Goal: Task Accomplishment & Management: Manage account settings

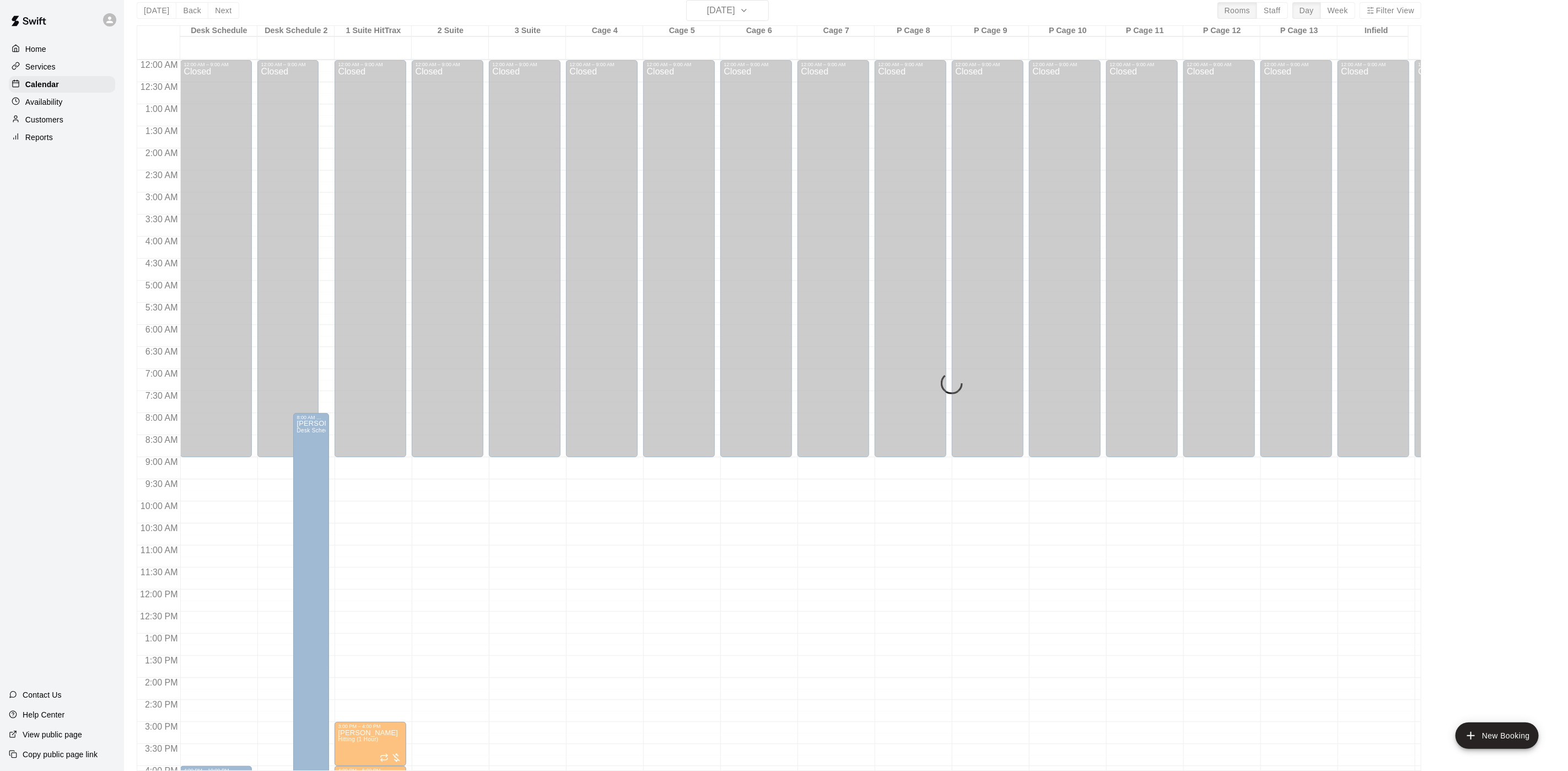
scroll to position [361, 0]
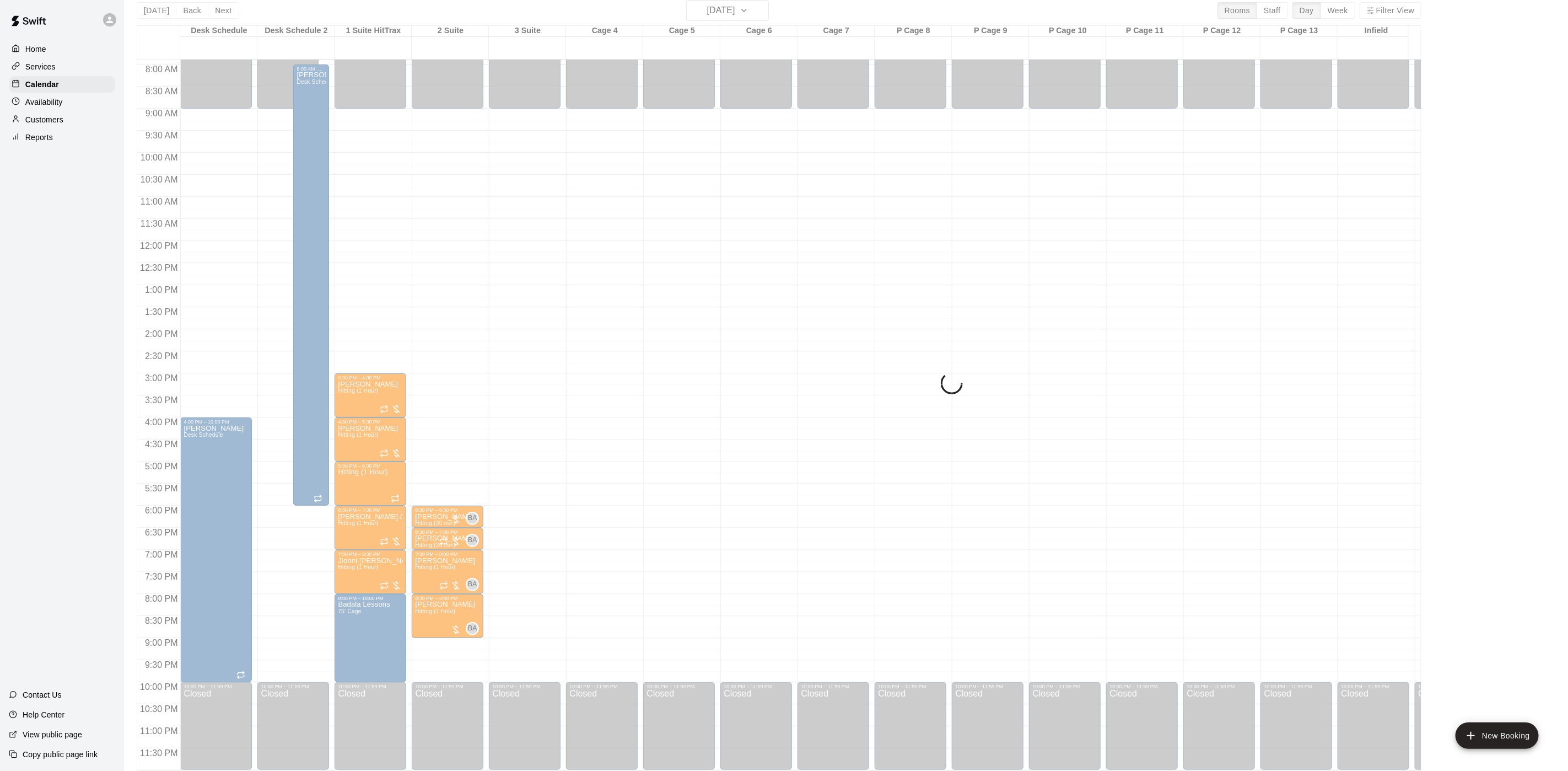
click at [164, 7] on div "Today Back Next Friday Oct 17 Rooms Staff Day Week Filter View Desk Schedule 17…" at bounding box center [778, 386] width 1284 height 771
click at [164, 10] on div "Today Back Next Friday Oct 17 Rooms Staff Day Week Filter View Desk Schedule 17…" at bounding box center [778, 386] width 1284 height 771
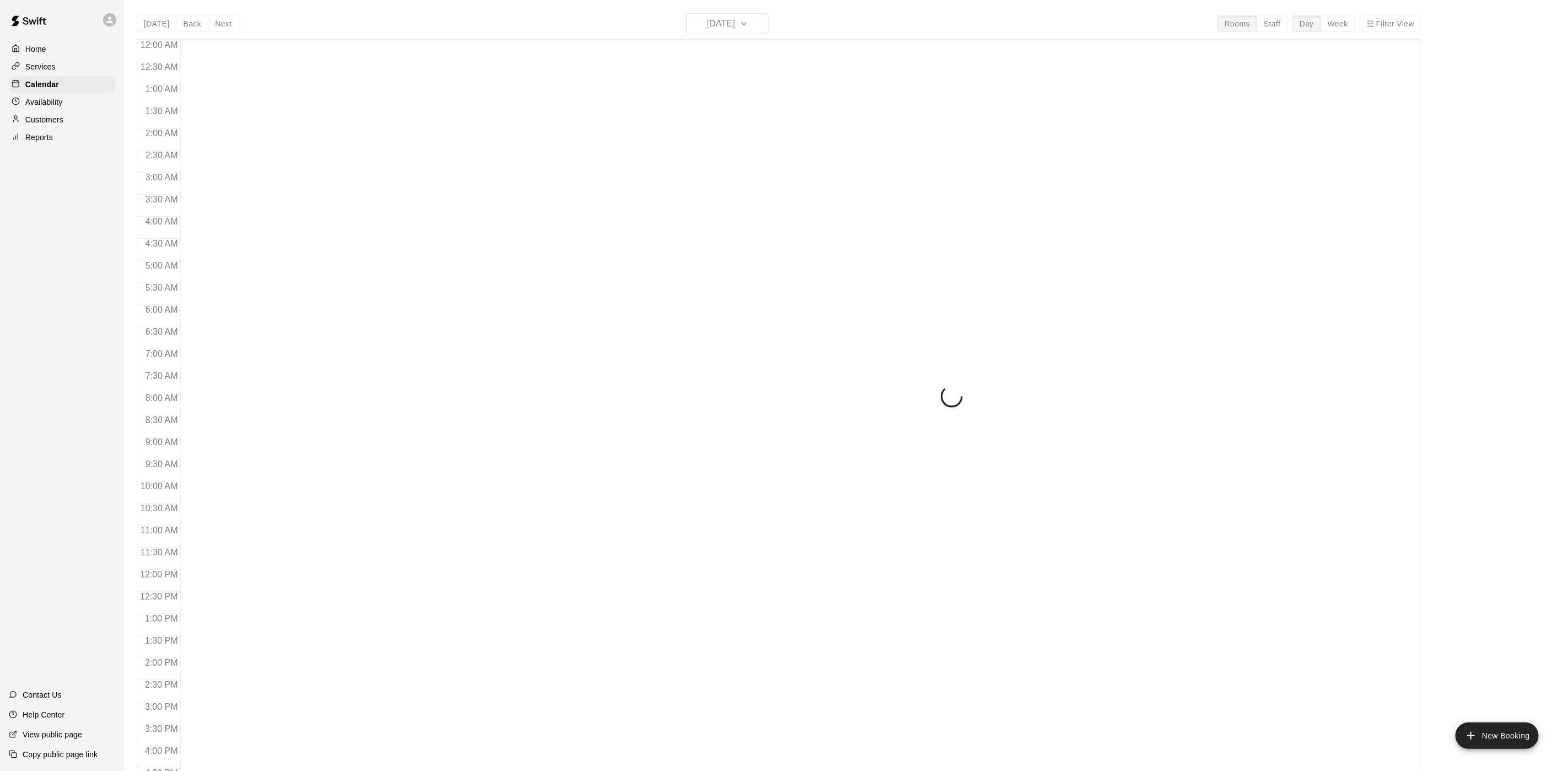
scroll to position [316, 0]
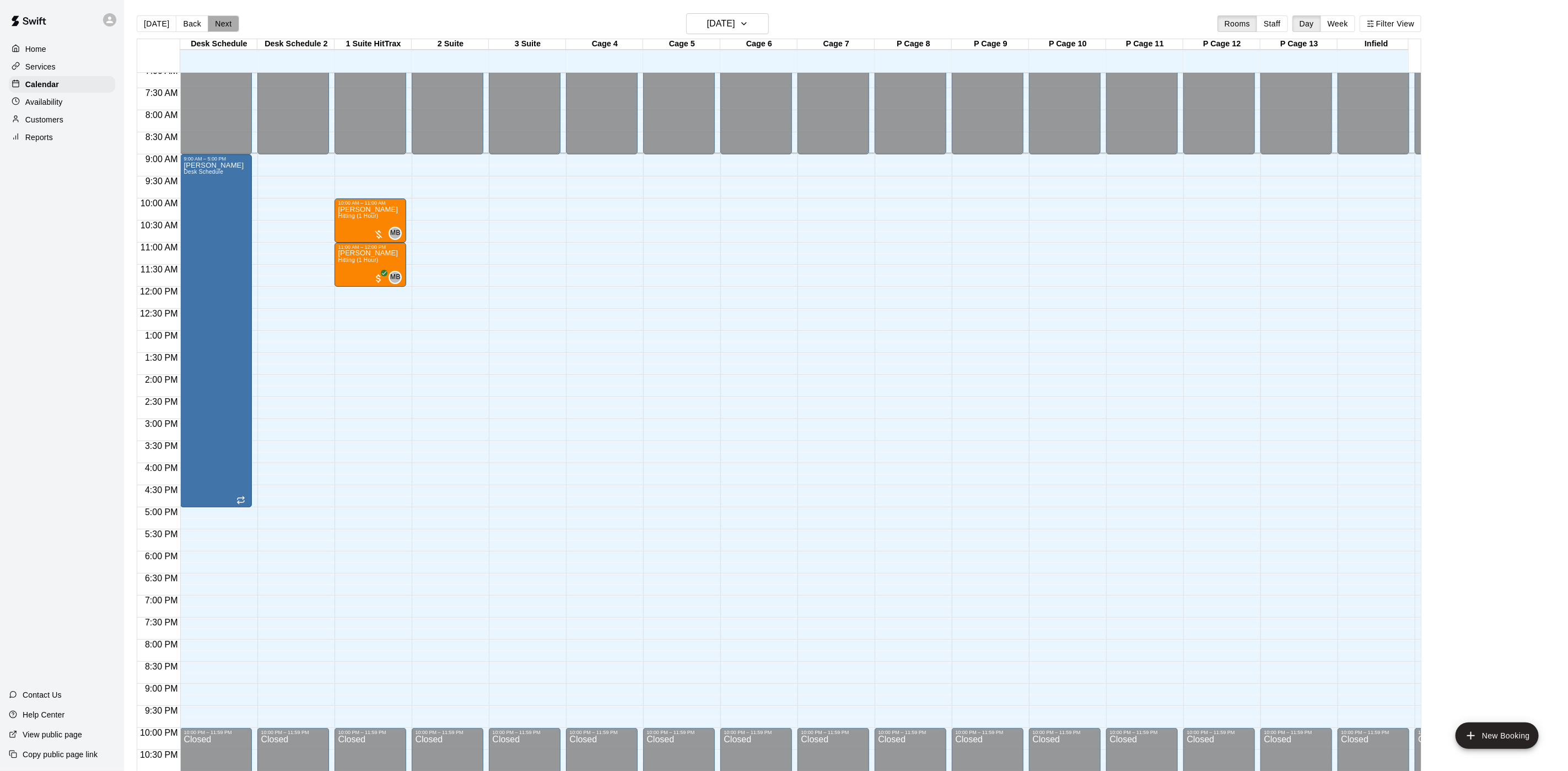
click at [220, 30] on button "Next" at bounding box center [223, 24] width 31 height 17
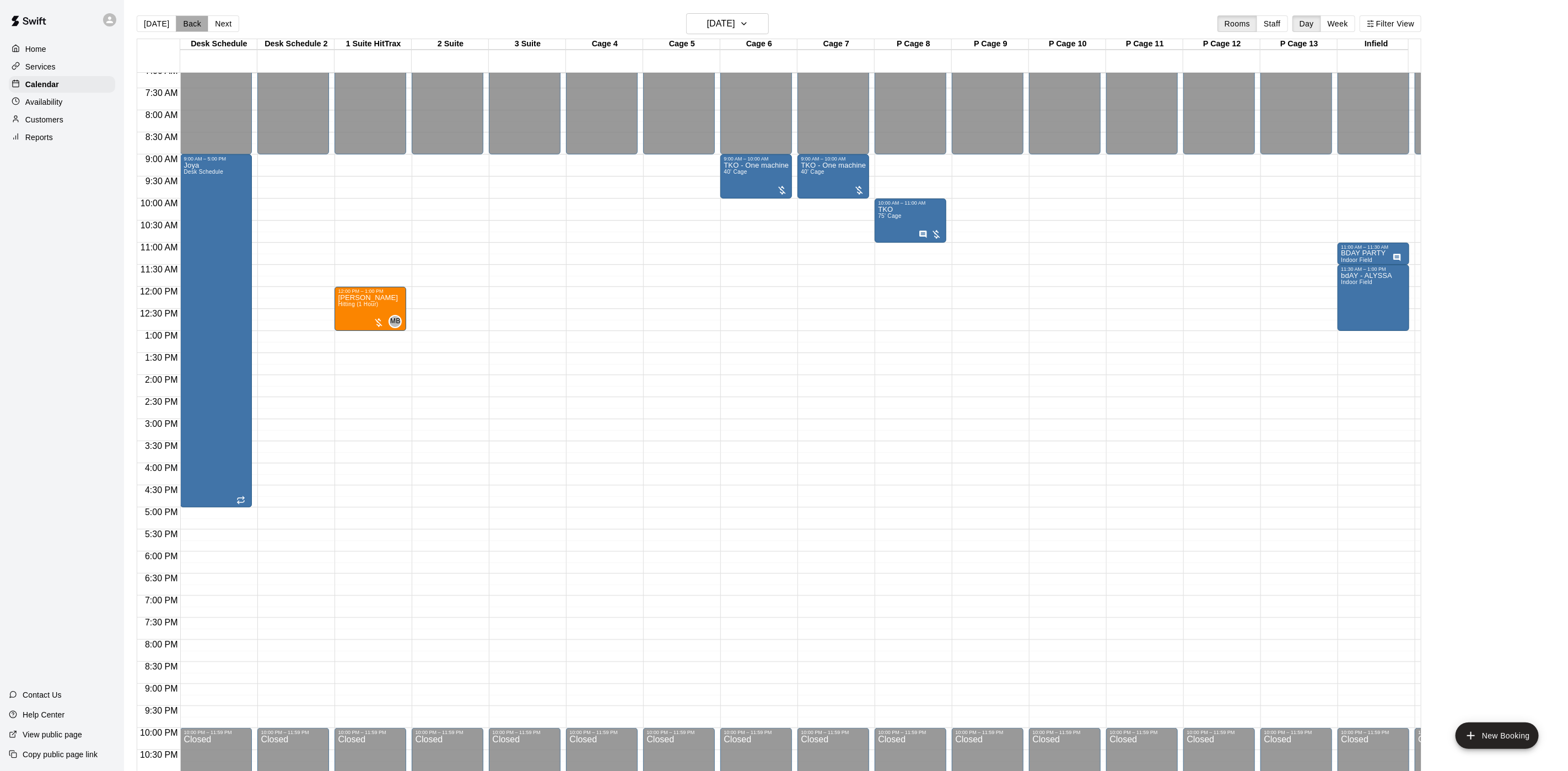
click at [193, 27] on button "Back" at bounding box center [192, 24] width 32 height 17
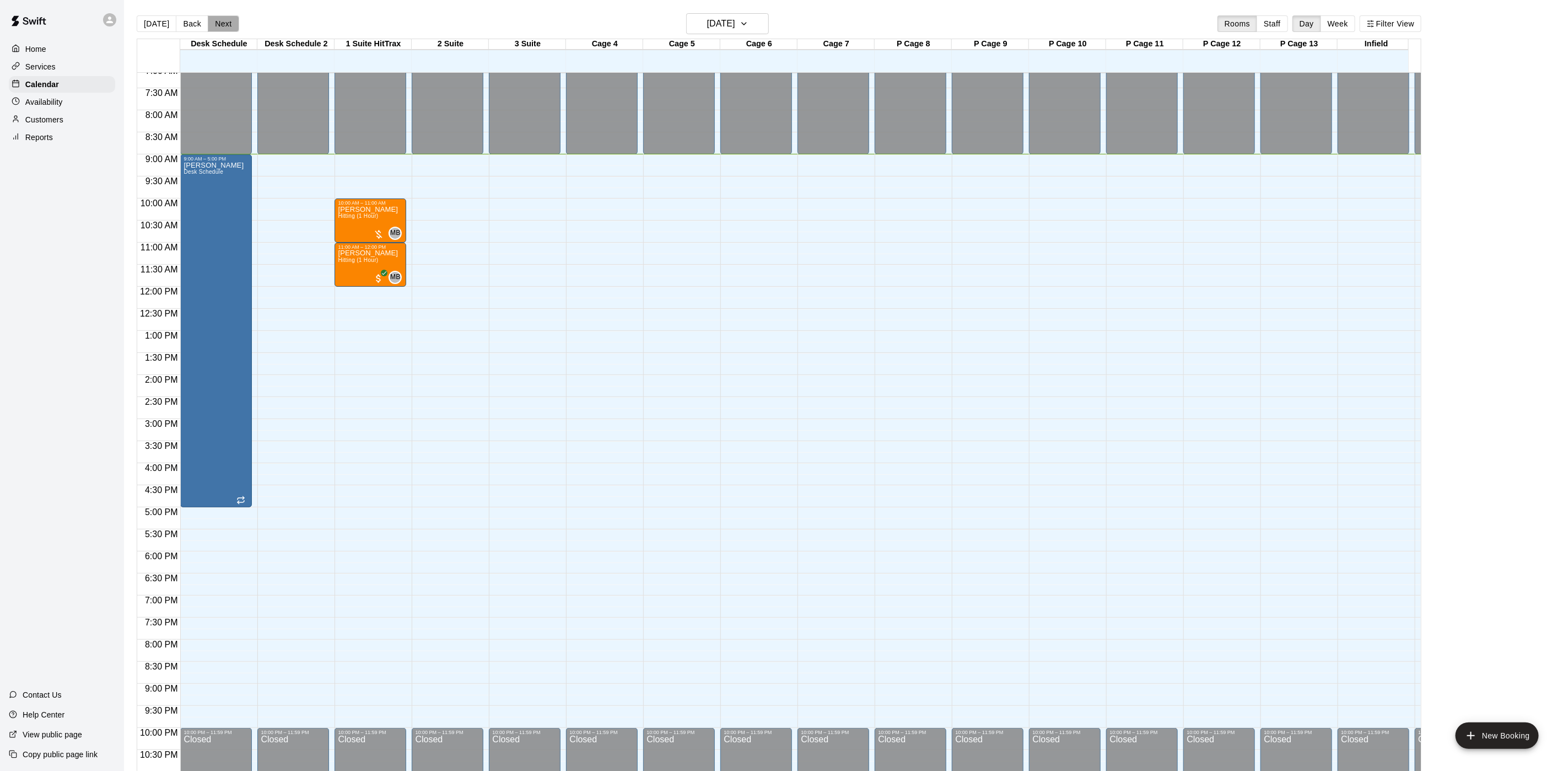
click at [232, 24] on button "Next" at bounding box center [223, 24] width 31 height 17
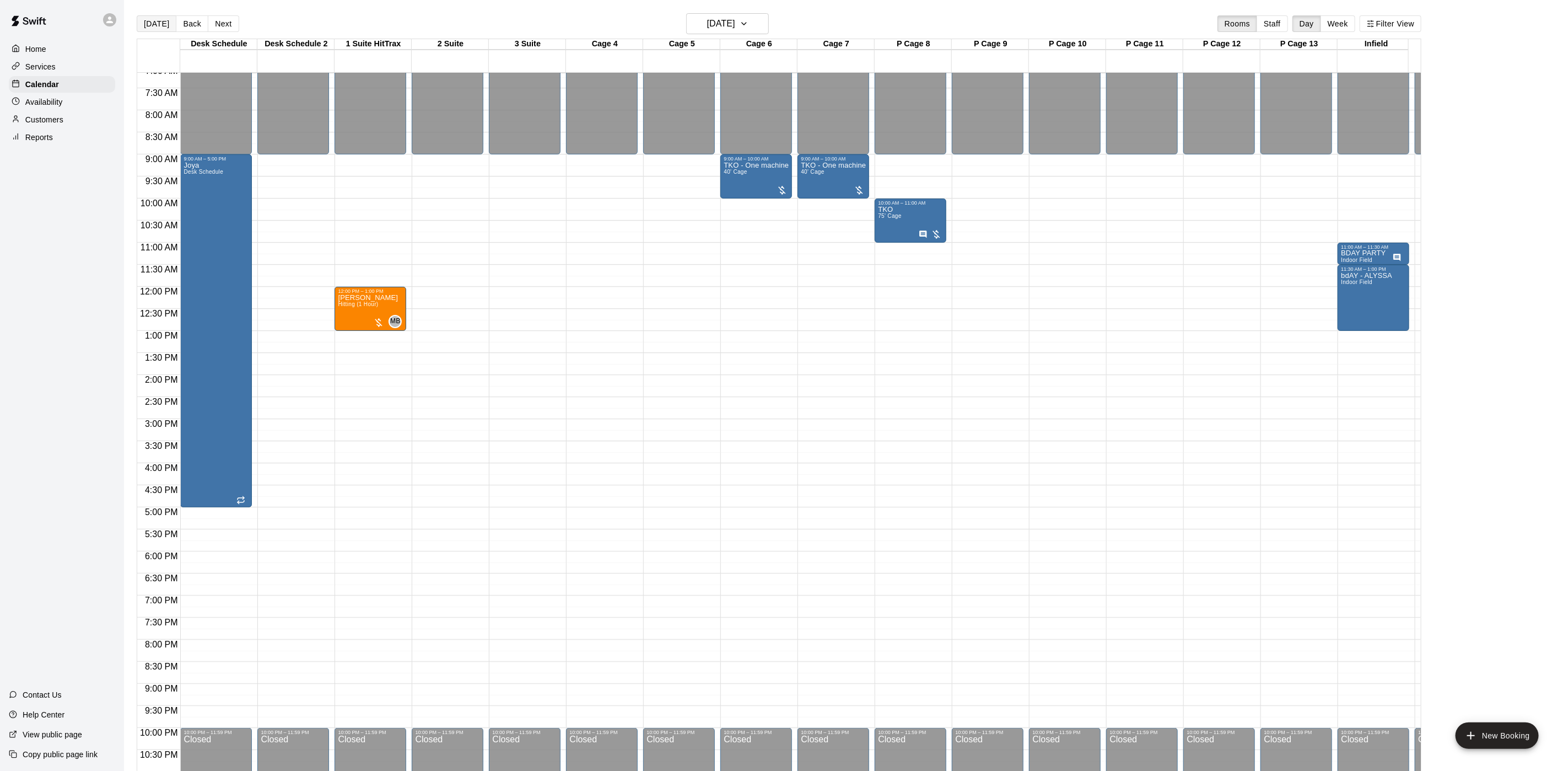
click at [156, 28] on button "[DATE]" at bounding box center [156, 24] width 39 height 17
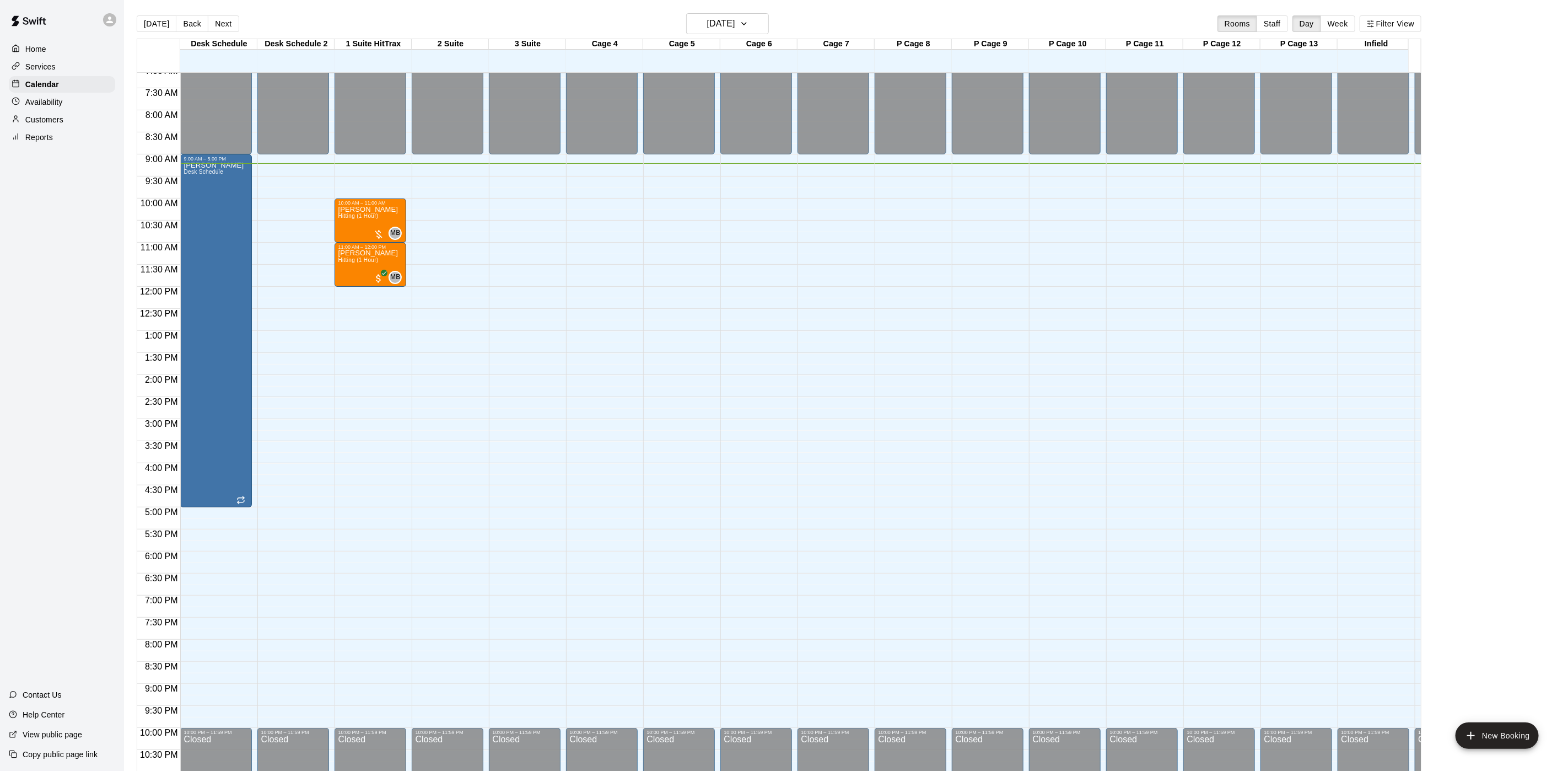
click at [217, 20] on button "Next" at bounding box center [223, 24] width 31 height 17
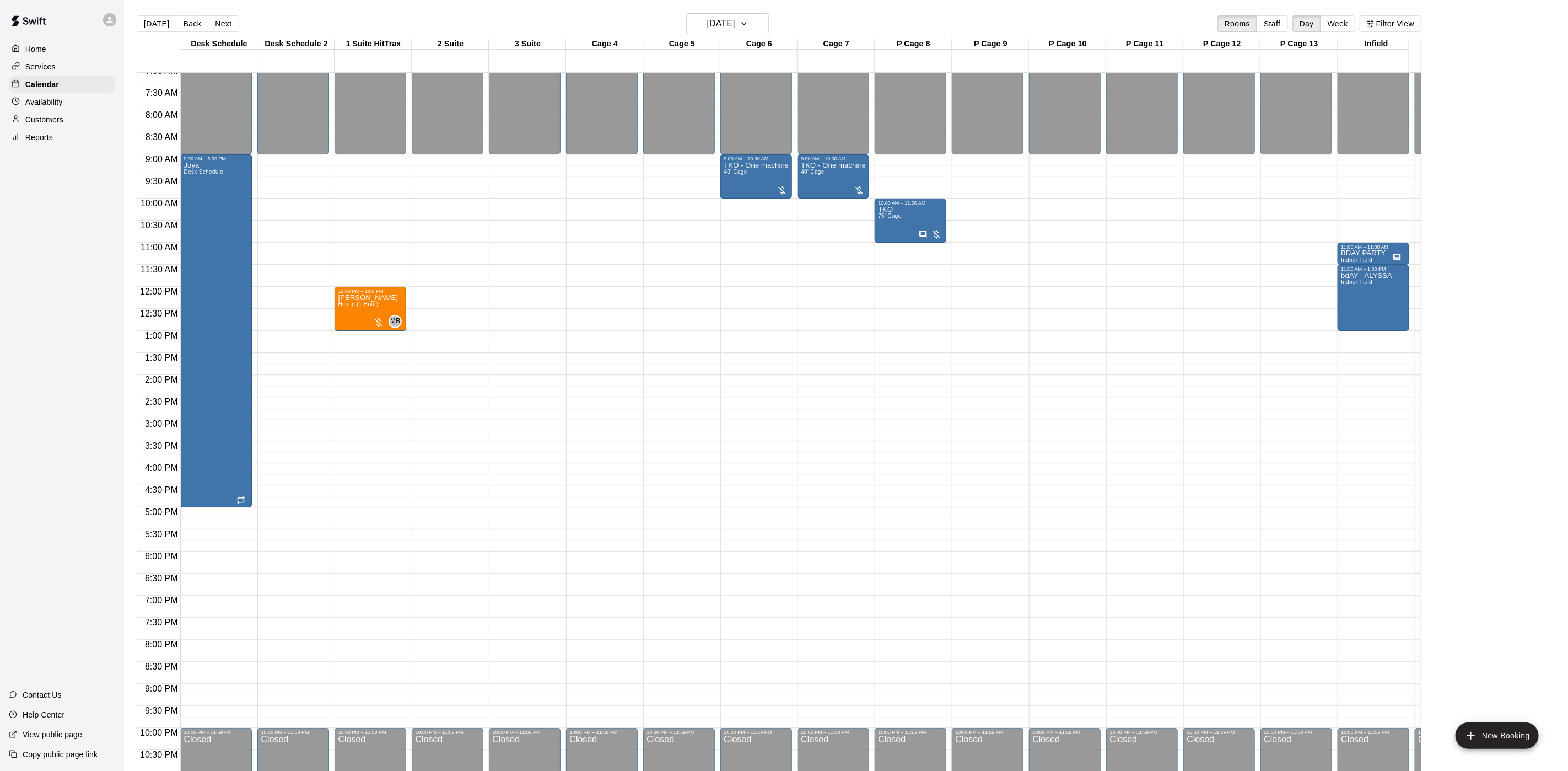
click at [45, 123] on p "Customers" at bounding box center [44, 120] width 38 height 11
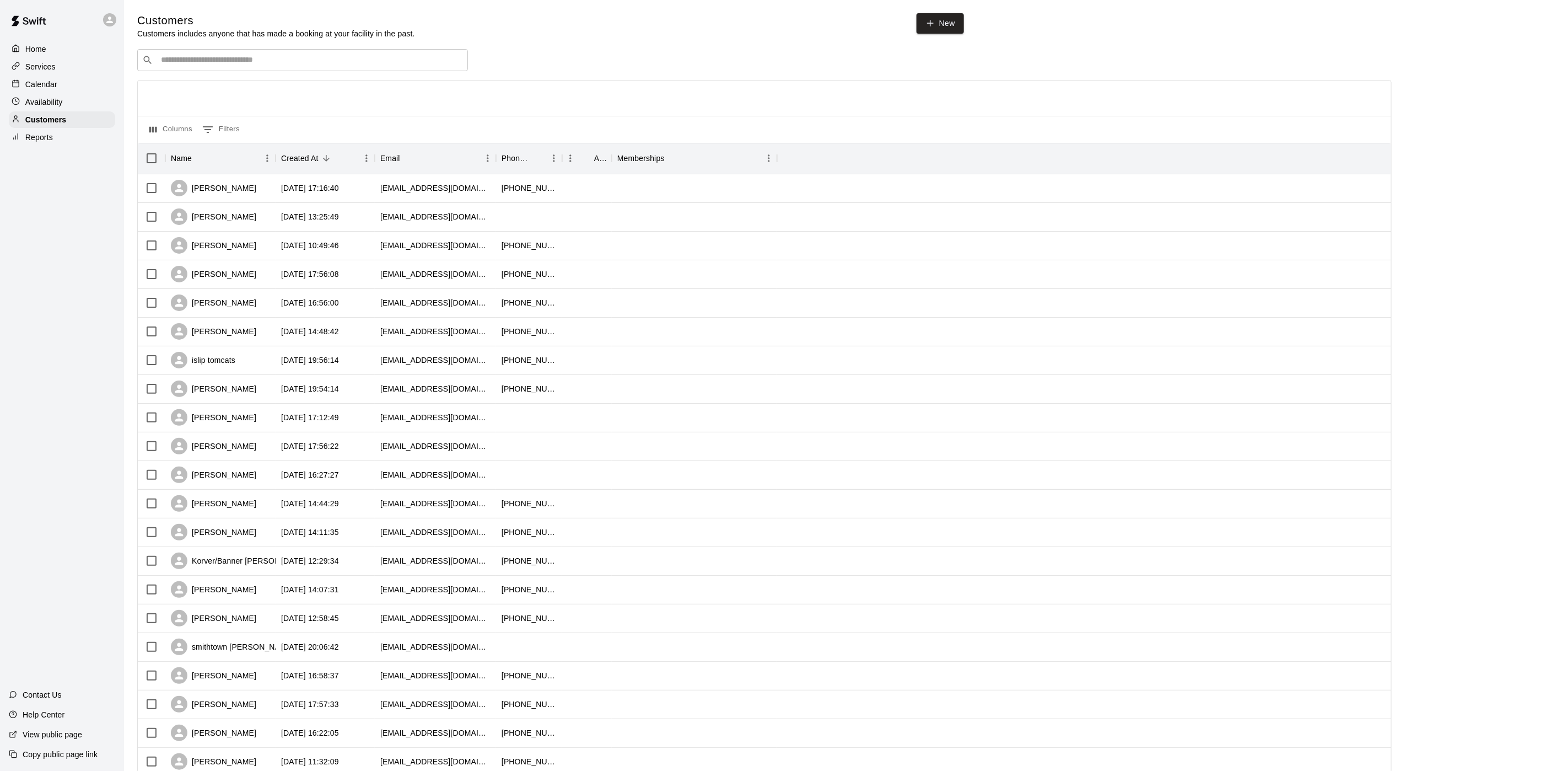
drag, startPoint x: 120, startPoint y: 98, endPoint x: 255, endPoint y: 60, distance: 140.2
click at [255, 60] on input "Search customers by name or email" at bounding box center [310, 60] width 305 height 11
drag, startPoint x: 241, startPoint y: 68, endPoint x: -2, endPoint y: 55, distance: 243.3
click at [0, 55] on html "**********" at bounding box center [784, 475] width 1568 height 951
type input "*****"
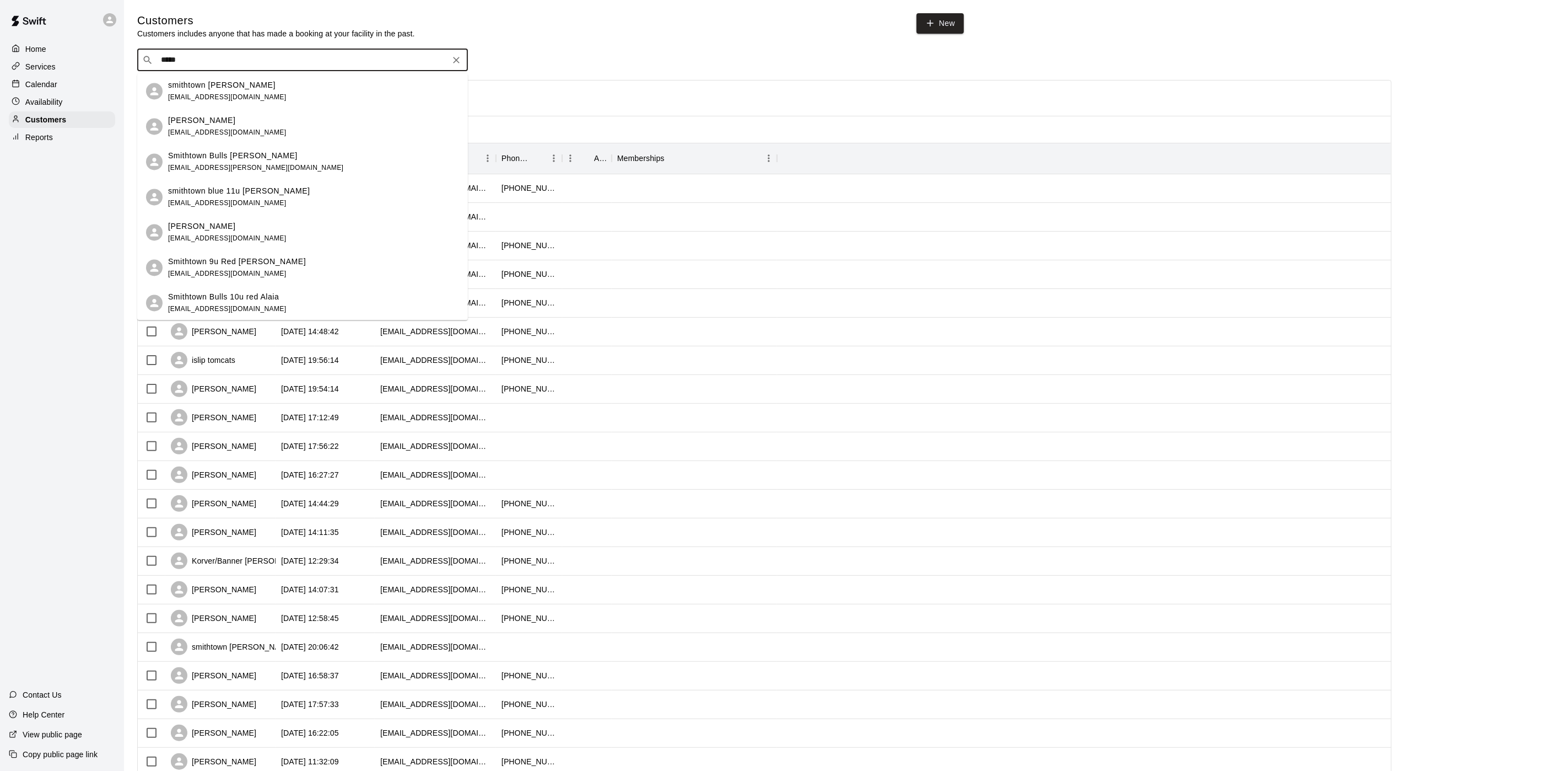
click at [306, 127] on div "[PERSON_NAME] [EMAIL_ADDRESS][DOMAIN_NAME]" at bounding box center [314, 127] width 291 height 24
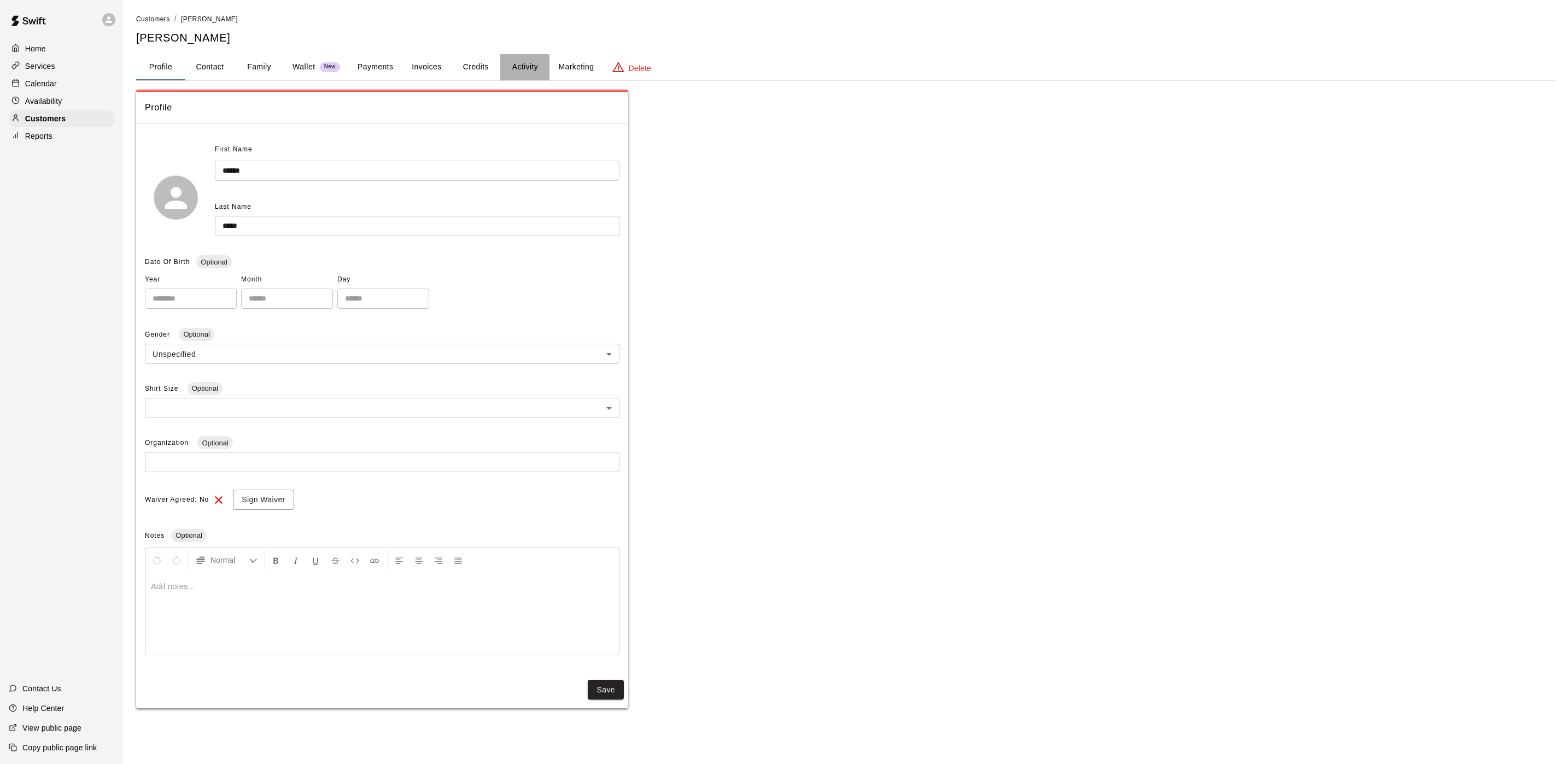
click at [509, 61] on button "Activity" at bounding box center [524, 67] width 49 height 27
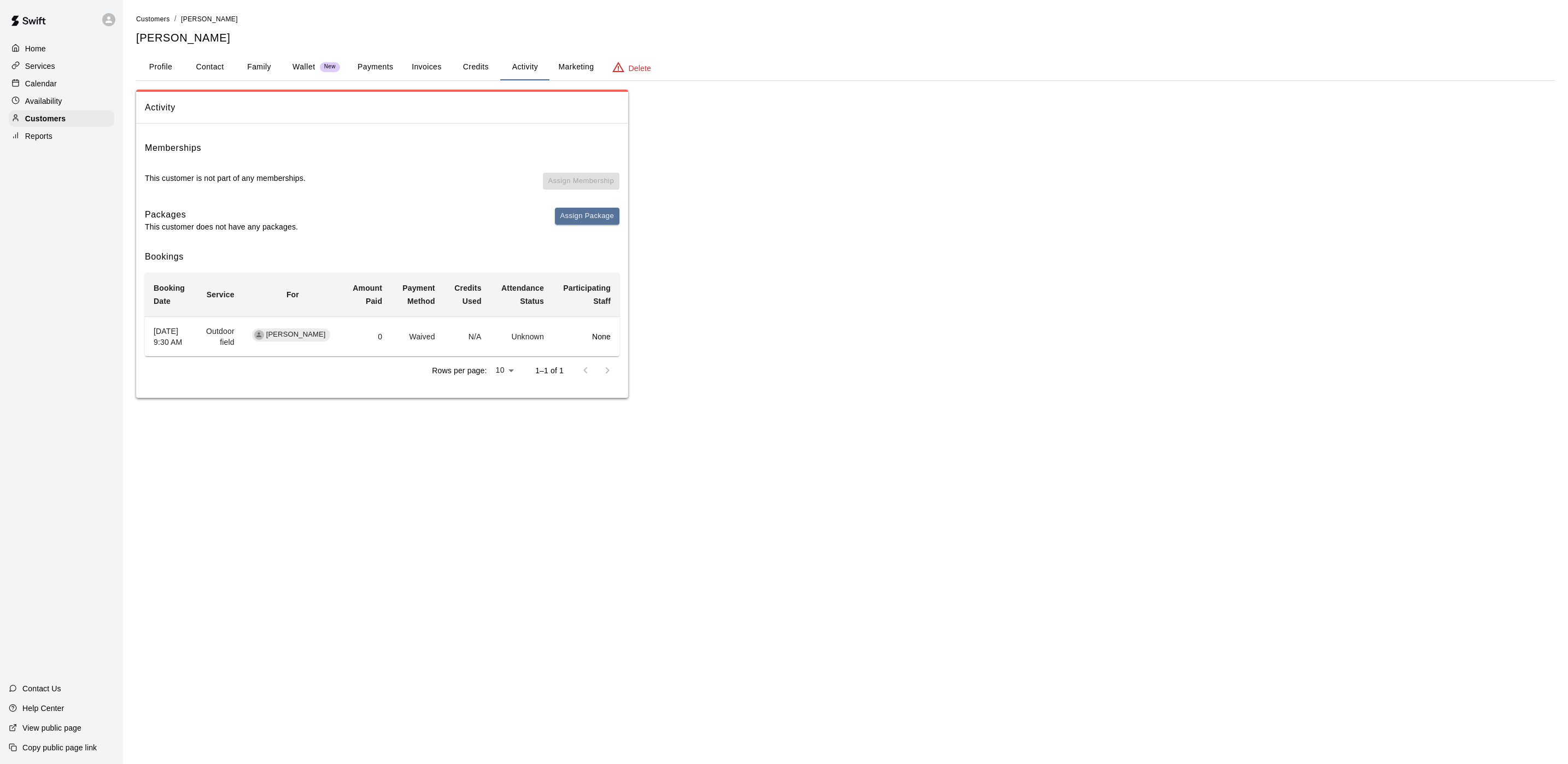
click at [66, 90] on div "Calendar" at bounding box center [61, 83] width 105 height 16
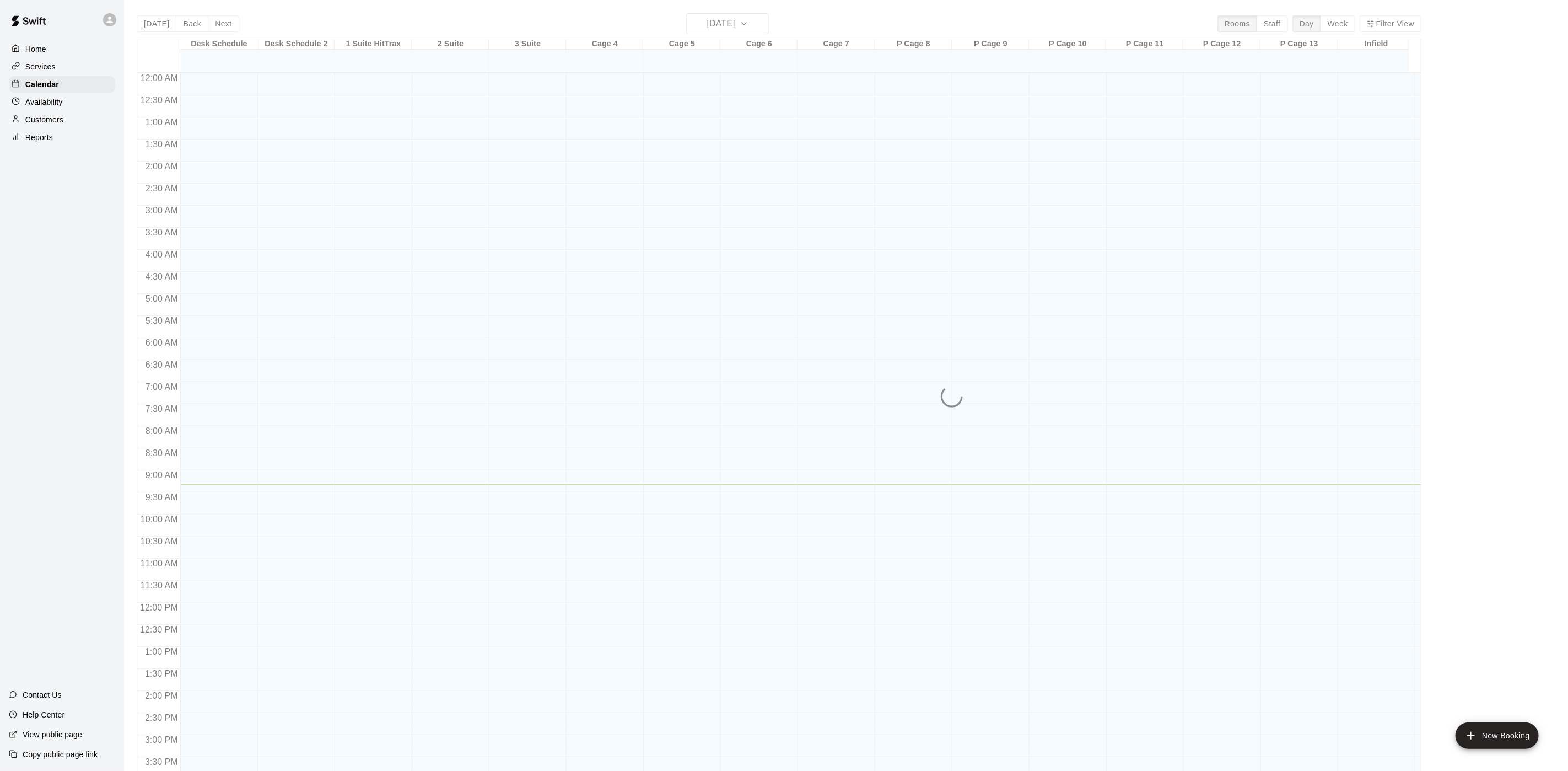
scroll to position [316, 0]
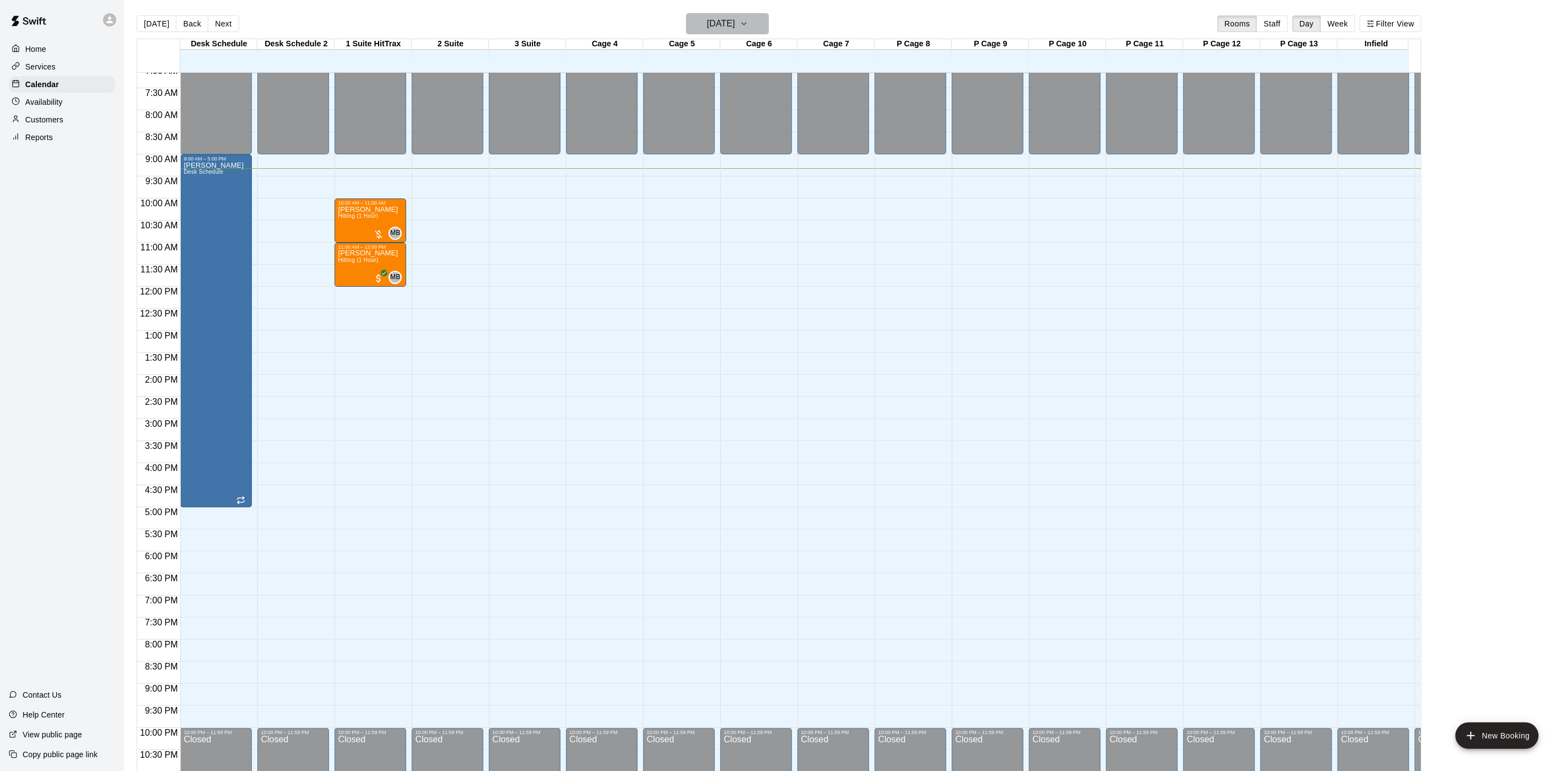
click at [735, 31] on h6 "[DATE]" at bounding box center [721, 24] width 28 height 16
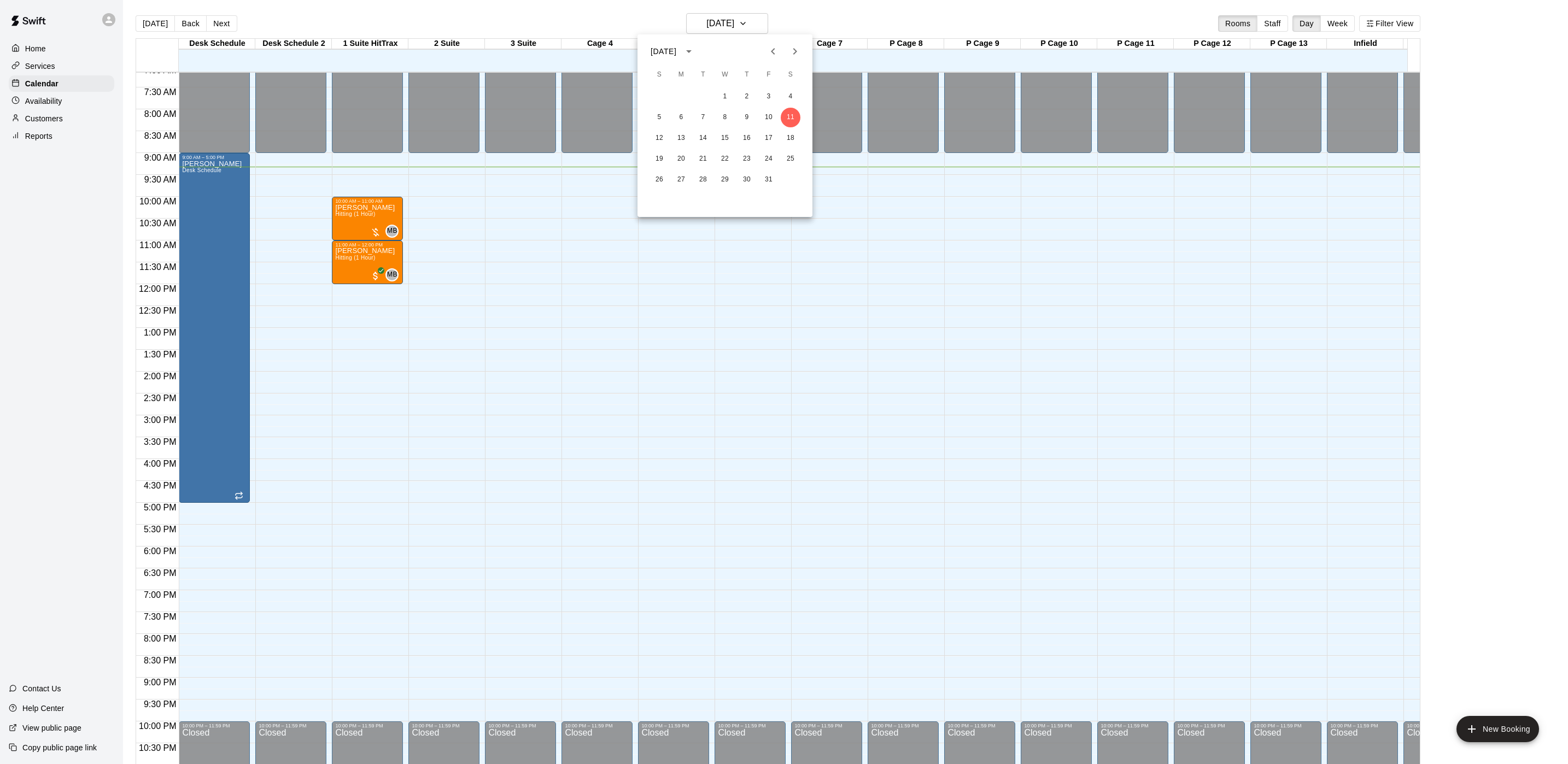
click at [762, 55] on button "Previous month" at bounding box center [773, 51] width 22 height 22
click at [799, 161] on button "27" at bounding box center [790, 158] width 20 height 19
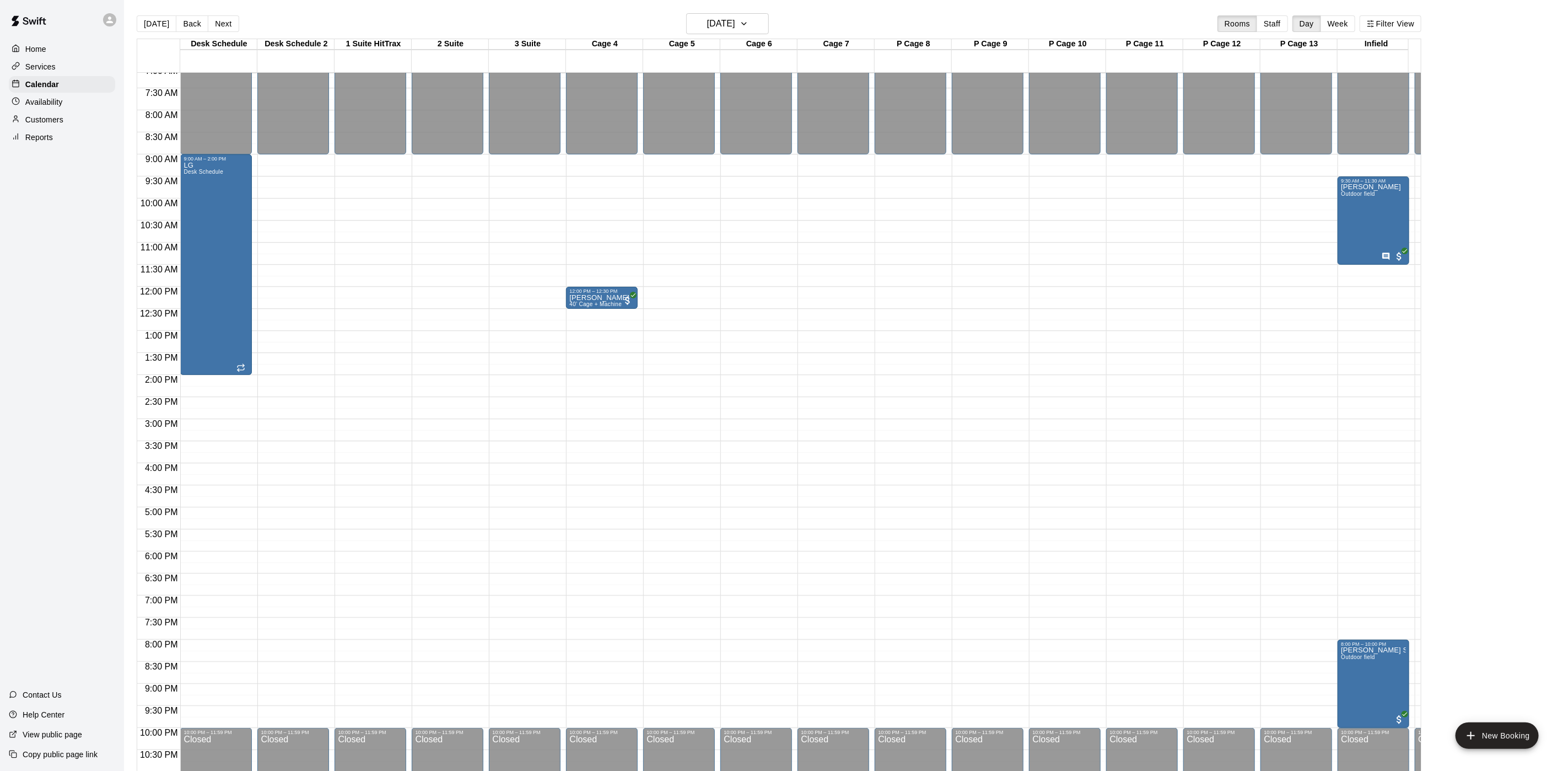
click at [134, 30] on div "[DATE] Back [DATE][DATE] Rooms Staff Day Week Filter View Desk Schedule 27 Sat …" at bounding box center [778, 399] width 1301 height 771
click at [135, 27] on div "[DATE] Back [DATE][DATE] Rooms Staff Day Week Filter View Desk Schedule 27 Sat …" at bounding box center [778, 399] width 1301 height 771
click at [73, 124] on div "Customers" at bounding box center [61, 120] width 106 height 17
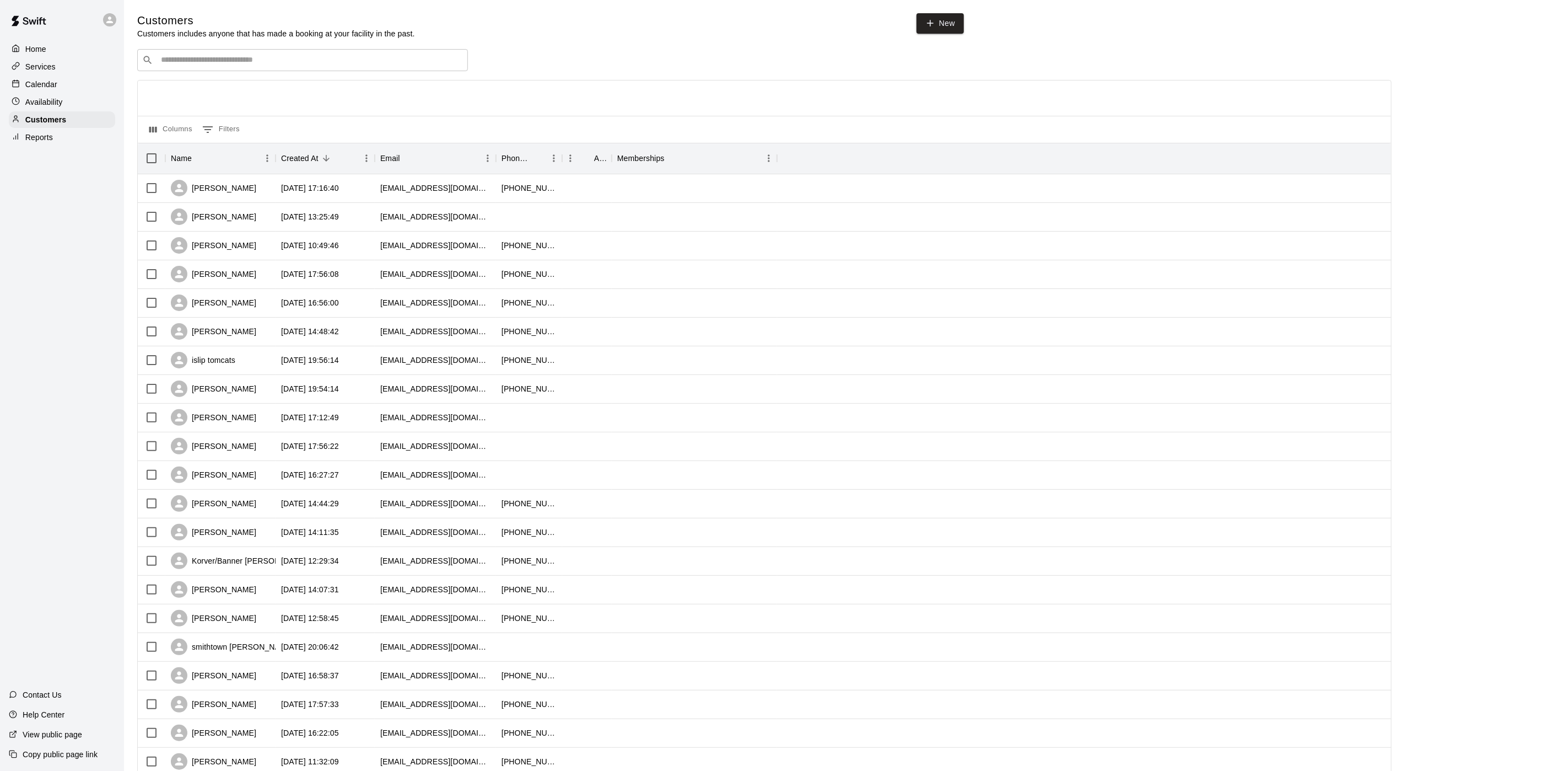
click at [275, 46] on div "Customers Customers includes anyone that has made a booking at your facility in…" at bounding box center [845, 467] width 1417 height 907
click at [266, 65] on input "Search customers by name or email" at bounding box center [310, 60] width 305 height 11
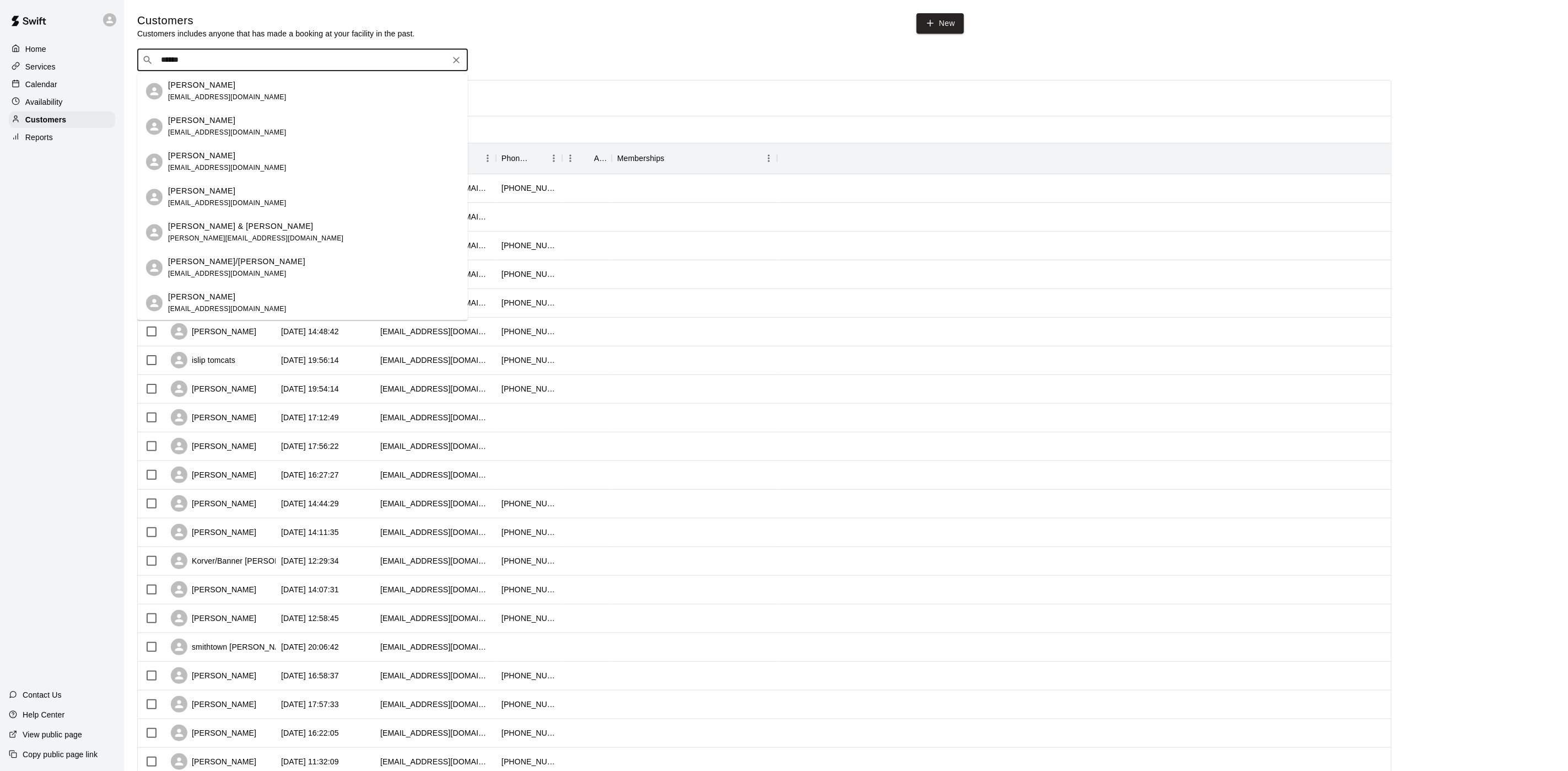
type input "*******"
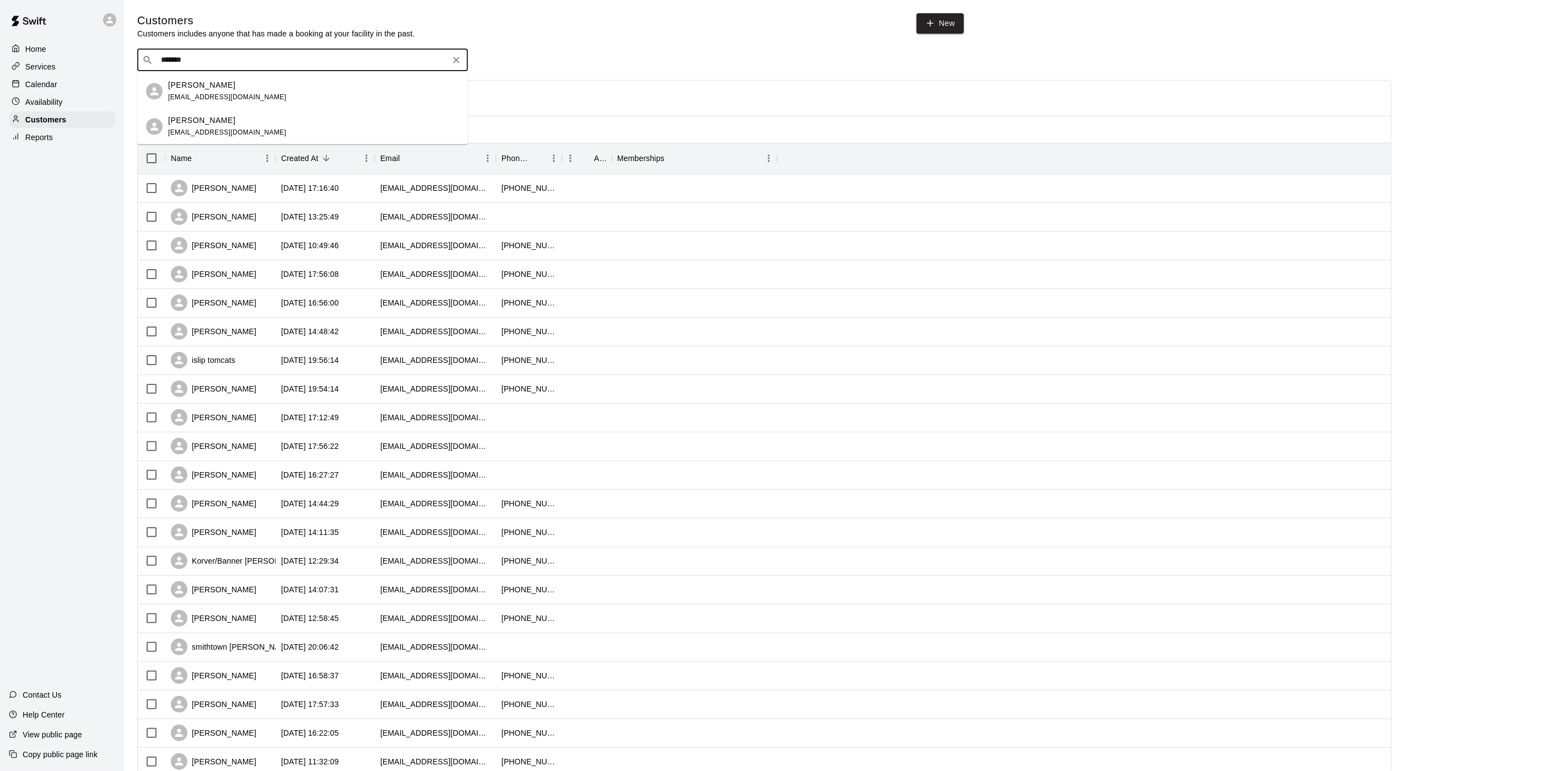
click at [323, 87] on div "[PERSON_NAME] [EMAIL_ADDRESS][DOMAIN_NAME]" at bounding box center [314, 91] width 291 height 24
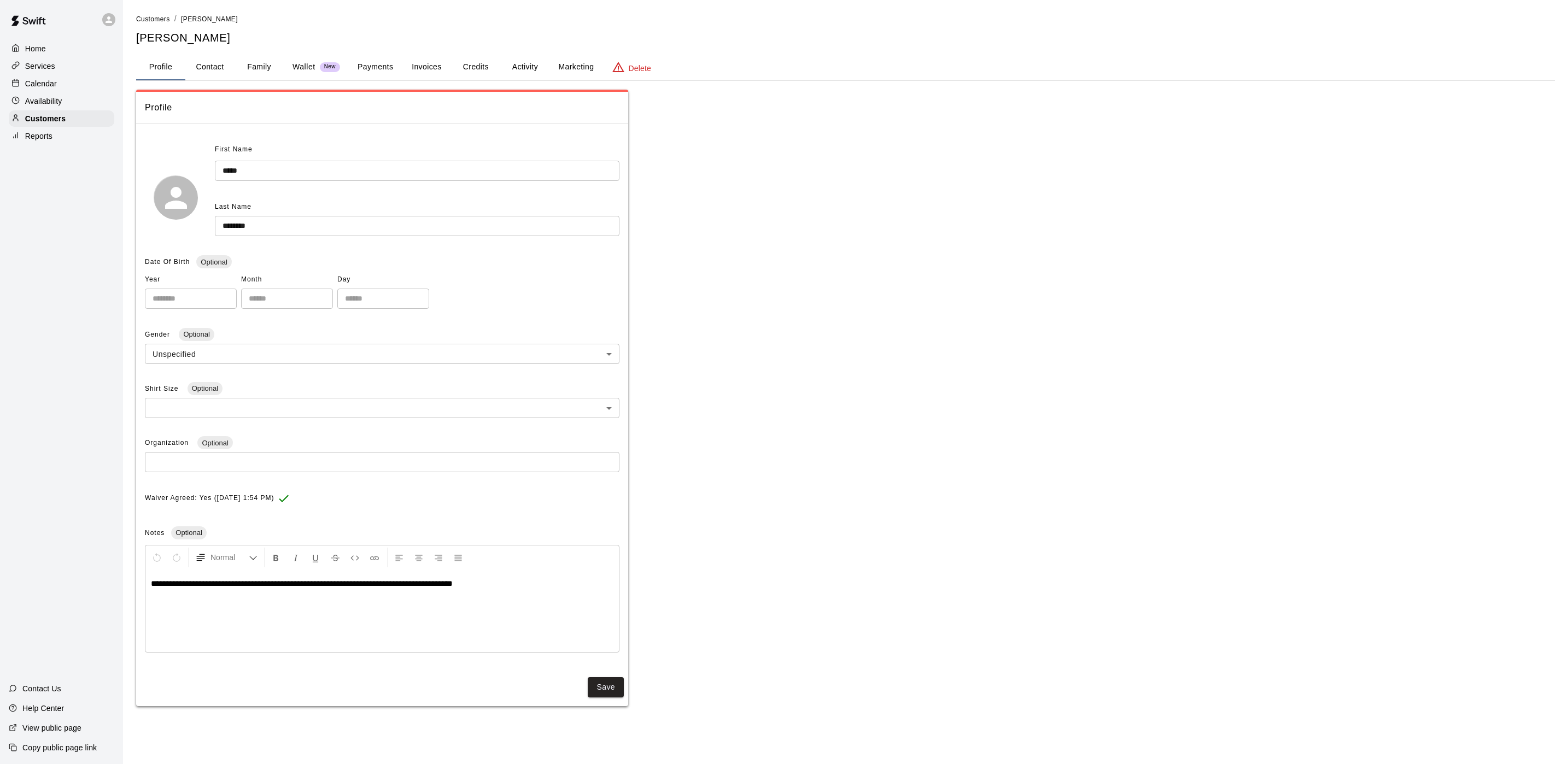
click at [382, 44] on h5 "[PERSON_NAME]" at bounding box center [845, 37] width 1418 height 15
click at [375, 65] on button "Payments" at bounding box center [375, 67] width 53 height 27
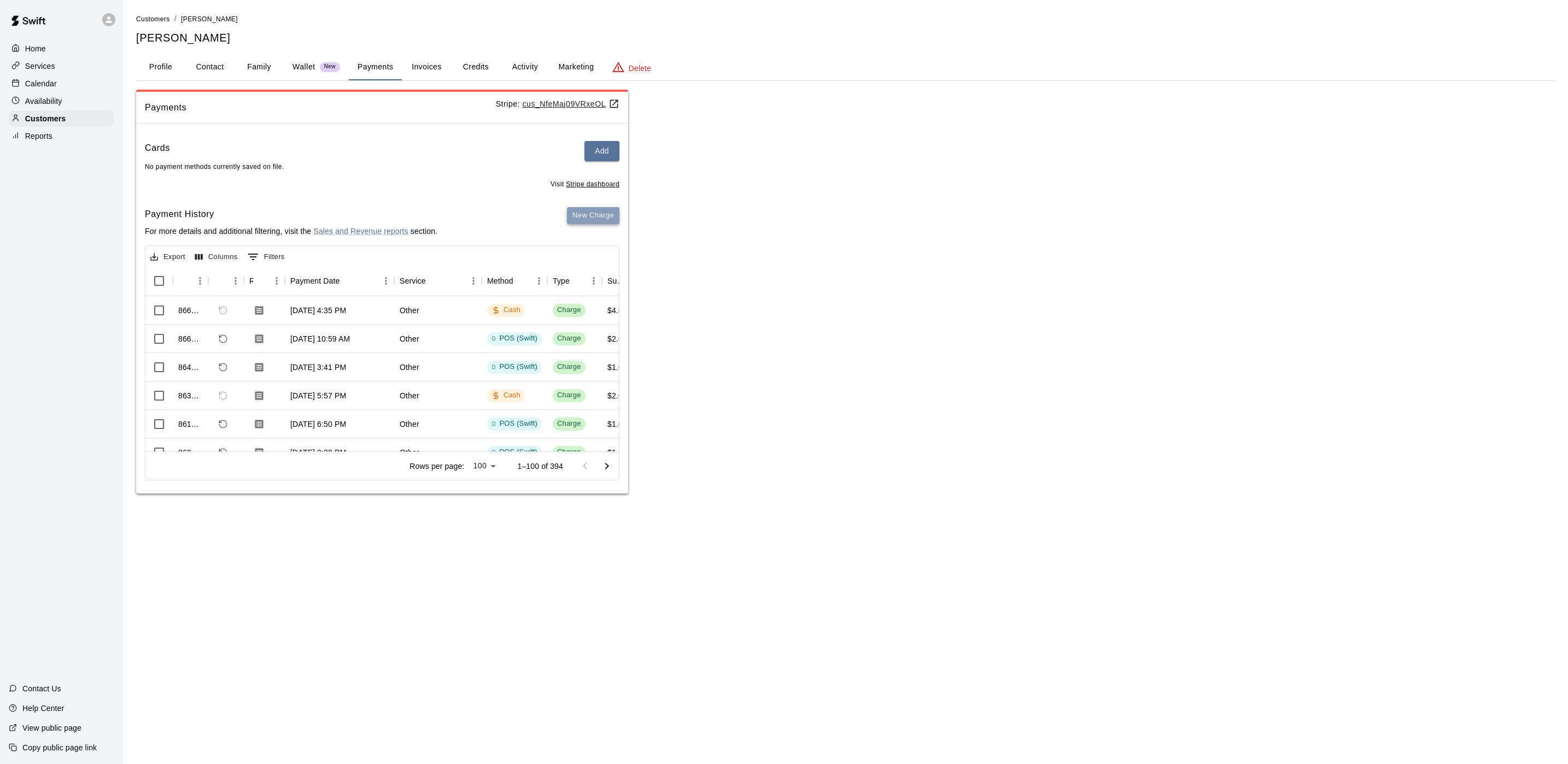
click at [609, 223] on button "New Charge" at bounding box center [593, 216] width 52 height 17
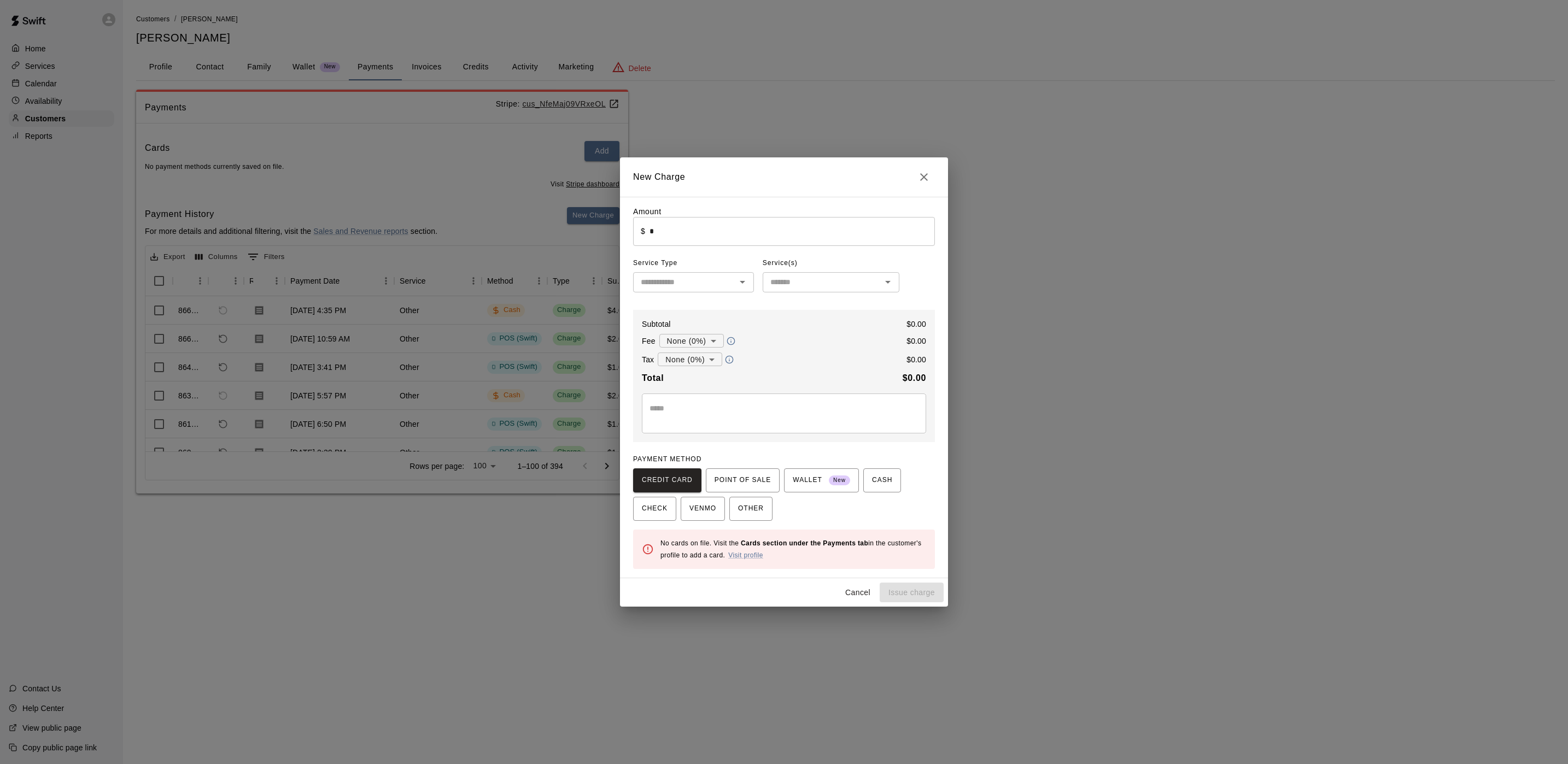
click at [664, 225] on input "*" at bounding box center [792, 231] width 286 height 29
type input "*"
click at [740, 471] on button "POINT OF SALE" at bounding box center [743, 480] width 74 height 24
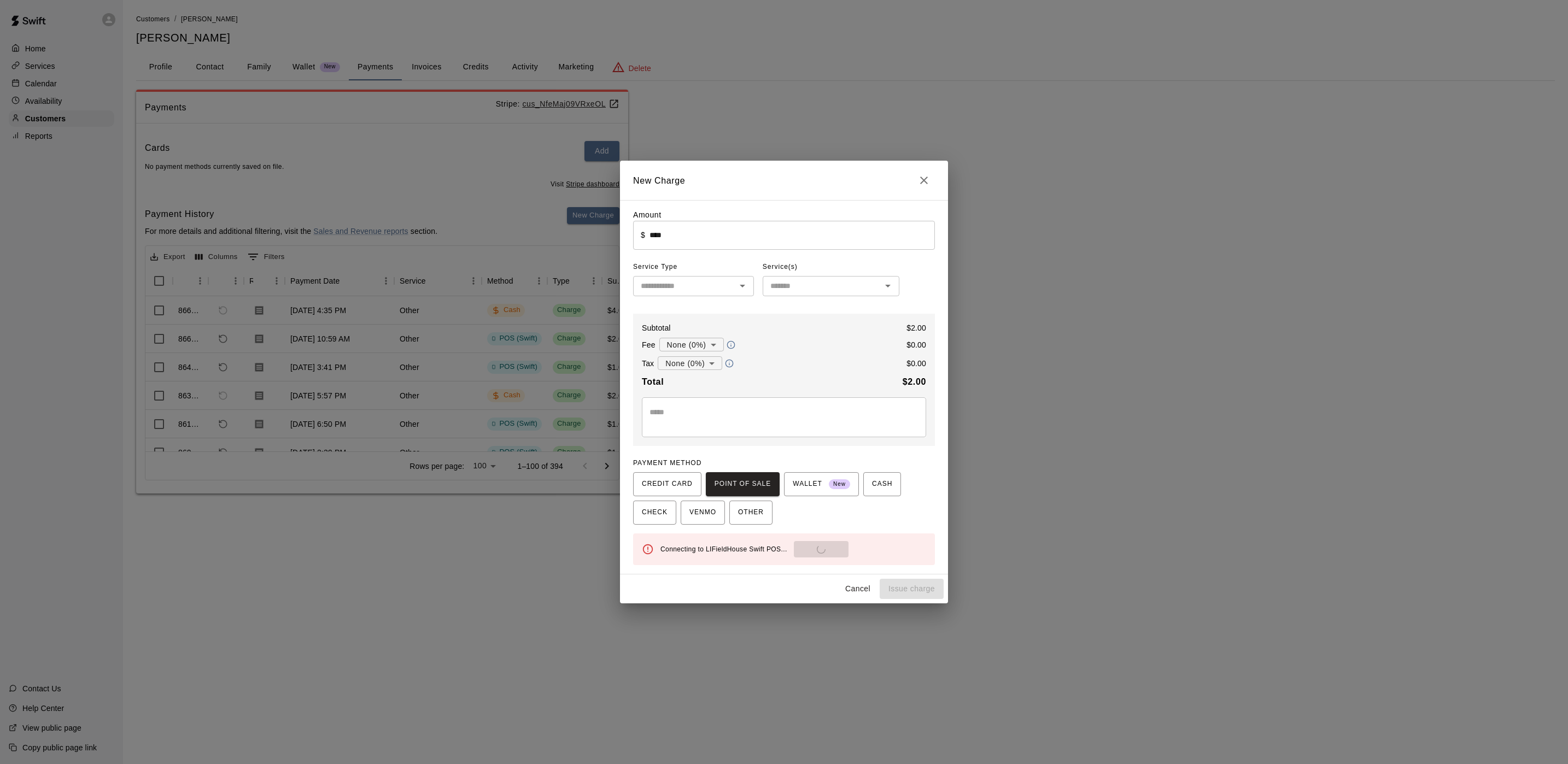
click at [799, 557] on div "Connecting to LIFieldHouse Swift POS... Send to POS" at bounding box center [793, 549] width 266 height 16
click at [799, 556] on div "Connecting to LIFieldHouse Swift POS... Send to POS" at bounding box center [793, 549] width 266 height 16
click at [807, 556] on div "Connecting to LIFieldHouse Swift POS... Send to POS" at bounding box center [793, 549] width 266 height 16
click at [827, 556] on button "Send to POS" at bounding box center [854, 549] width 55 height 16
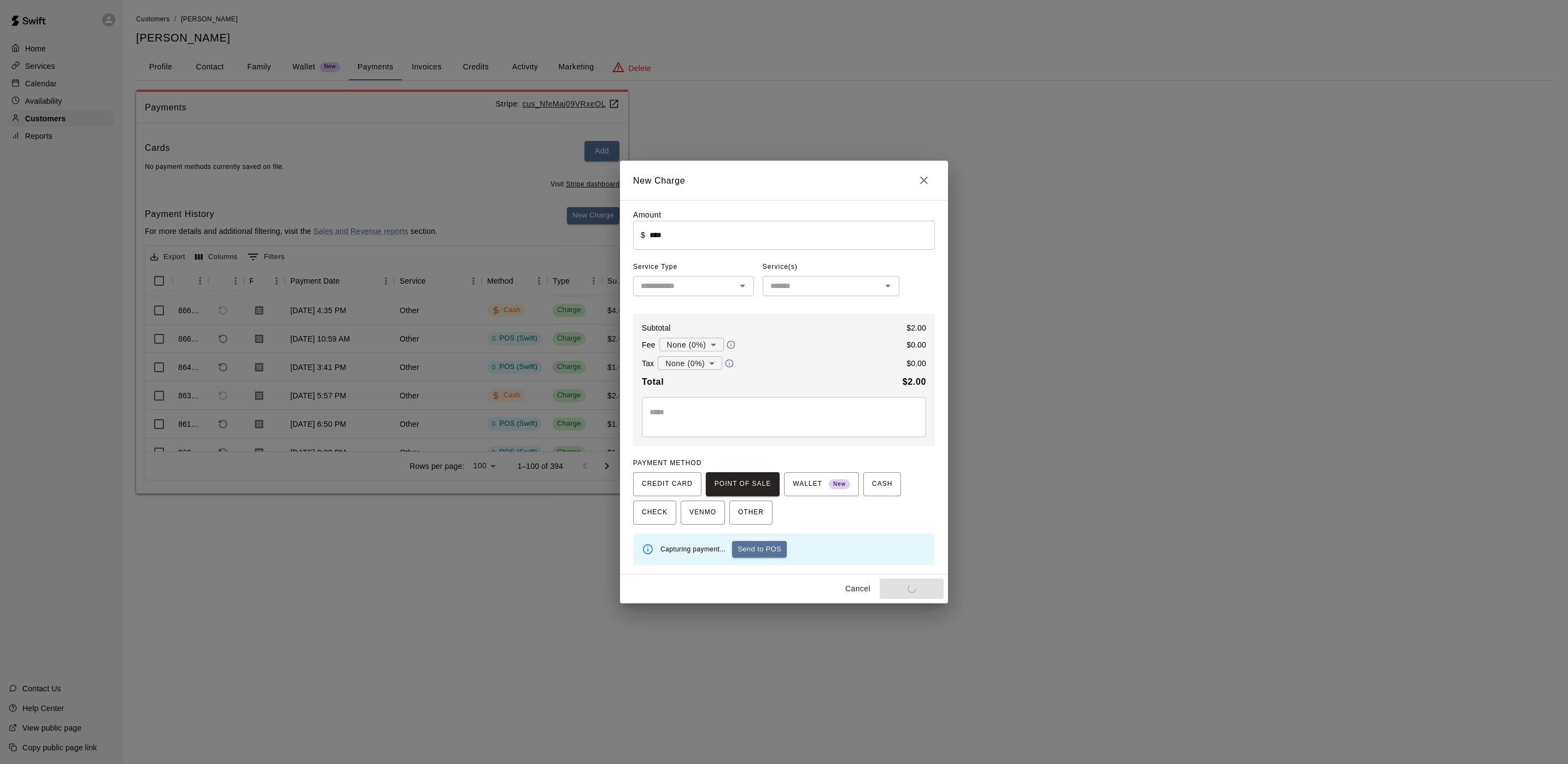
type input "*"
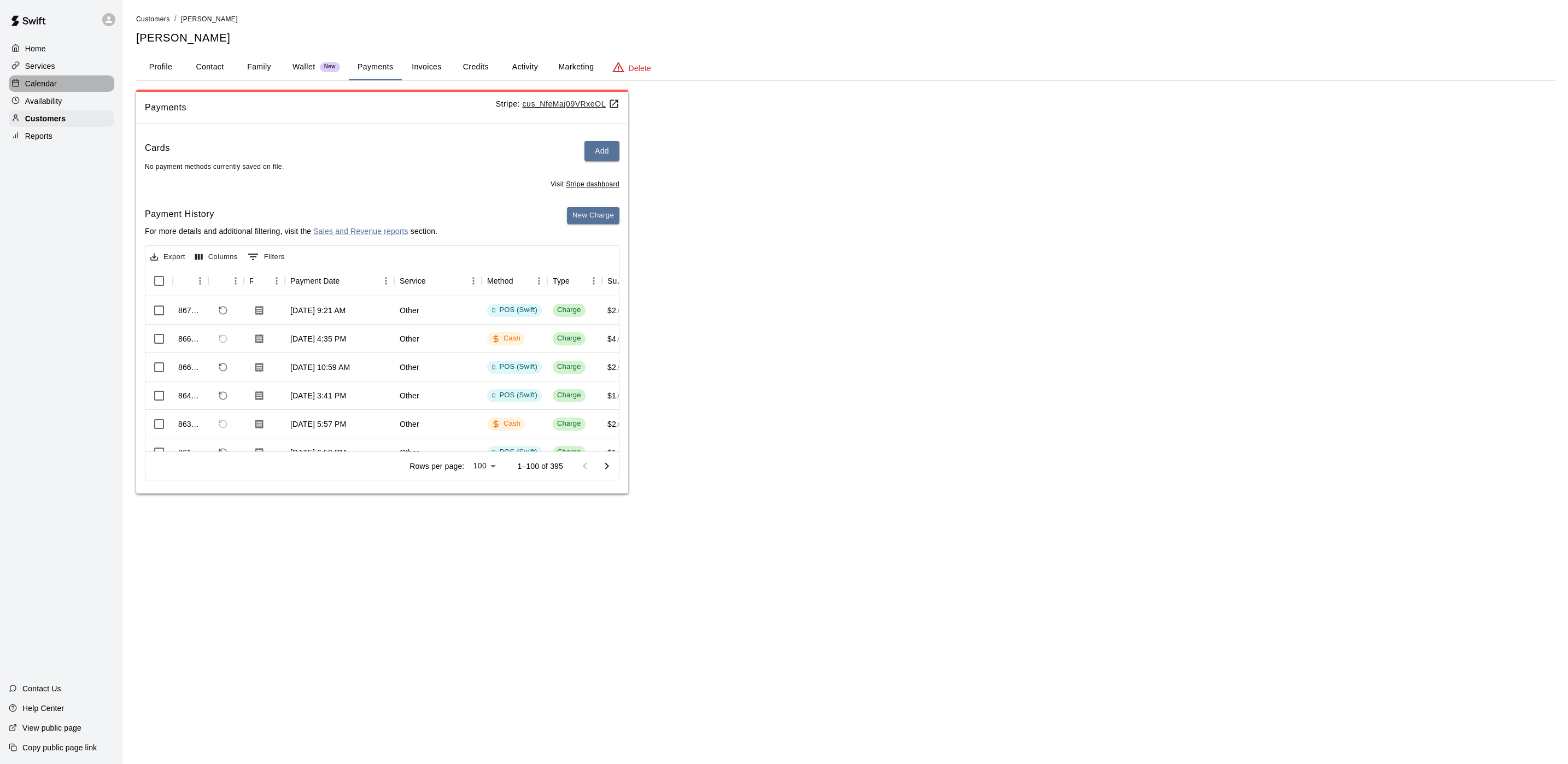
click at [39, 89] on p "Calendar" at bounding box center [41, 83] width 32 height 11
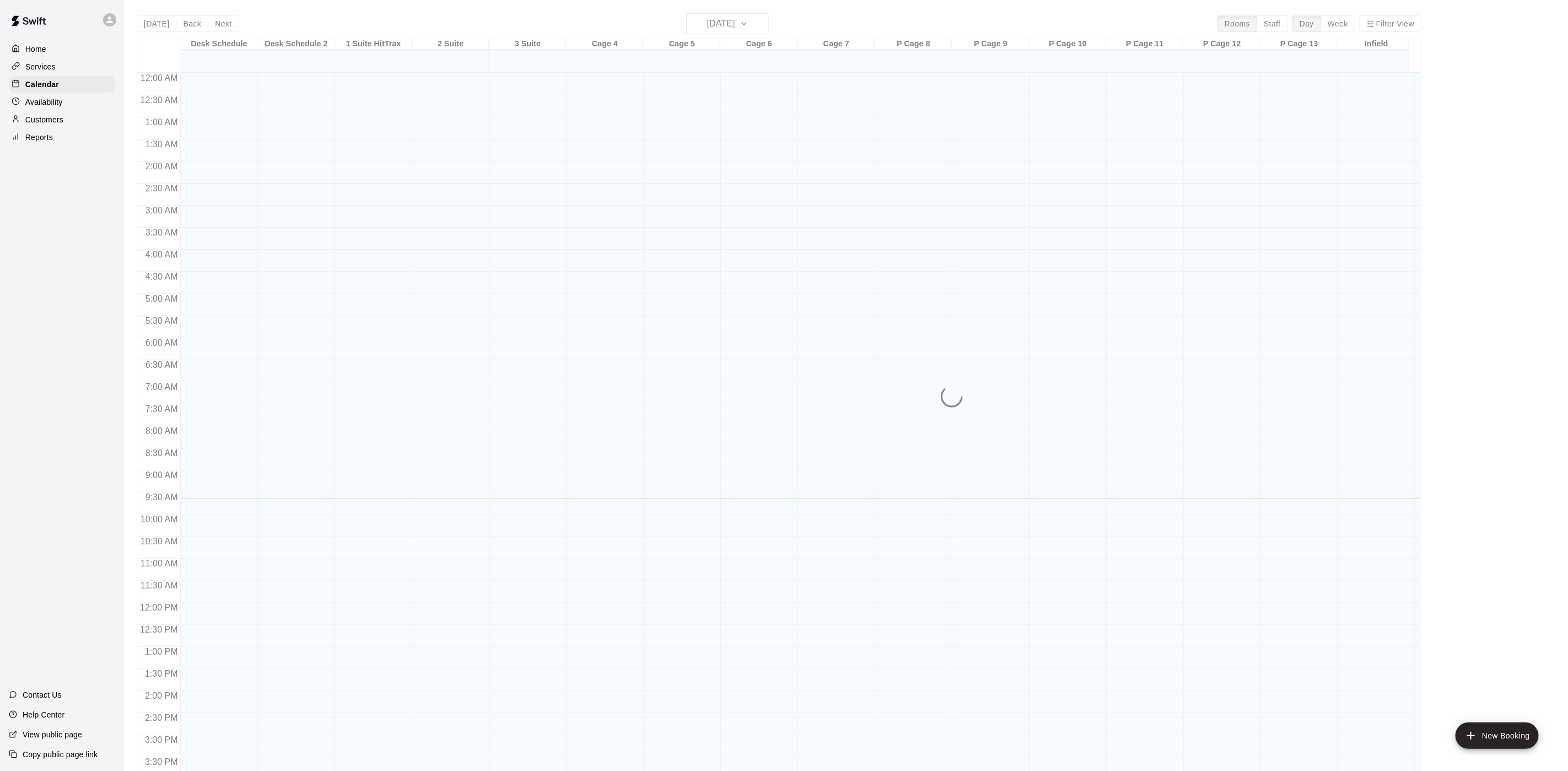
scroll to position [316, 0]
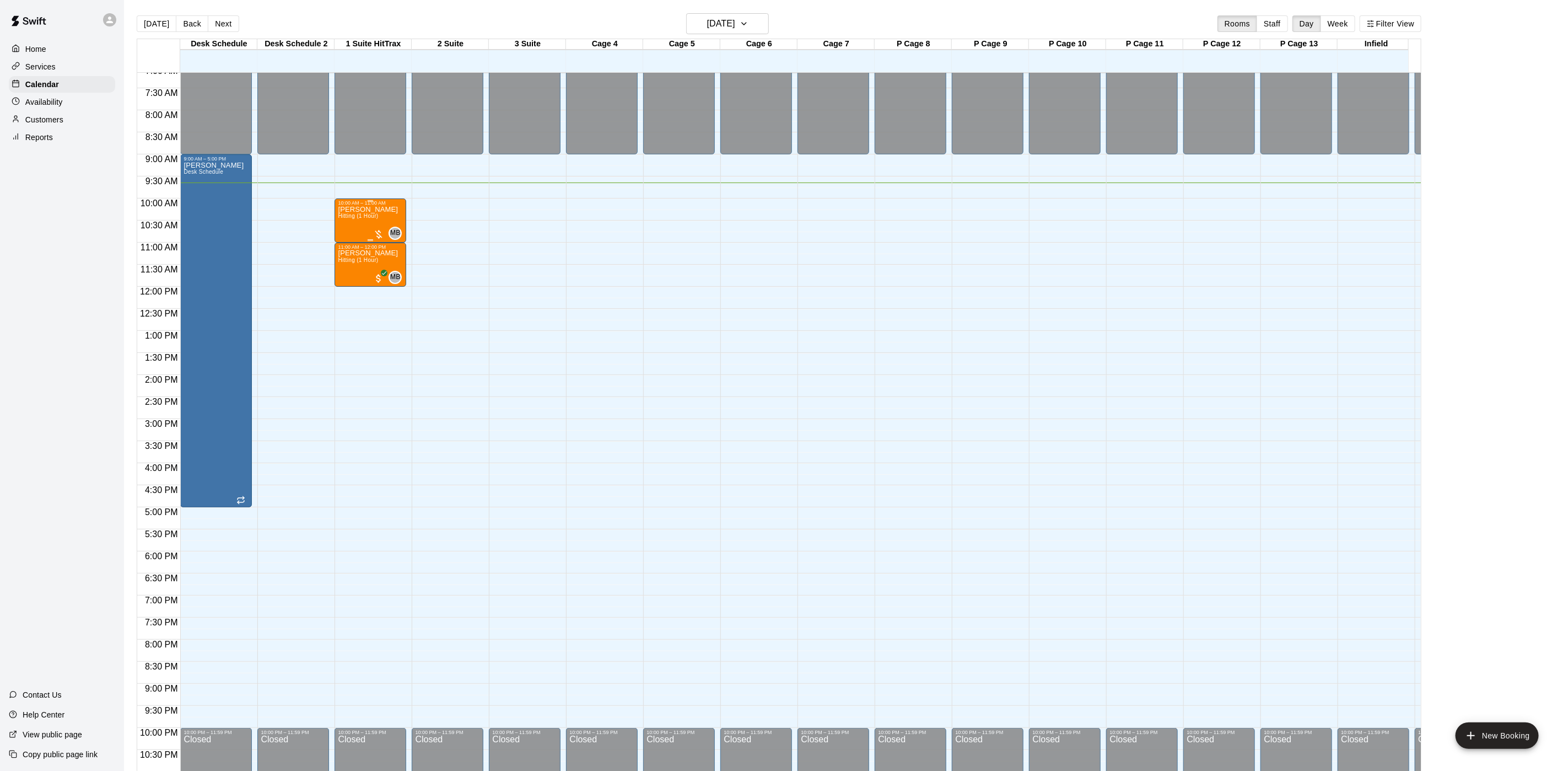
click at [339, 215] on span "Hitting (1 Hour)" at bounding box center [358, 216] width 40 height 6
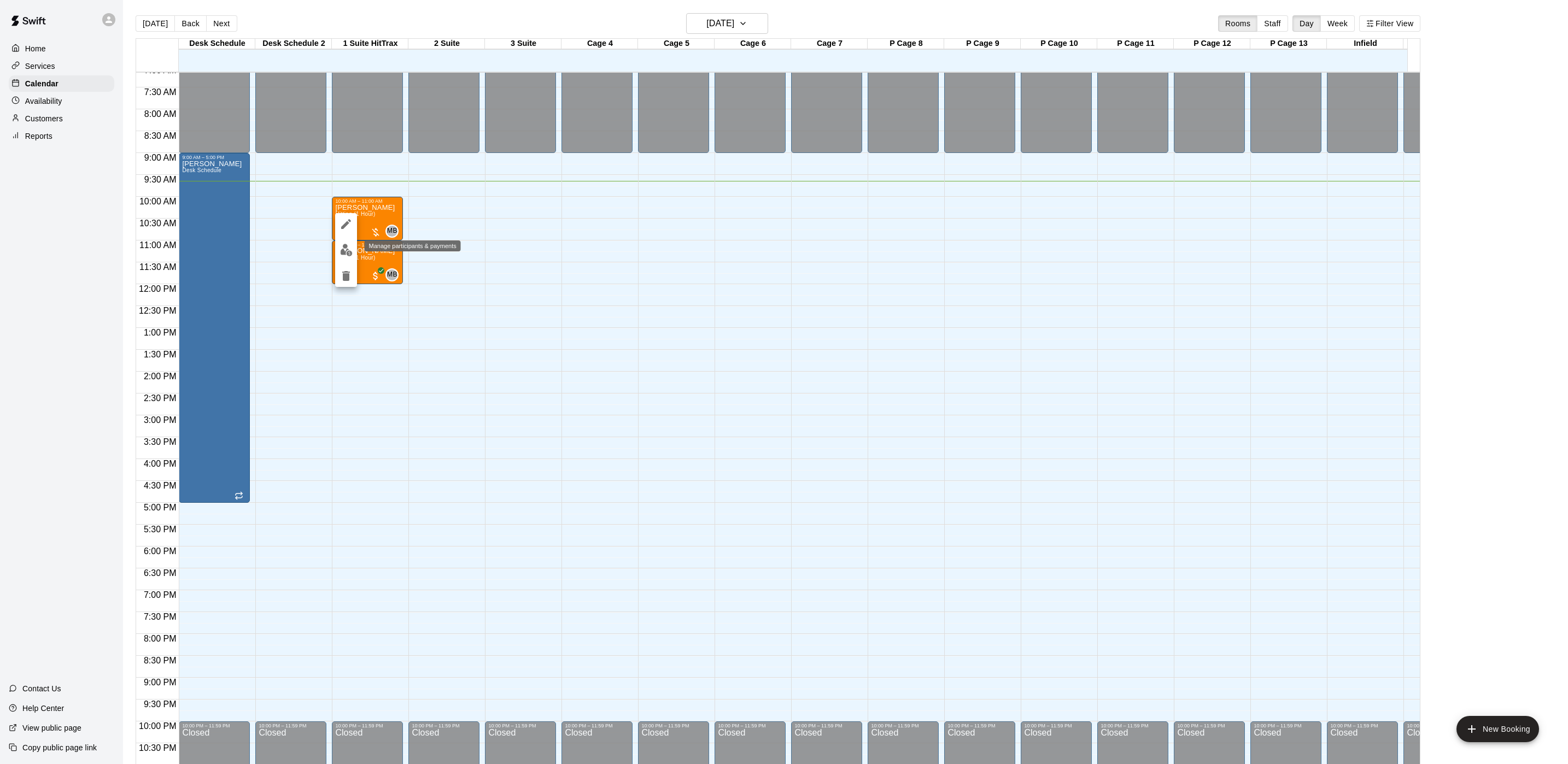
click at [345, 242] on button "edit" at bounding box center [346, 249] width 22 height 21
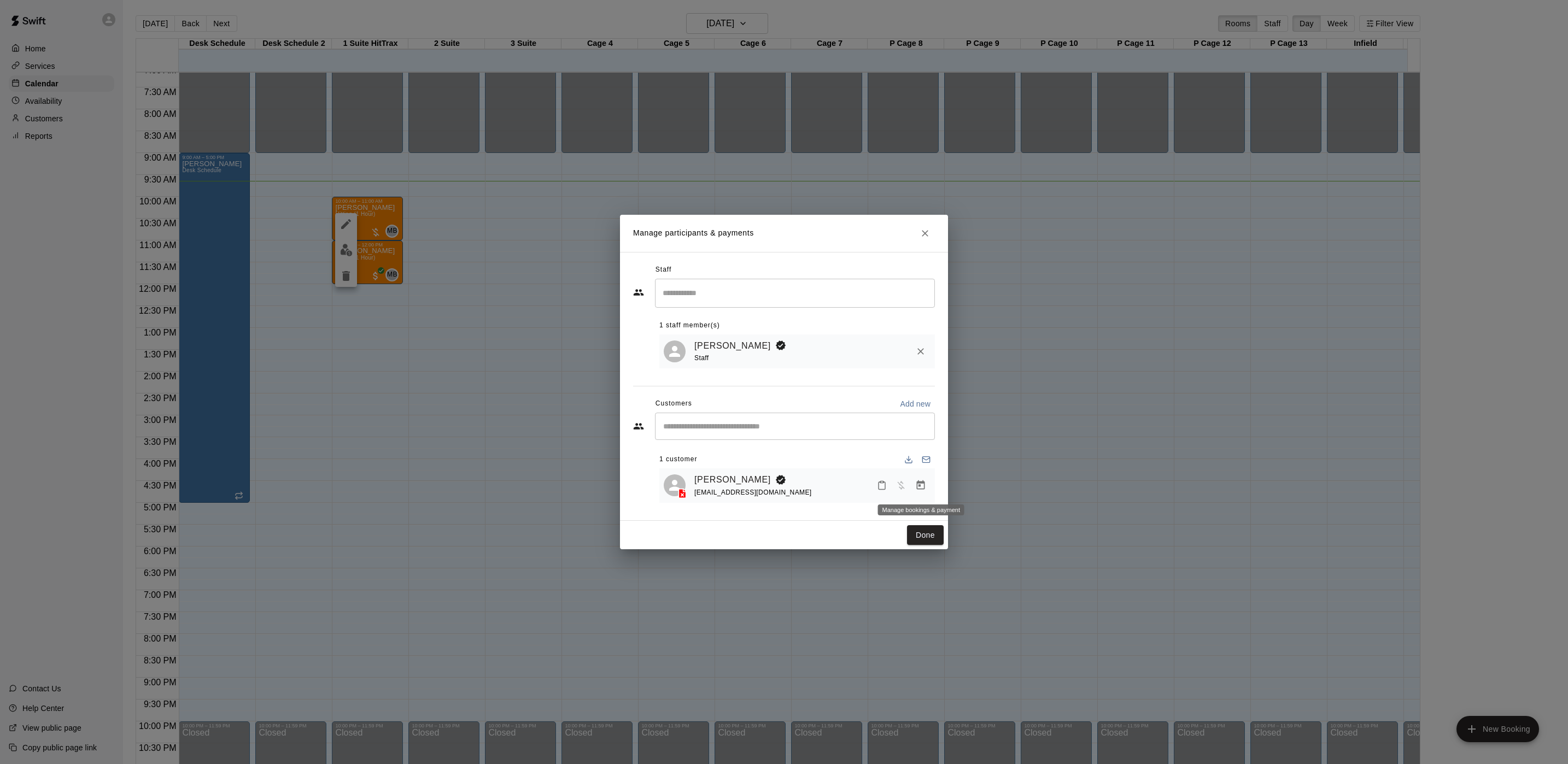
click at [918, 481] on icon "Manage bookings & payment" at bounding box center [921, 485] width 11 height 11
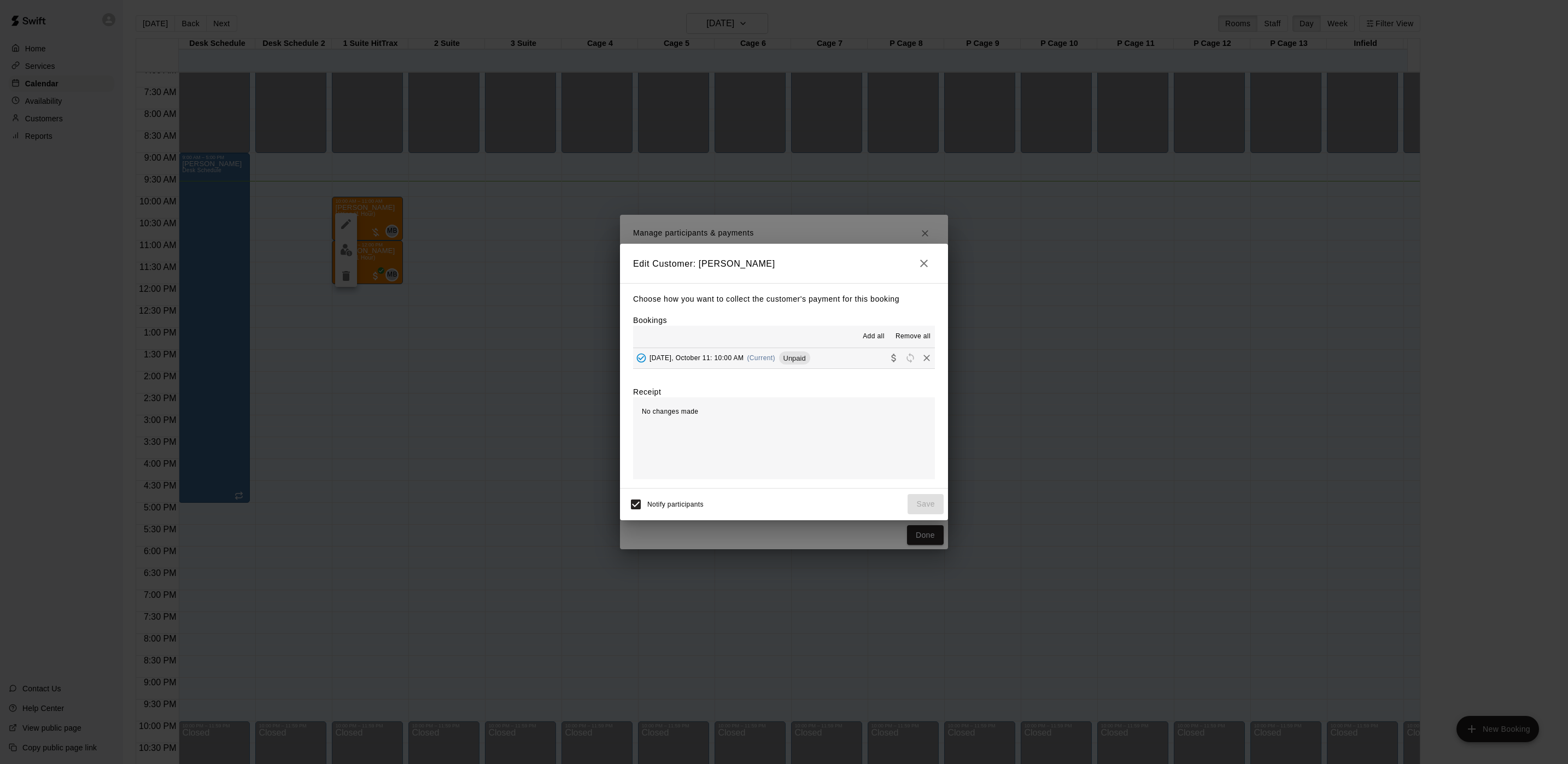
click at [804, 364] on div "Unpaid" at bounding box center [795, 358] width 31 height 13
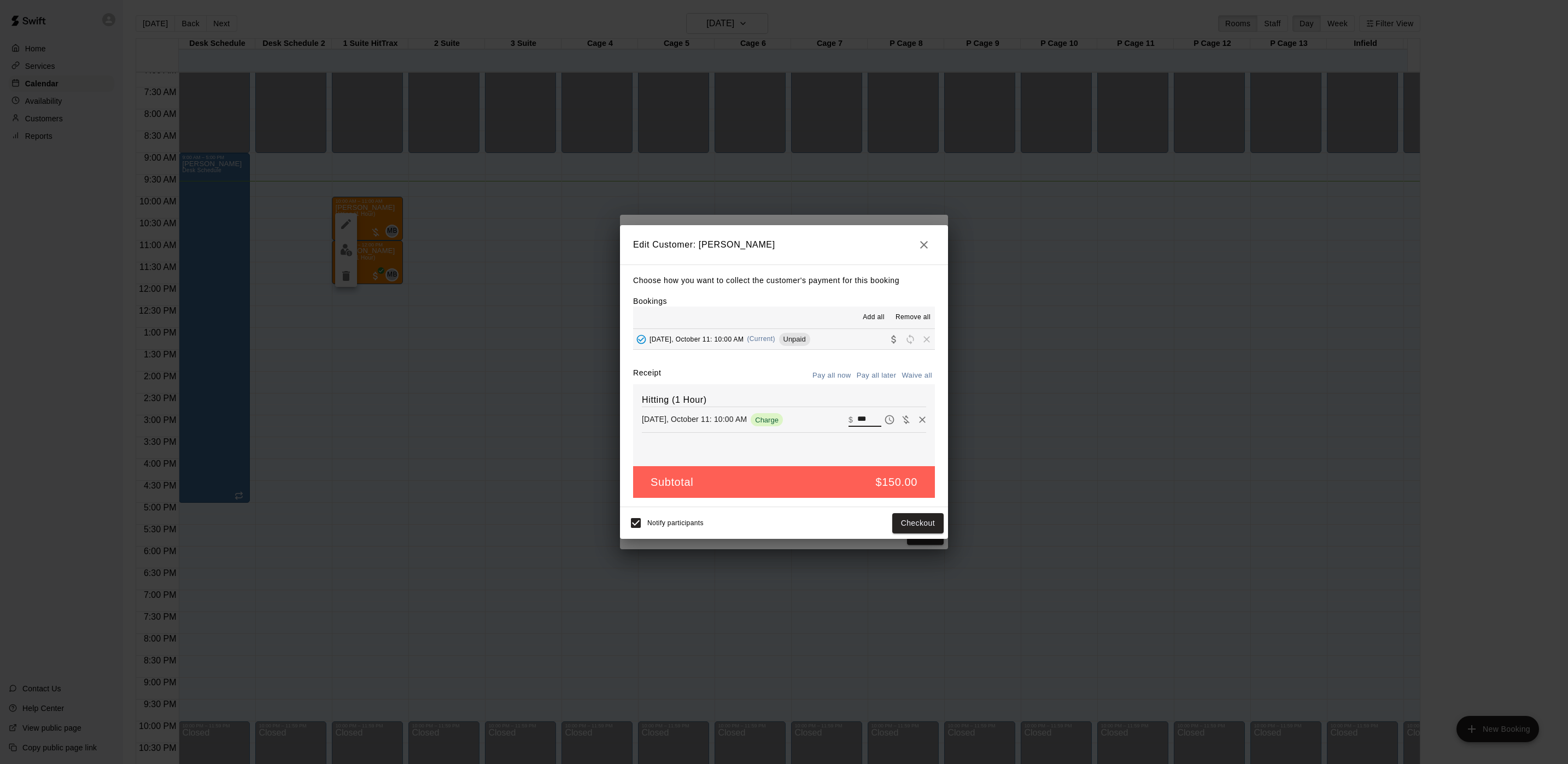
click at [857, 423] on input "***" at bounding box center [869, 419] width 24 height 14
type input "***"
click at [920, 529] on button "Checkout" at bounding box center [918, 523] width 51 height 20
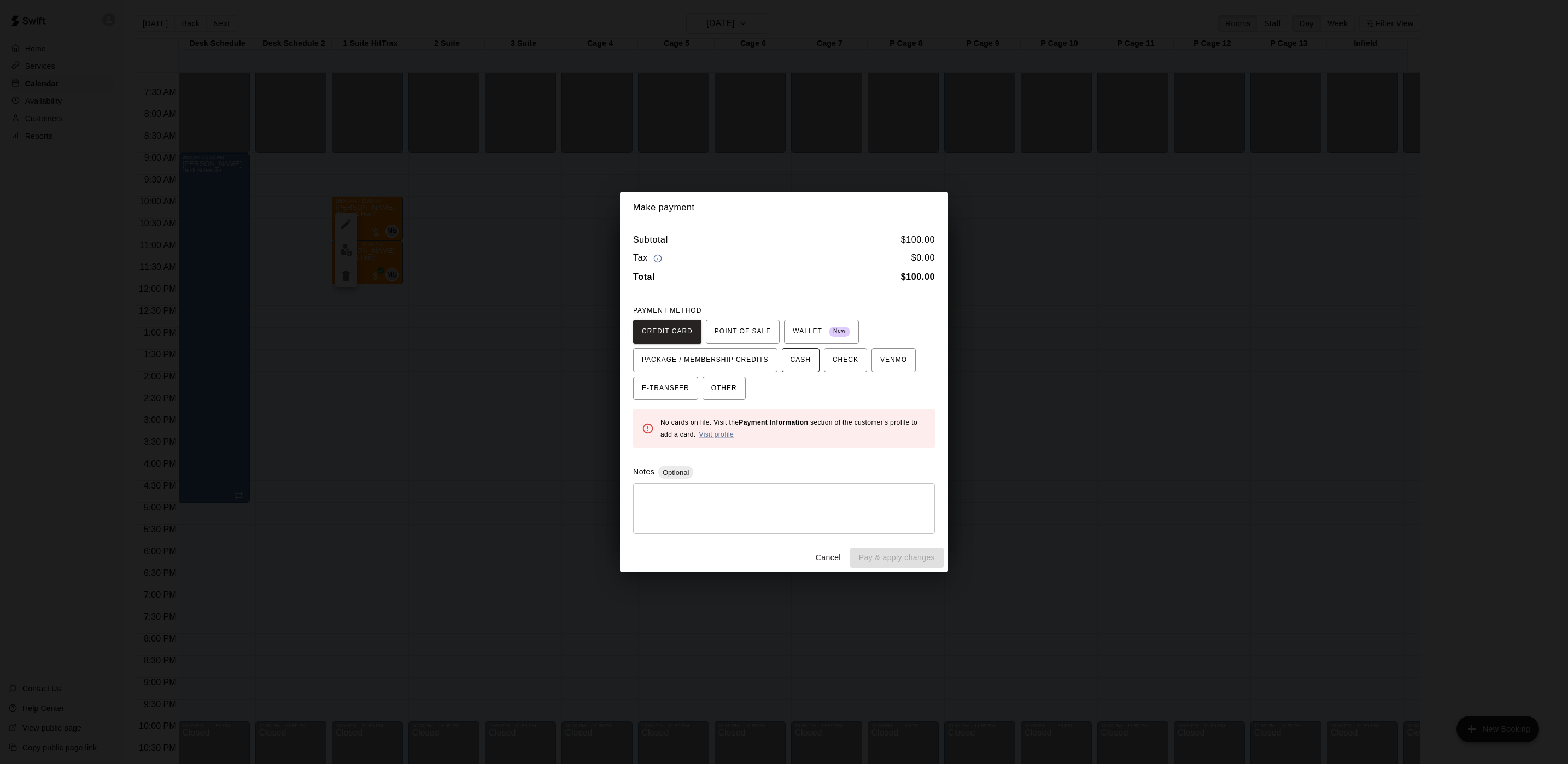
click at [802, 359] on span "CASH" at bounding box center [800, 360] width 20 height 17
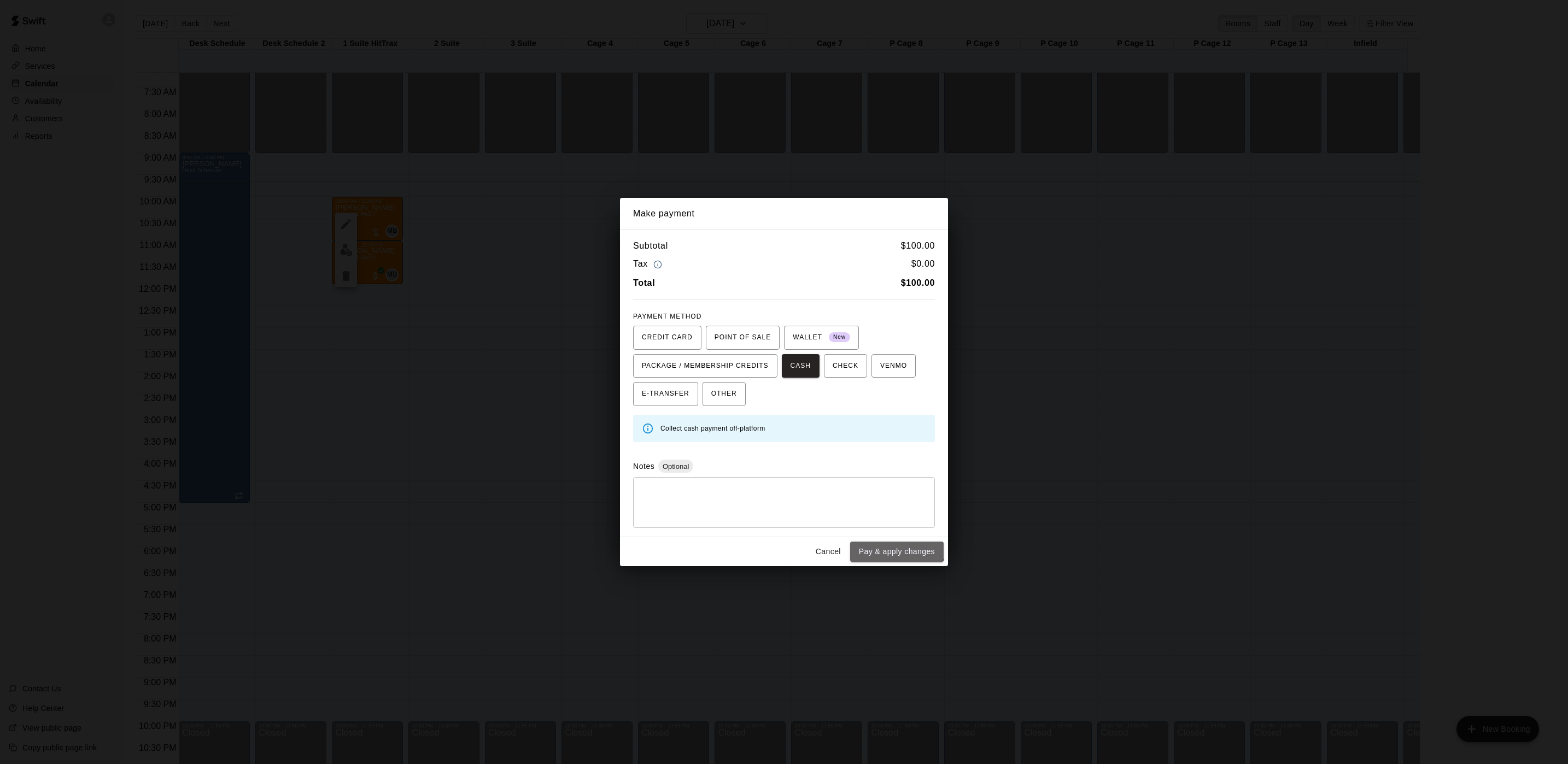
click at [897, 553] on button "Pay & apply changes" at bounding box center [897, 551] width 94 height 20
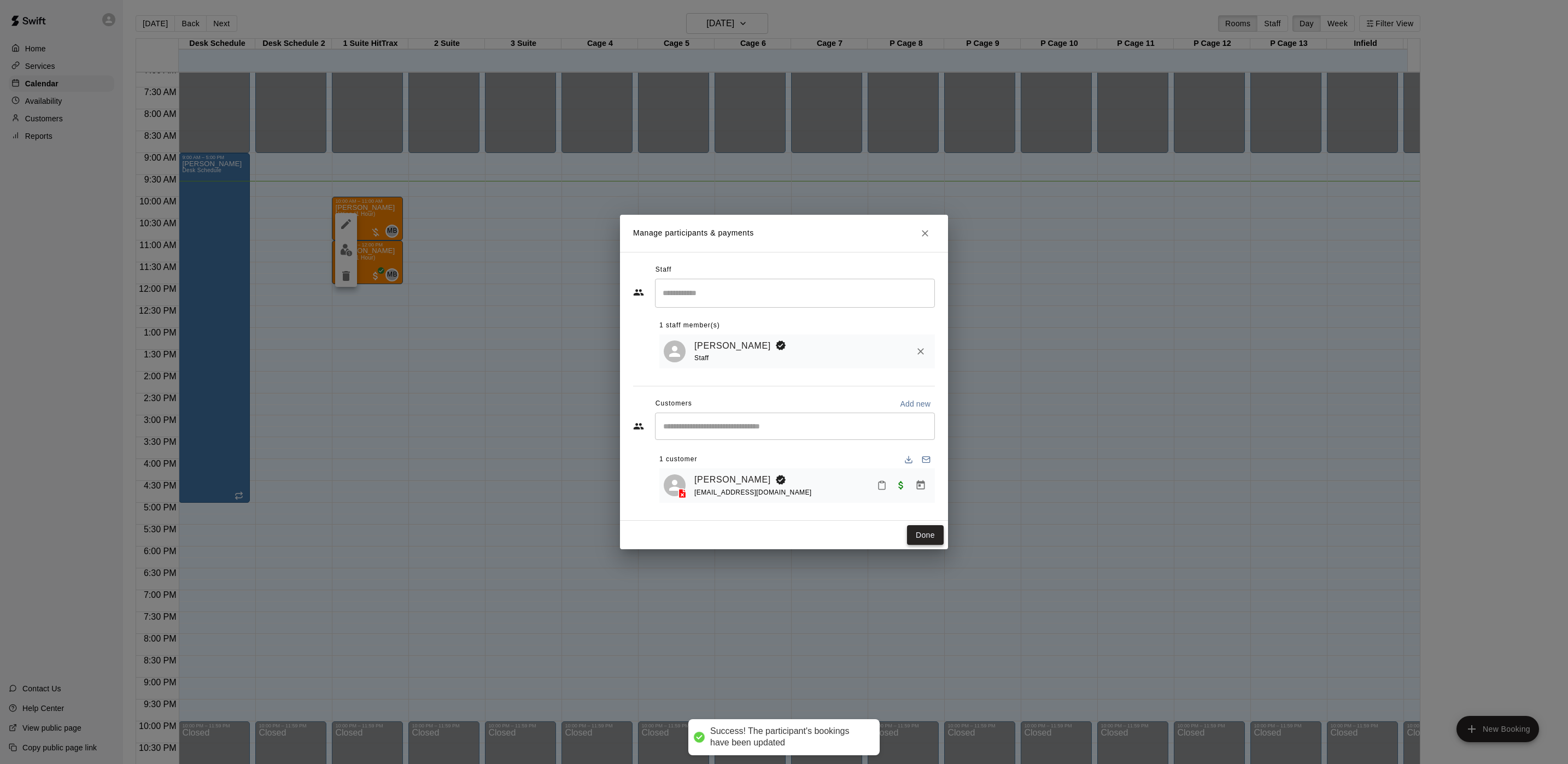
click at [924, 538] on button "Done" at bounding box center [925, 535] width 37 height 20
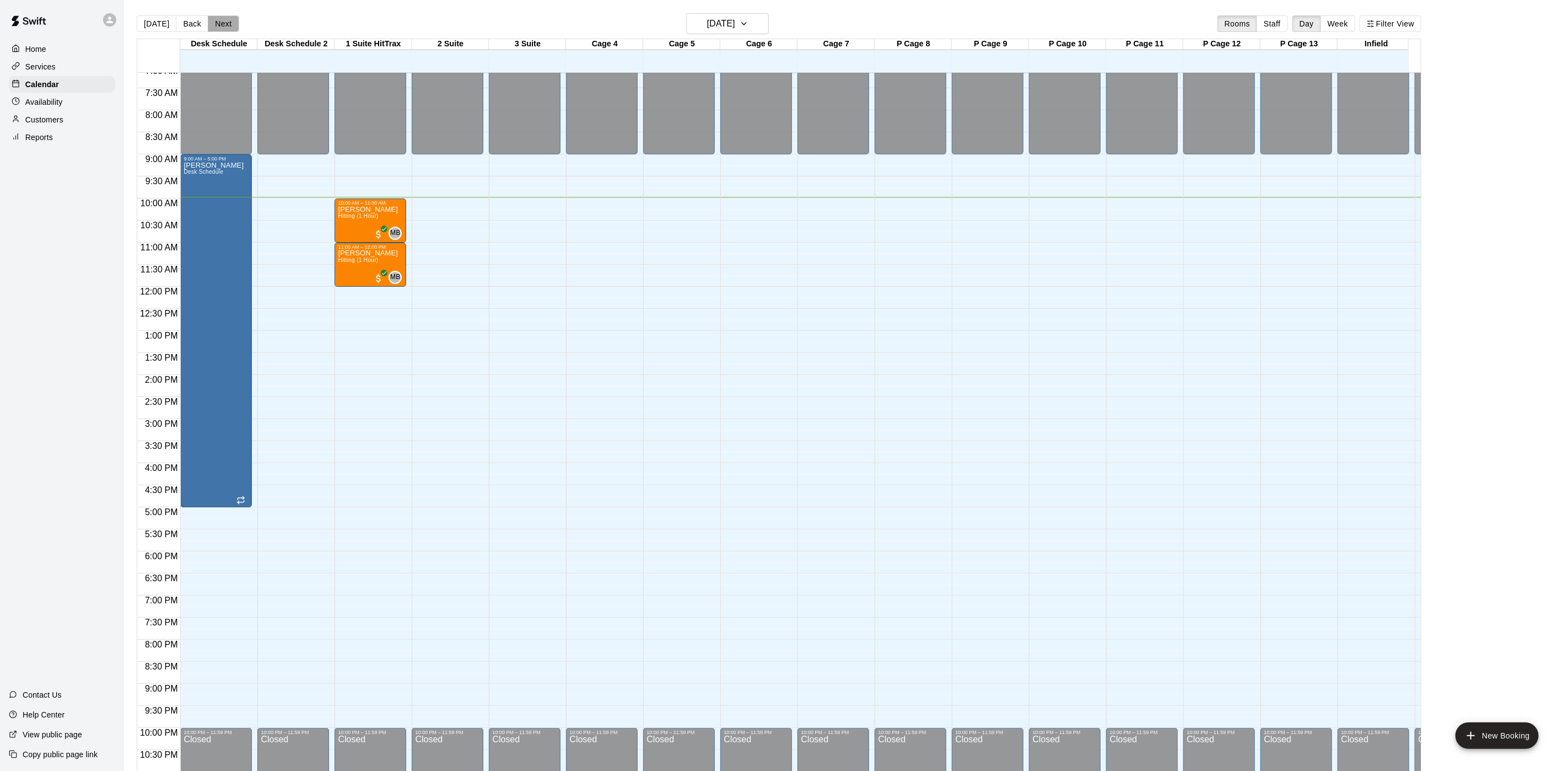
click at [222, 17] on button "Next" at bounding box center [223, 24] width 31 height 17
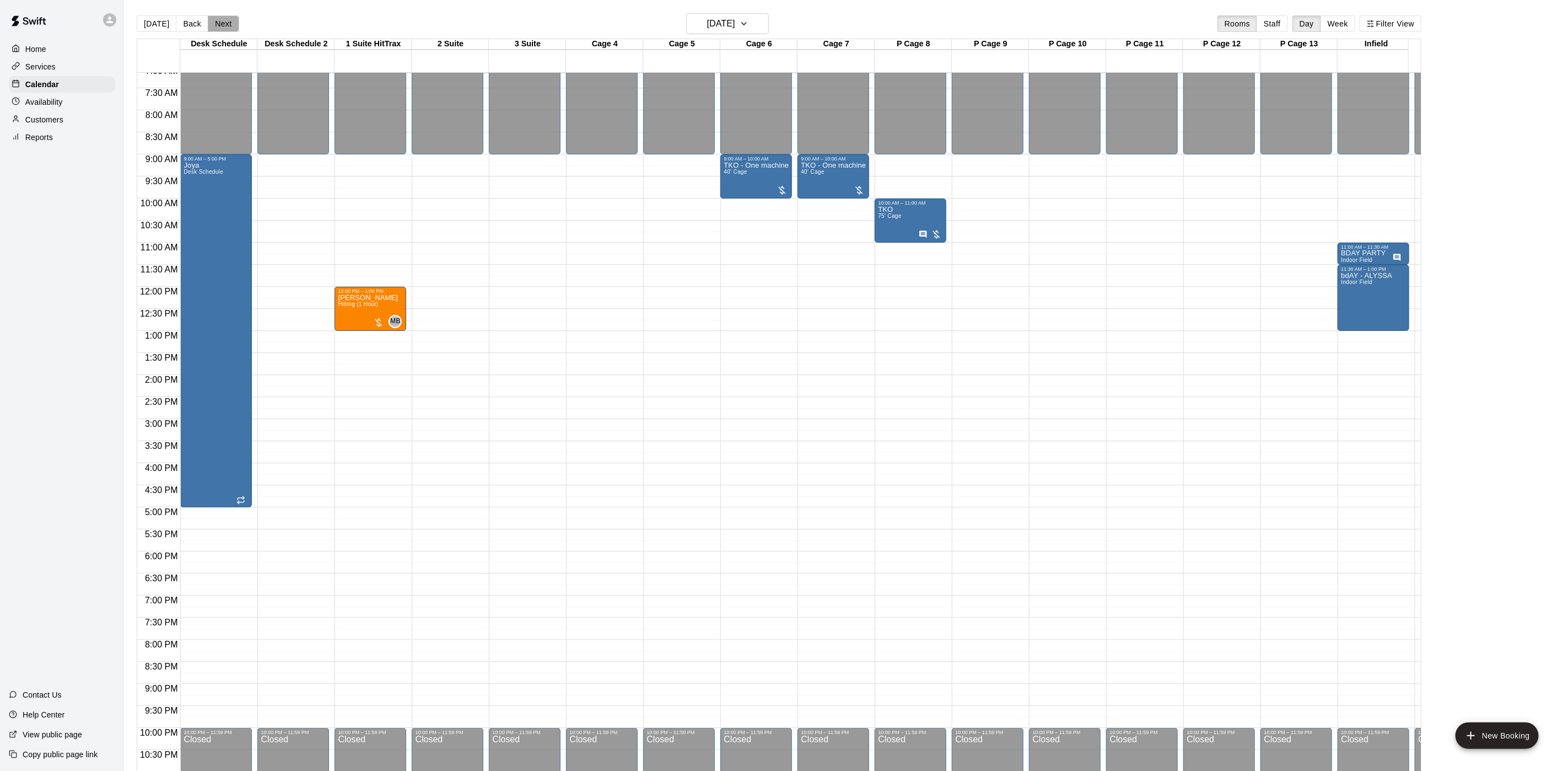
click at [222, 17] on button "Next" at bounding box center [223, 24] width 31 height 17
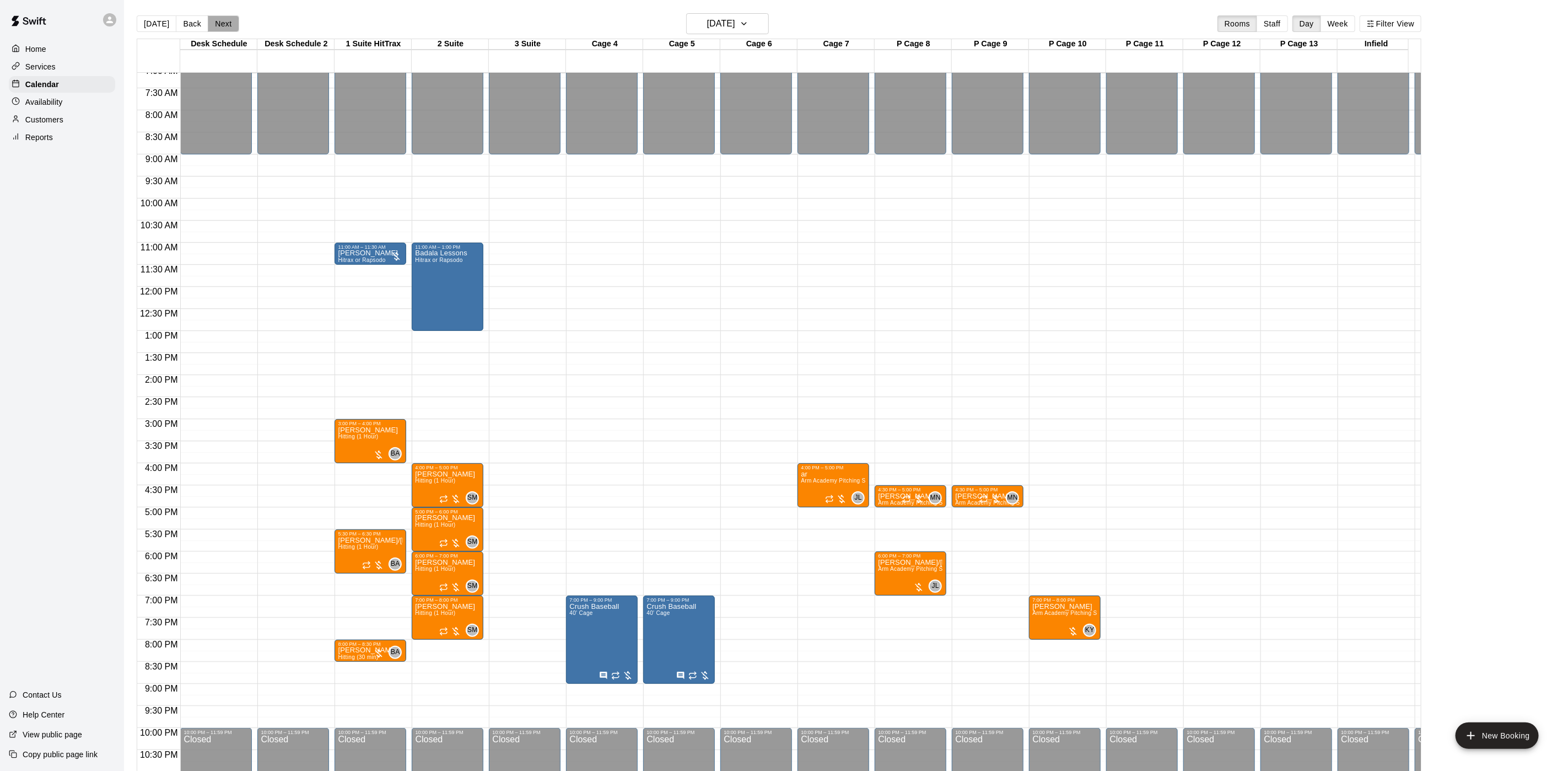
click at [208, 21] on button "Next" at bounding box center [223, 24] width 31 height 17
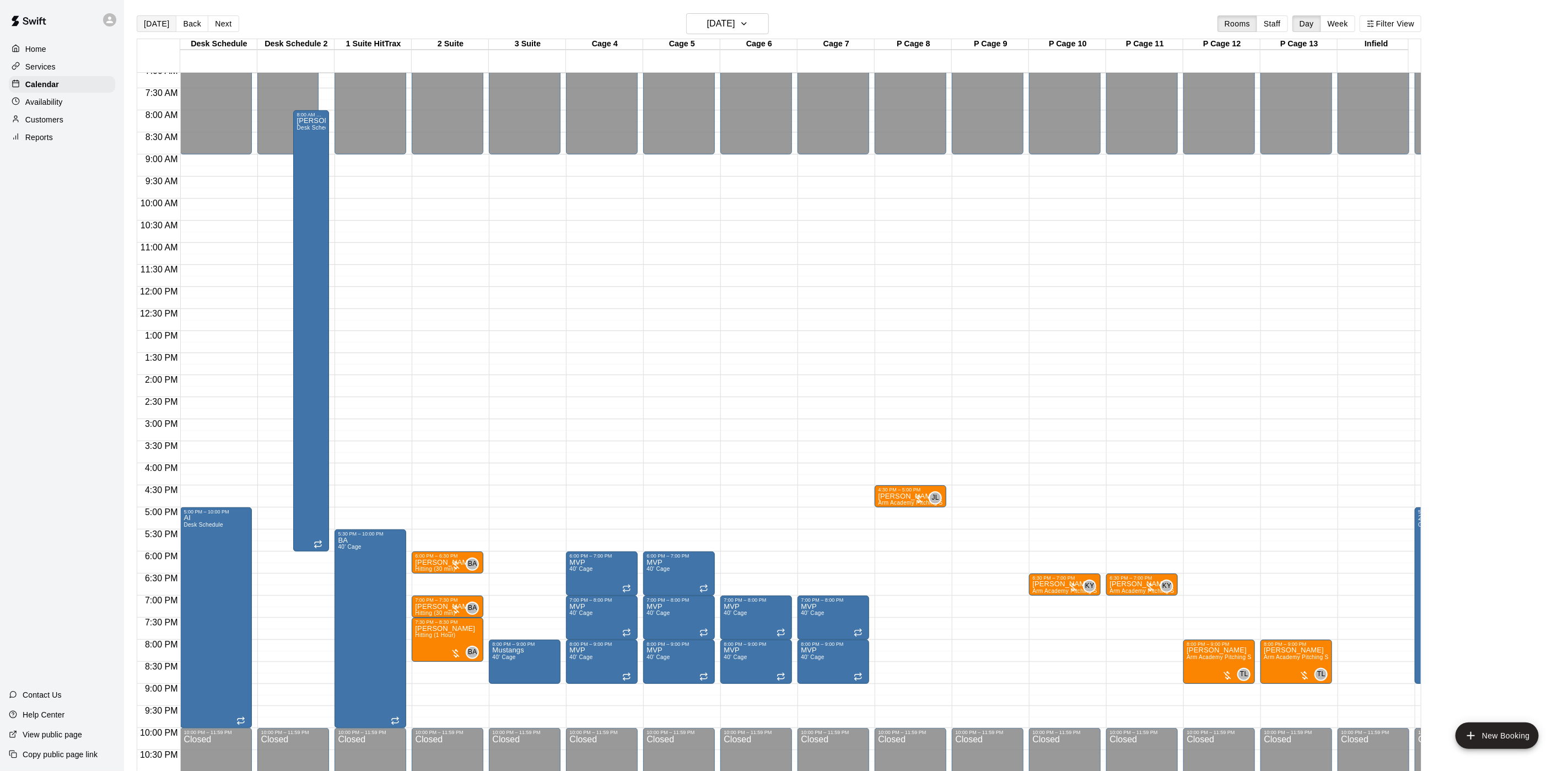
click at [160, 24] on button "[DATE]" at bounding box center [156, 24] width 39 height 17
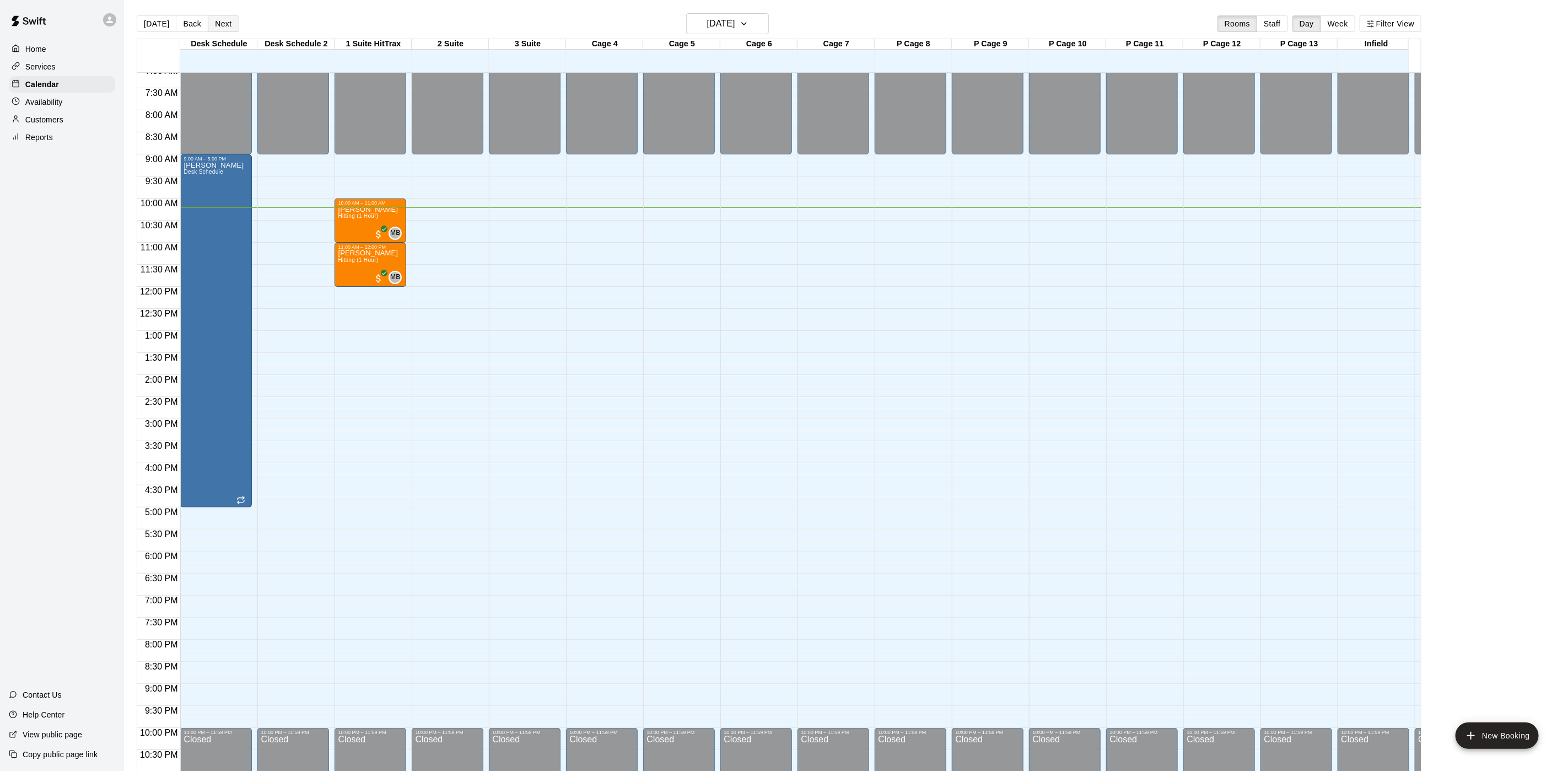
click at [229, 25] on button "Next" at bounding box center [223, 24] width 31 height 17
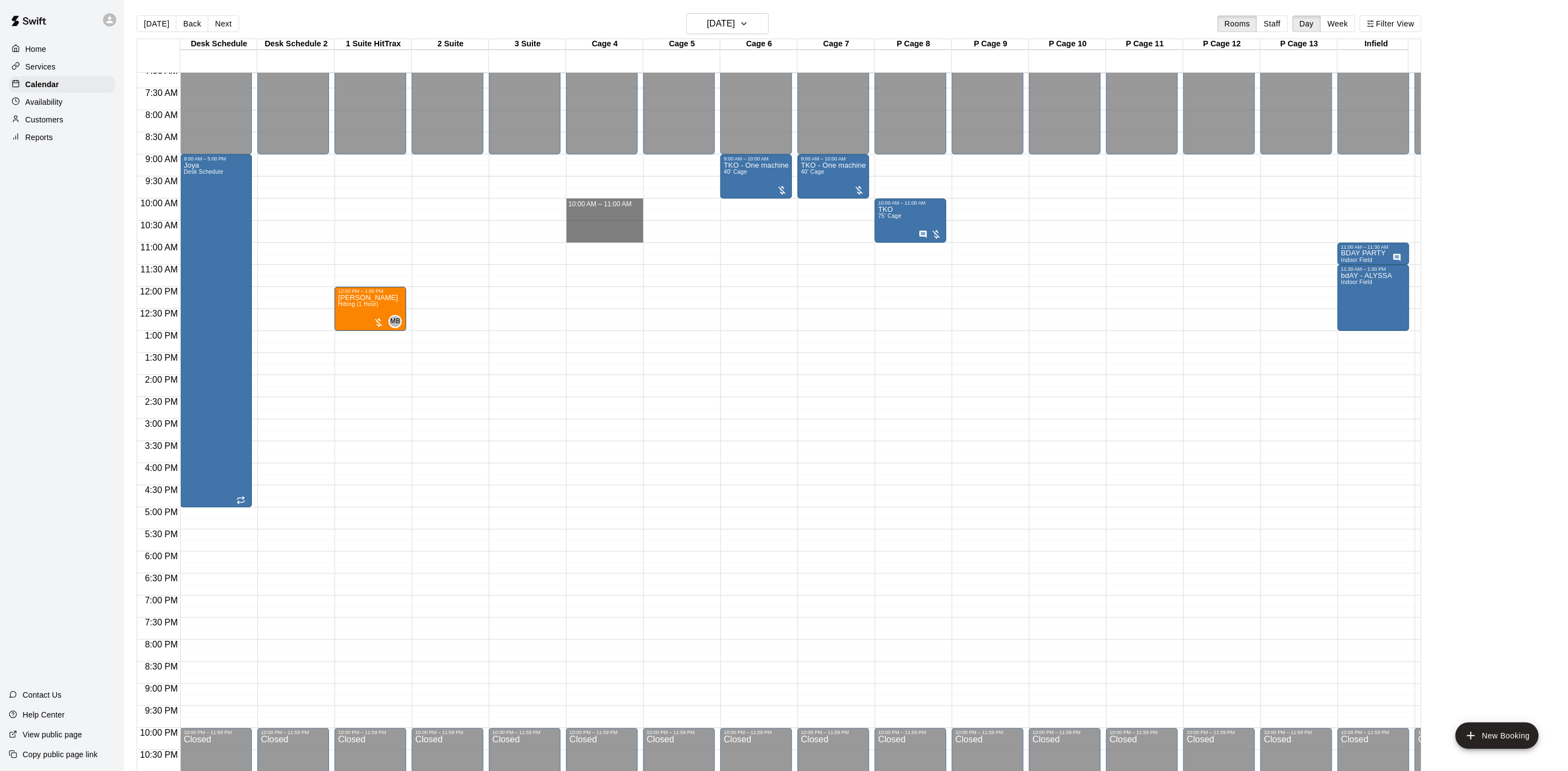
drag, startPoint x: 589, startPoint y: 202, endPoint x: 586, endPoint y: 237, distance: 35.1
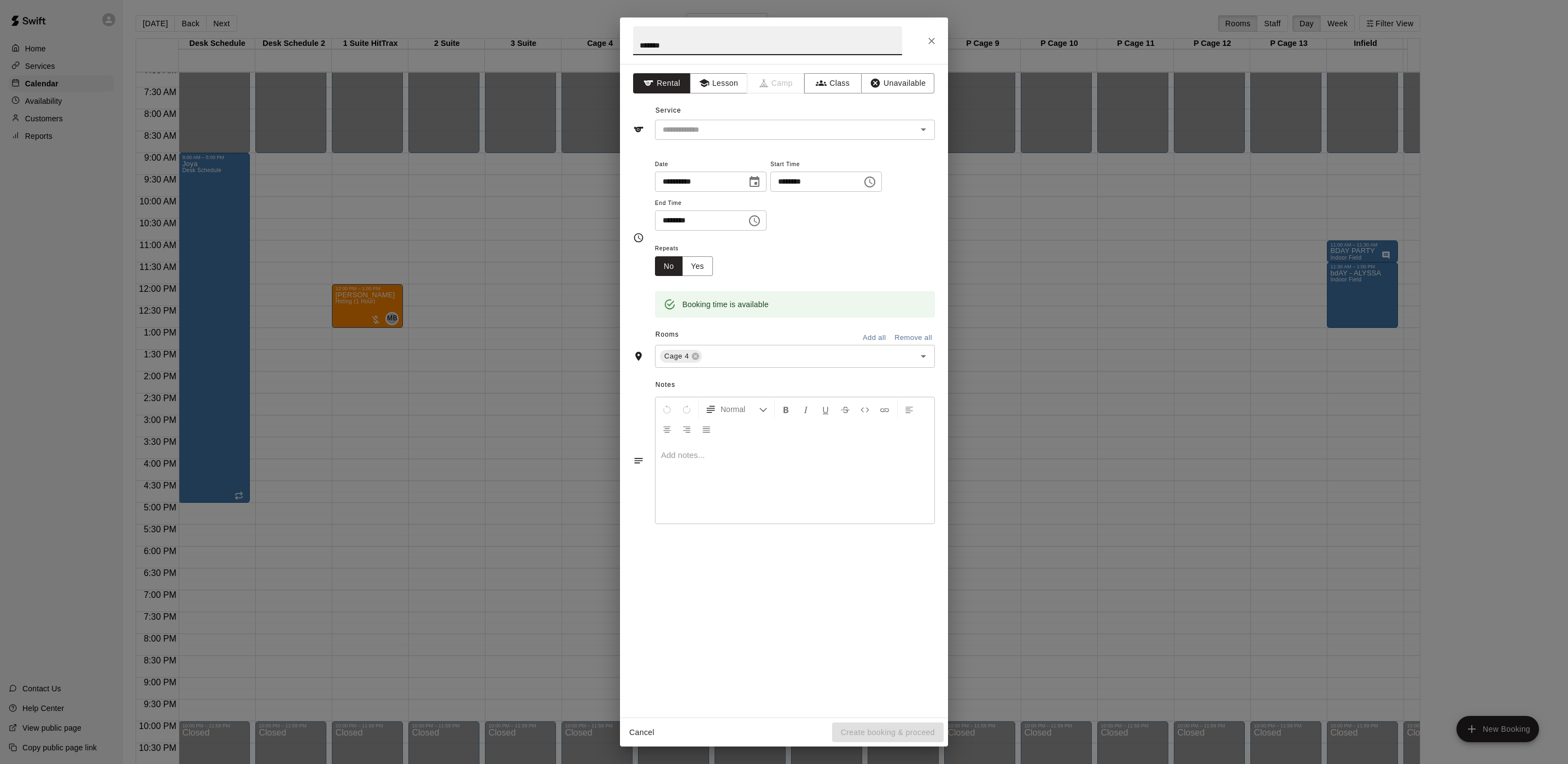
type input "*******"
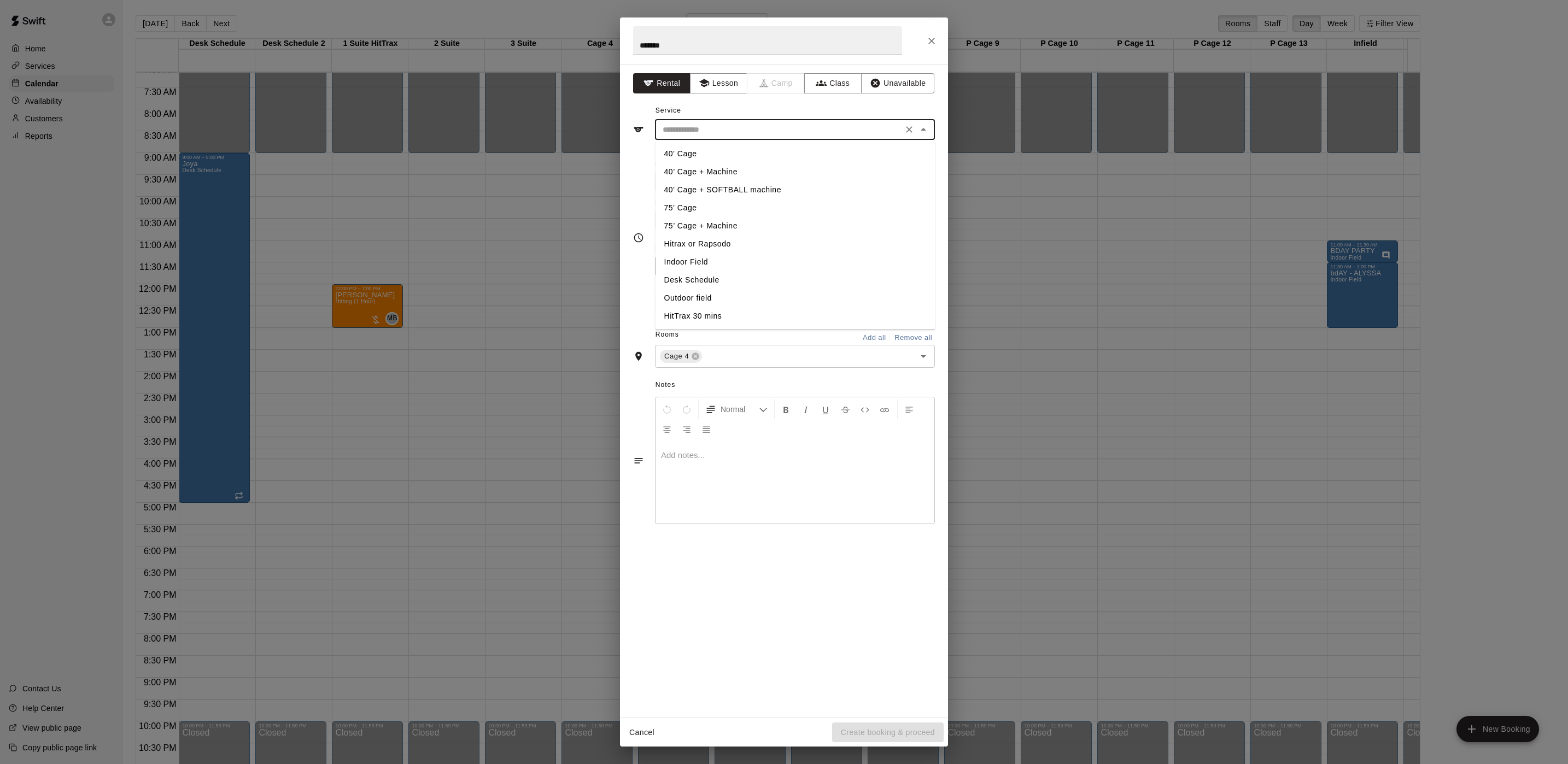
click at [718, 136] on input "text" at bounding box center [779, 130] width 241 height 14
click at [715, 154] on li "40' Cage" at bounding box center [795, 154] width 280 height 18
type input "********"
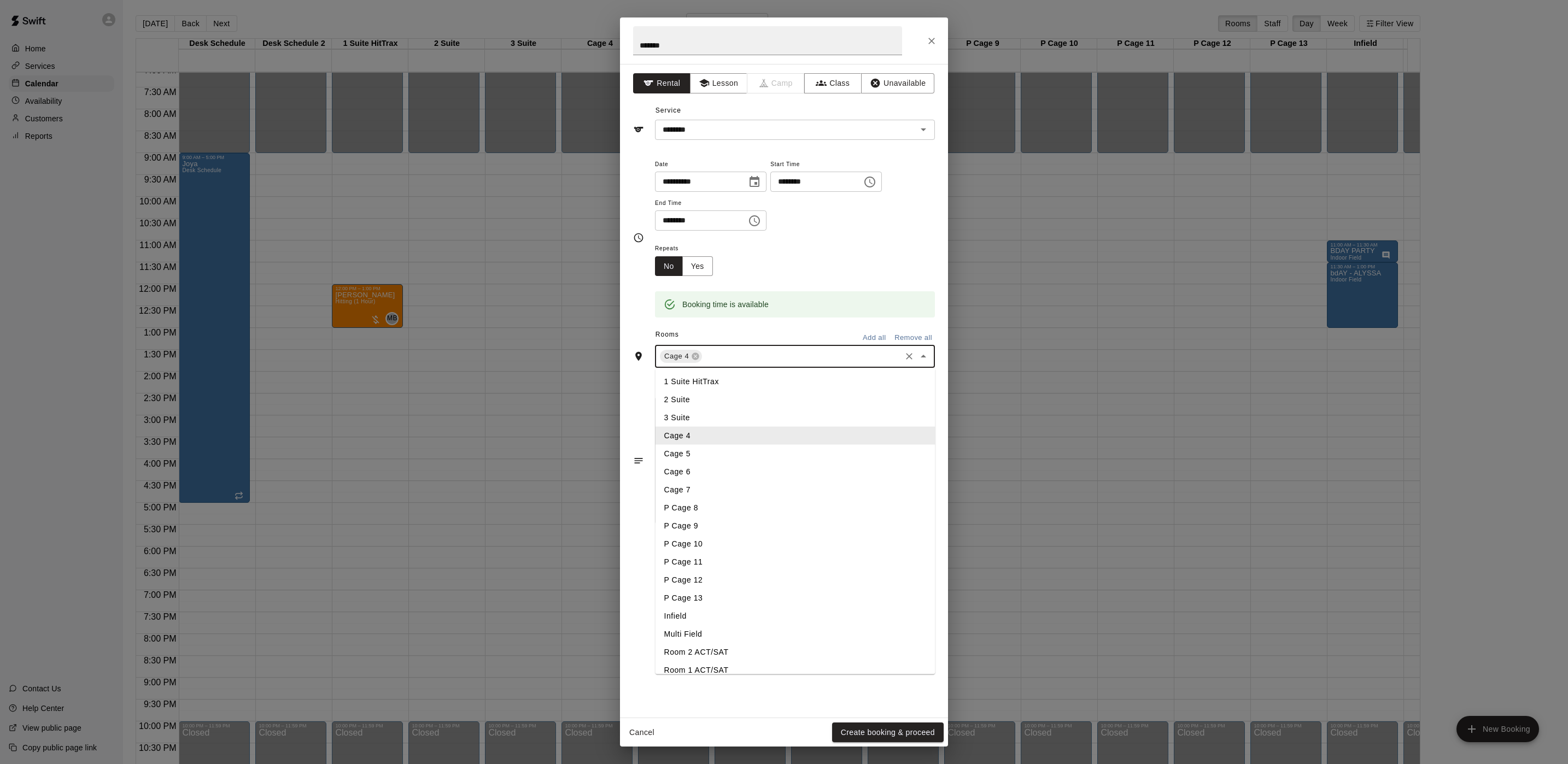
click at [715, 352] on input "text" at bounding box center [801, 356] width 196 height 14
click at [688, 458] on li "Cage 5" at bounding box center [795, 453] width 280 height 18
click at [868, 727] on button "Create booking & proceed" at bounding box center [888, 732] width 112 height 20
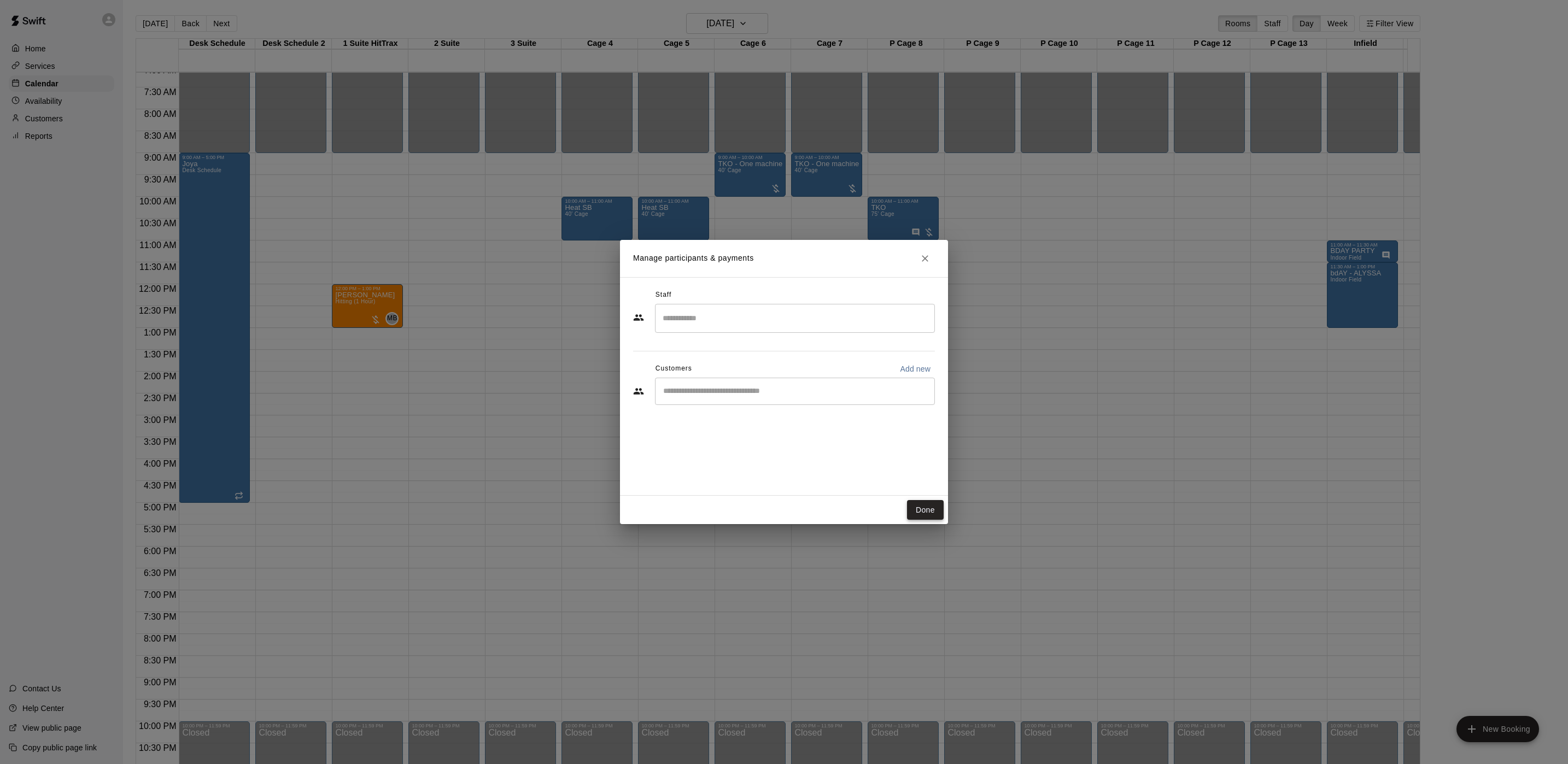
click at [912, 503] on button "Done" at bounding box center [925, 510] width 37 height 20
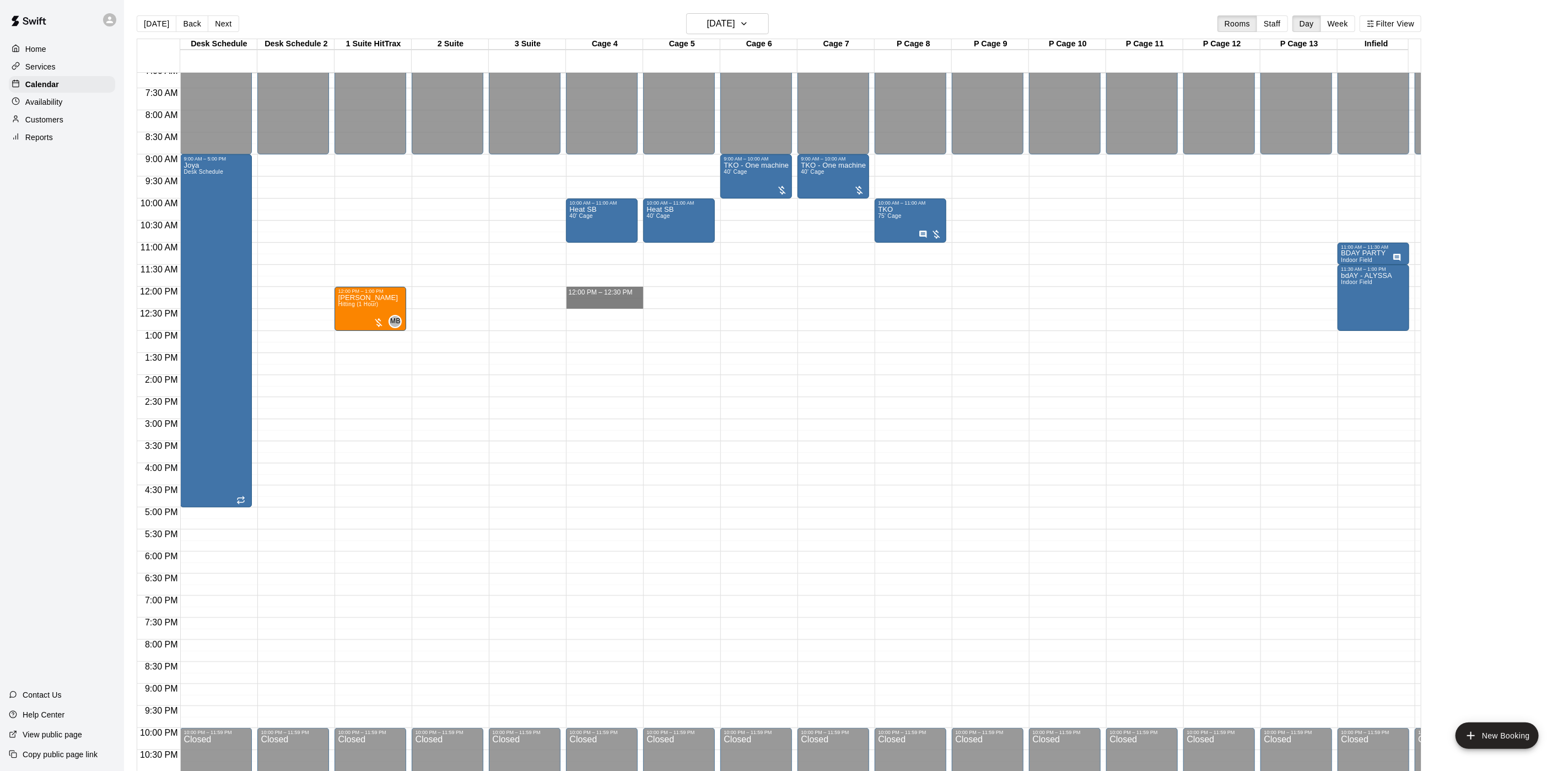
drag, startPoint x: 588, startPoint y: 288, endPoint x: 588, endPoint y: 313, distance: 25.0
click at [588, 313] on body "Home Services Calendar Availability Customers Reports Contact Us Help Center Vi…" at bounding box center [784, 394] width 1568 height 788
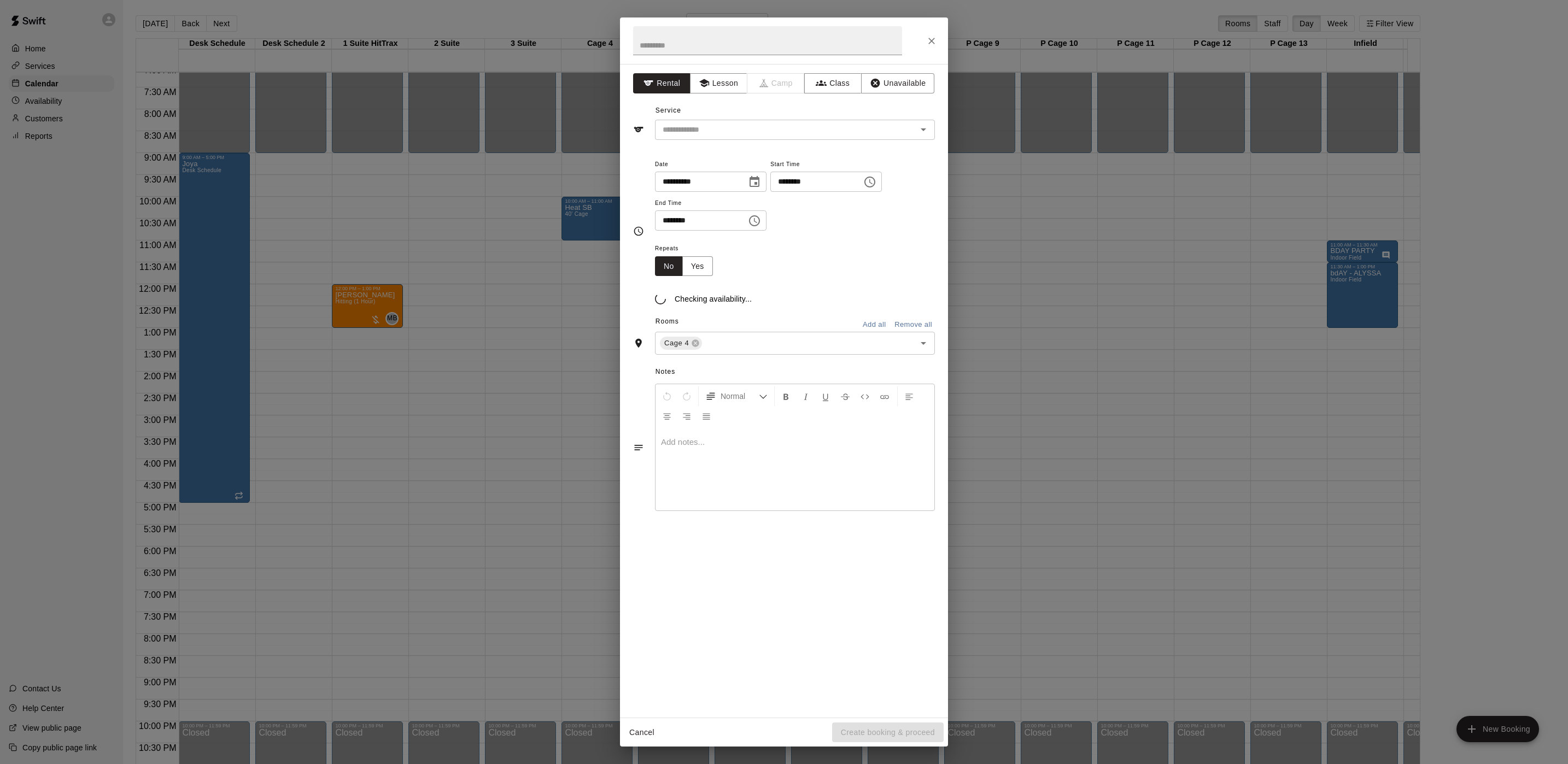
click at [584, 317] on div "**********" at bounding box center [784, 382] width 1568 height 764
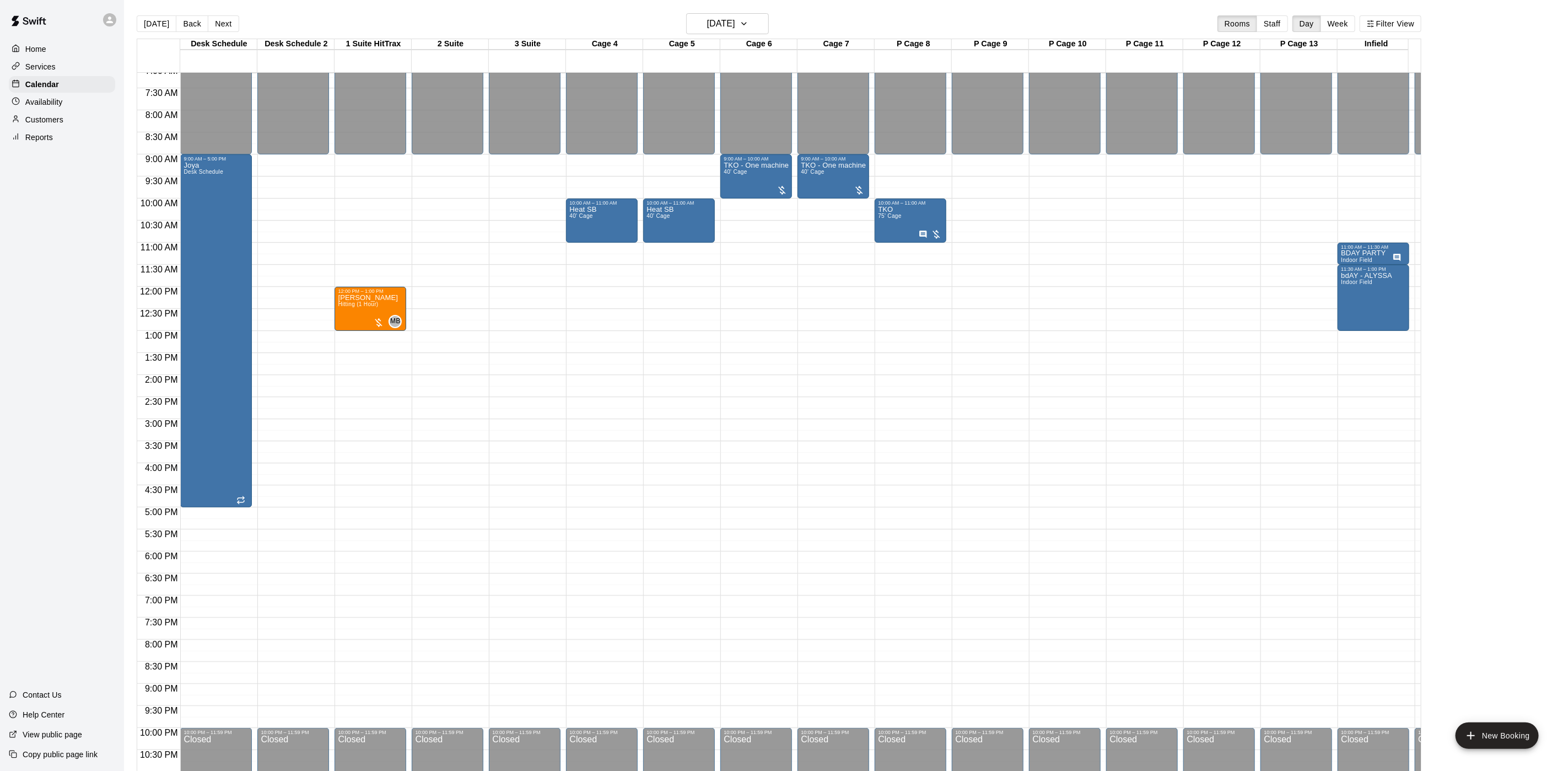
click at [582, 311] on div "12:00 AM – 9:00 AM Closed 10:00 AM – 11:00 AM Heat SB 40' Cage 10:00 PM – 11:59…" at bounding box center [602, 286] width 72 height 1058
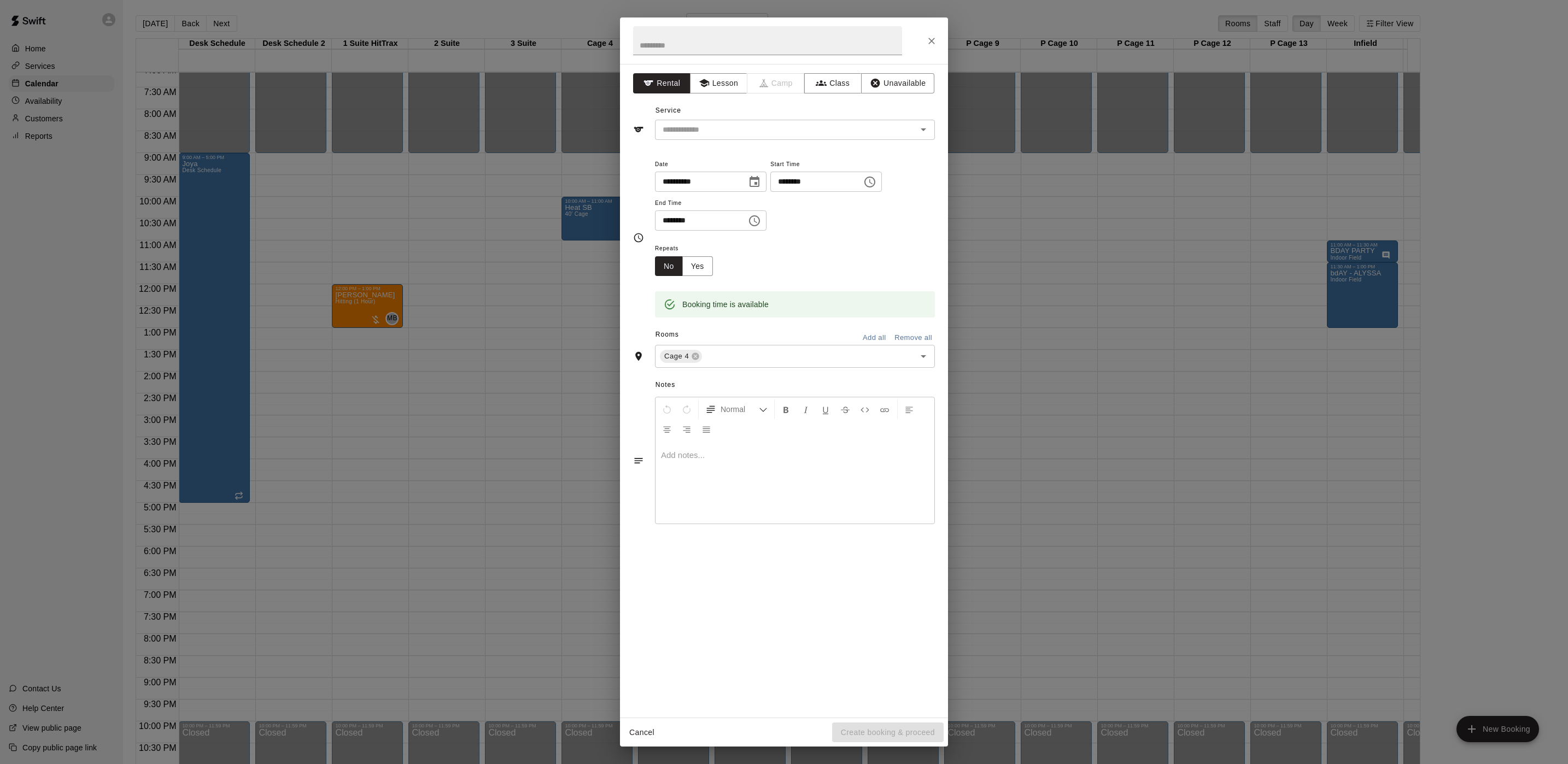
click at [579, 295] on div "**********" at bounding box center [784, 382] width 1568 height 764
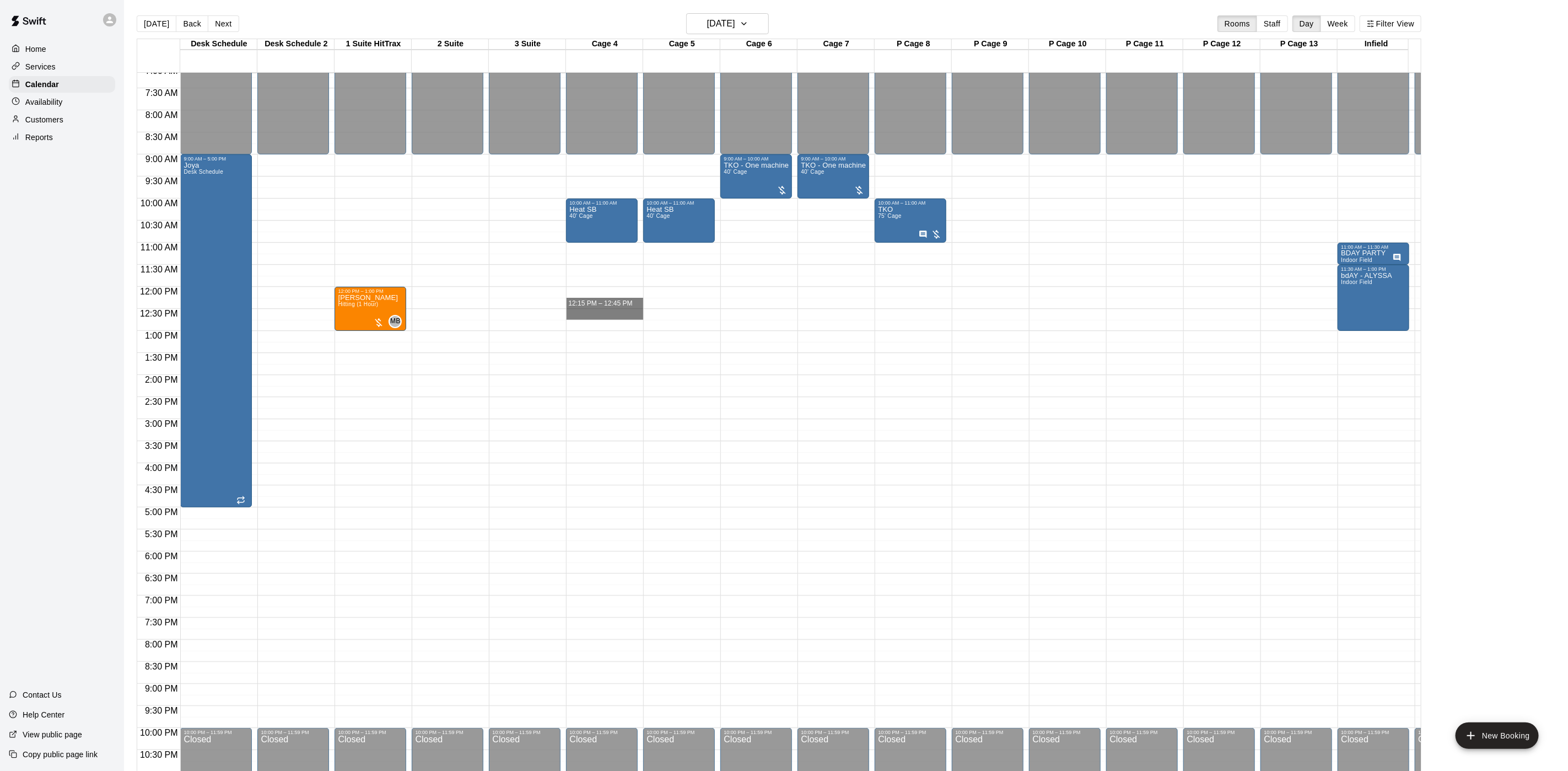
drag, startPoint x: 583, startPoint y: 293, endPoint x: 583, endPoint y: 310, distance: 17.0
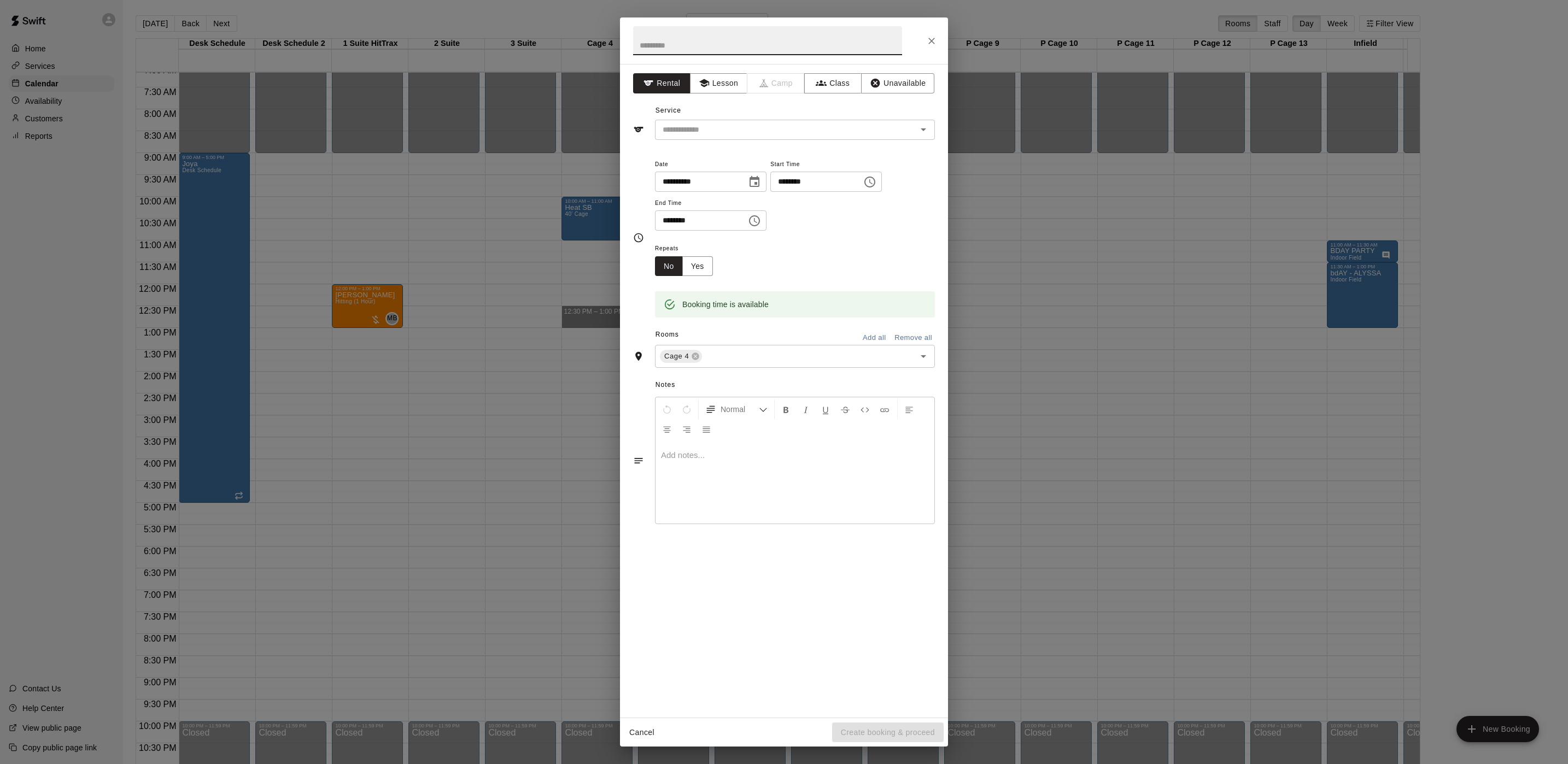
drag, startPoint x: 578, startPoint y: 315, endPoint x: 577, endPoint y: 325, distance: 10.0
click at [577, 325] on body "Home Services Calendar Availability Customers Reports Contact Us Help Center Vi…" at bounding box center [784, 391] width 1568 height 781
click at [580, 291] on div "**********" at bounding box center [784, 382] width 1568 height 764
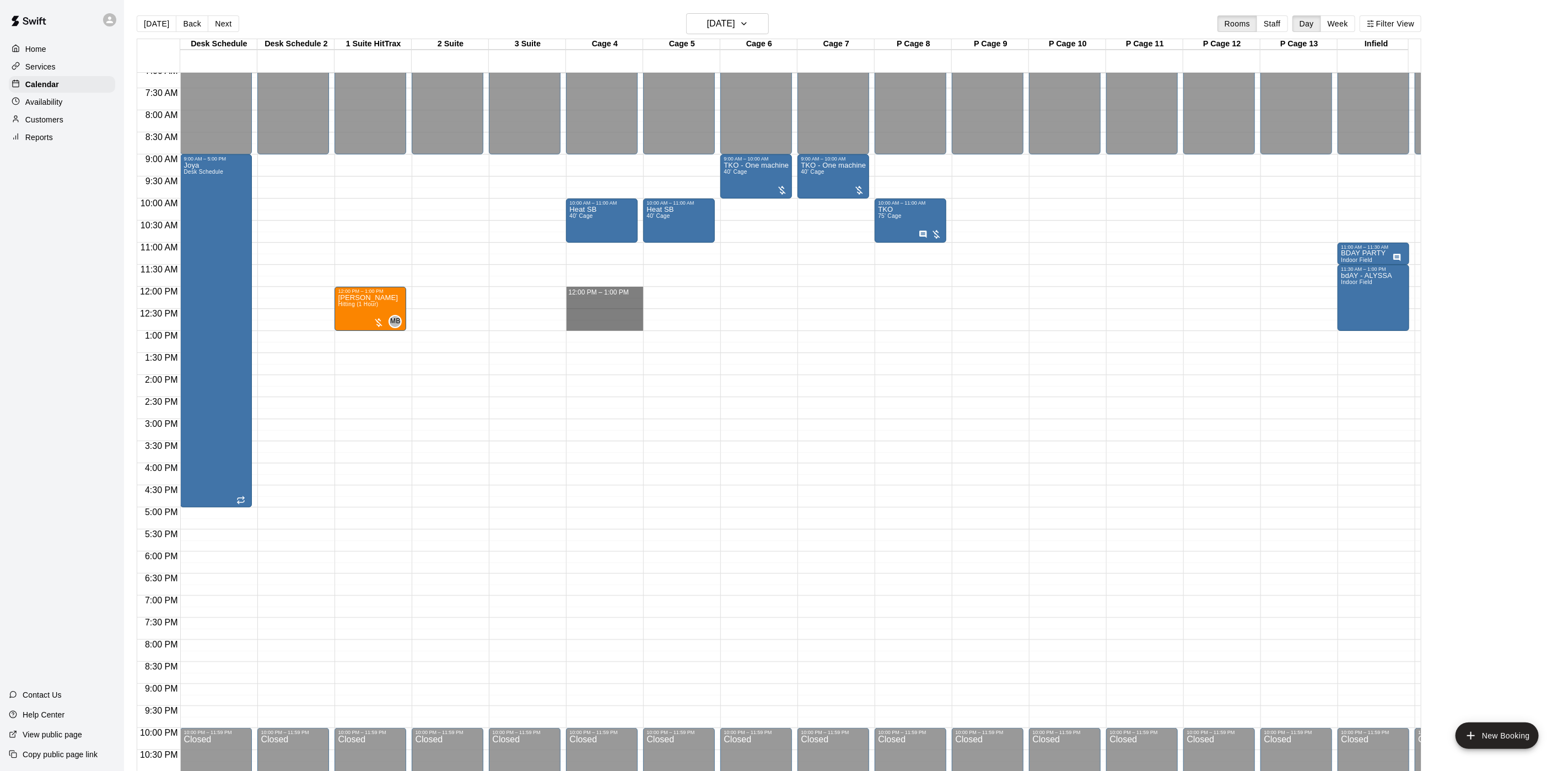
drag, startPoint x: 583, startPoint y: 290, endPoint x: 583, endPoint y: 323, distance: 33.0
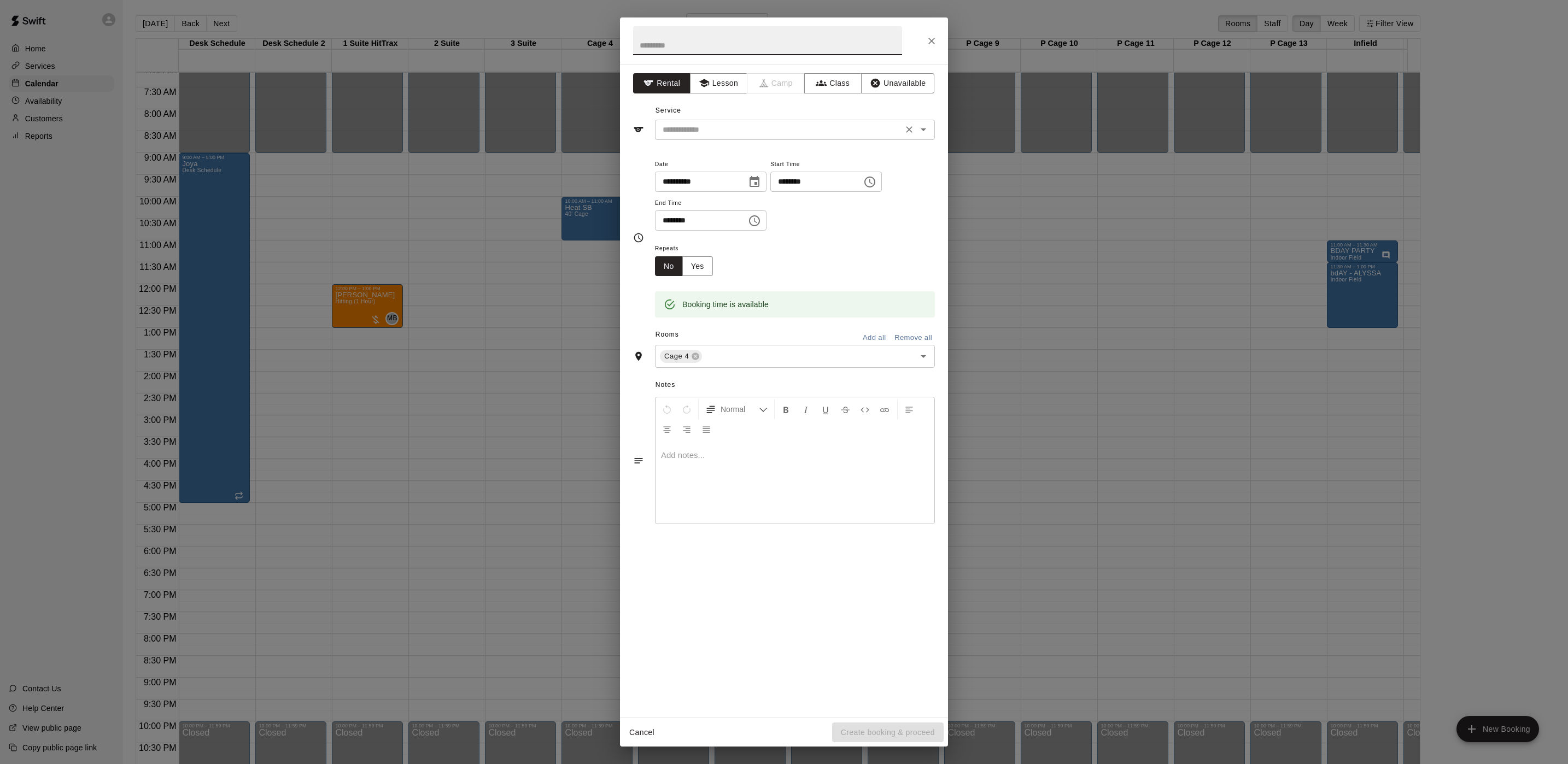
click at [712, 133] on input "text" at bounding box center [779, 130] width 241 height 14
click at [694, 32] on input "text" at bounding box center [767, 41] width 269 height 29
type input "****"
click at [695, 133] on input "text" at bounding box center [779, 130] width 241 height 14
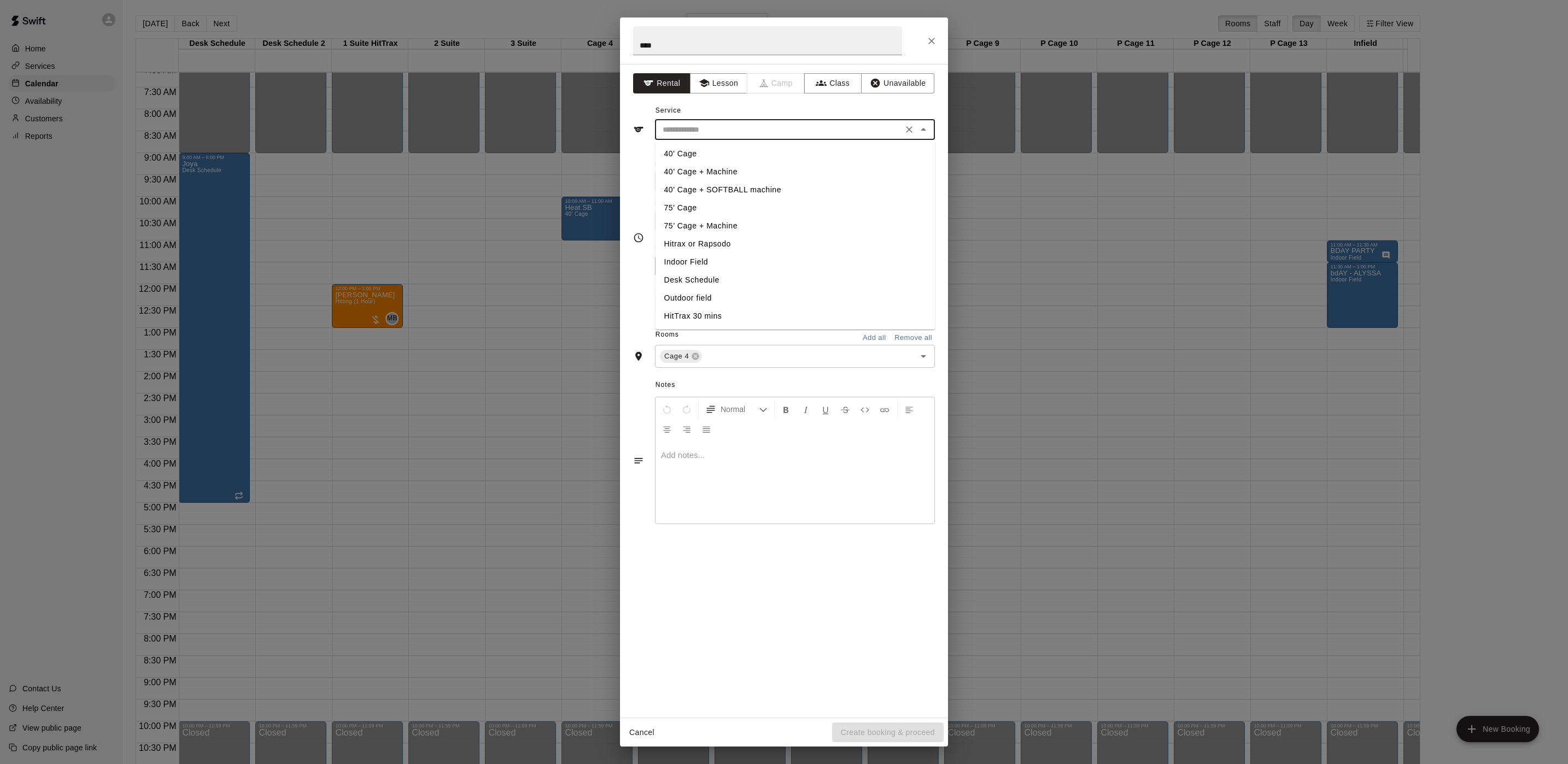
click at [691, 159] on li "40' Cage" at bounding box center [795, 154] width 280 height 18
type input "********"
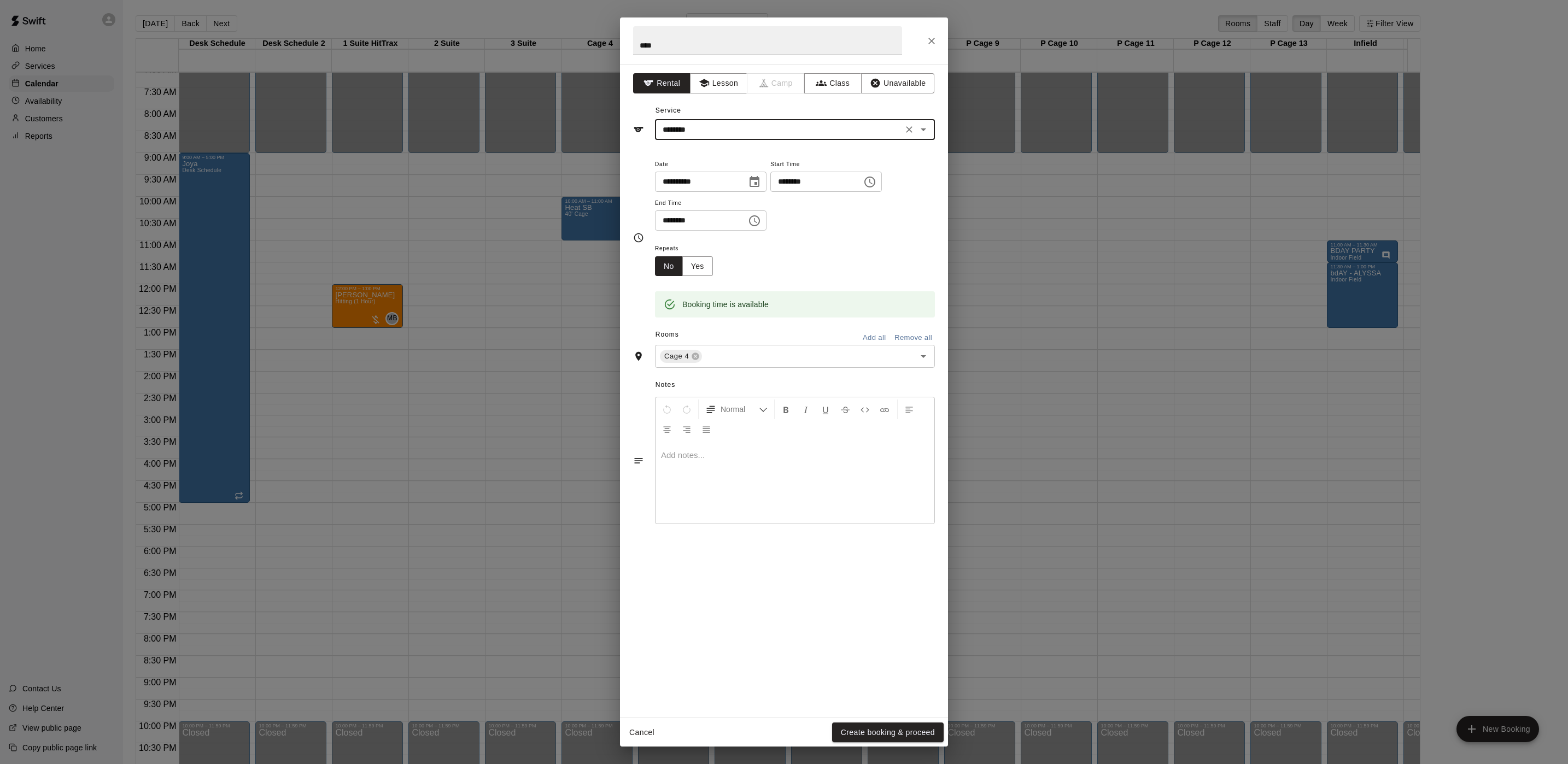
click at [744, 370] on div "Notes Normal Add notes..." at bounding box center [783, 451] width 302 height 168
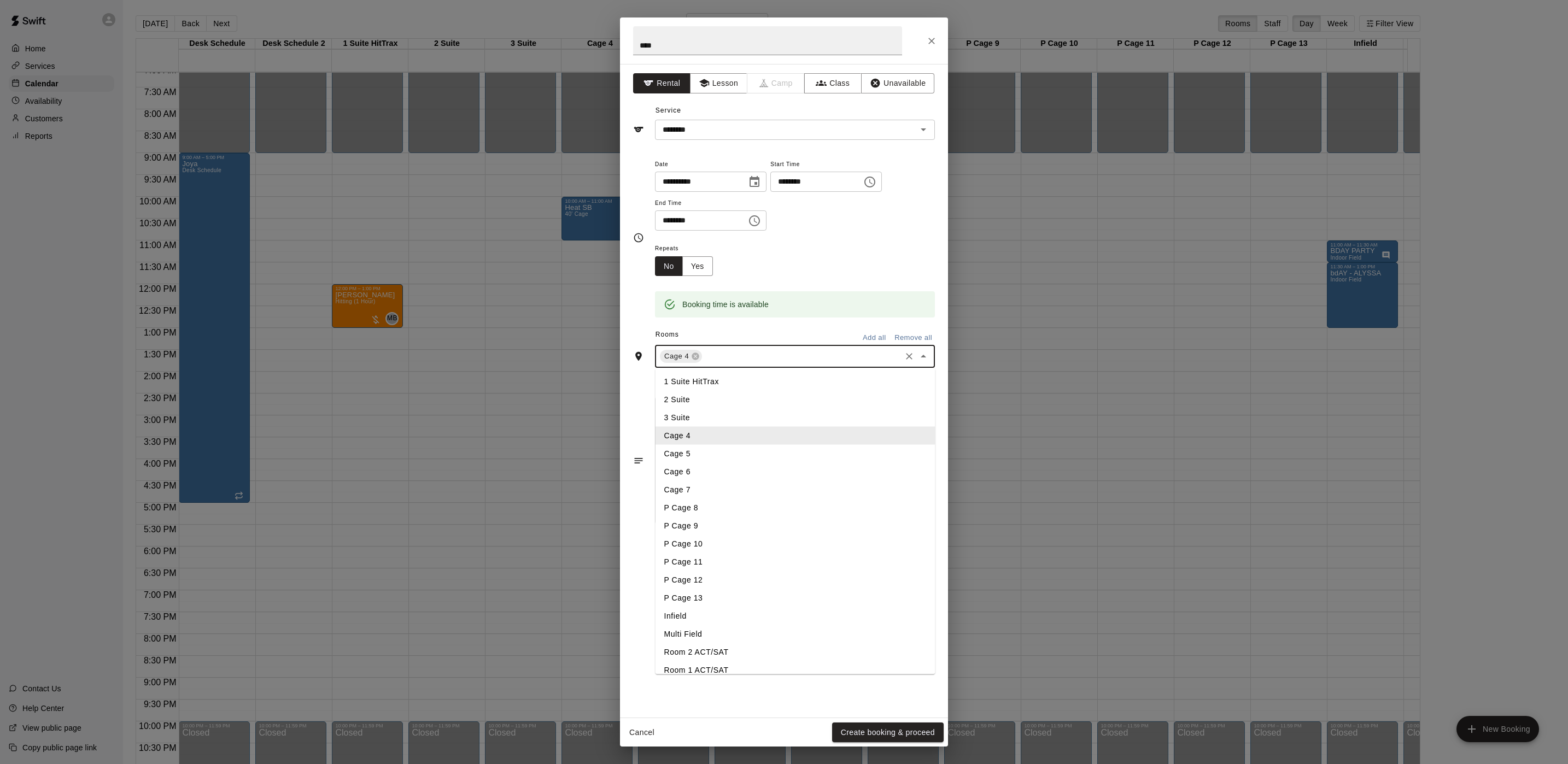
click at [743, 363] on input "text" at bounding box center [801, 356] width 196 height 14
click at [705, 458] on li "Cage 5" at bounding box center [795, 453] width 280 height 18
click at [917, 740] on button "Create booking & proceed" at bounding box center [888, 732] width 112 height 20
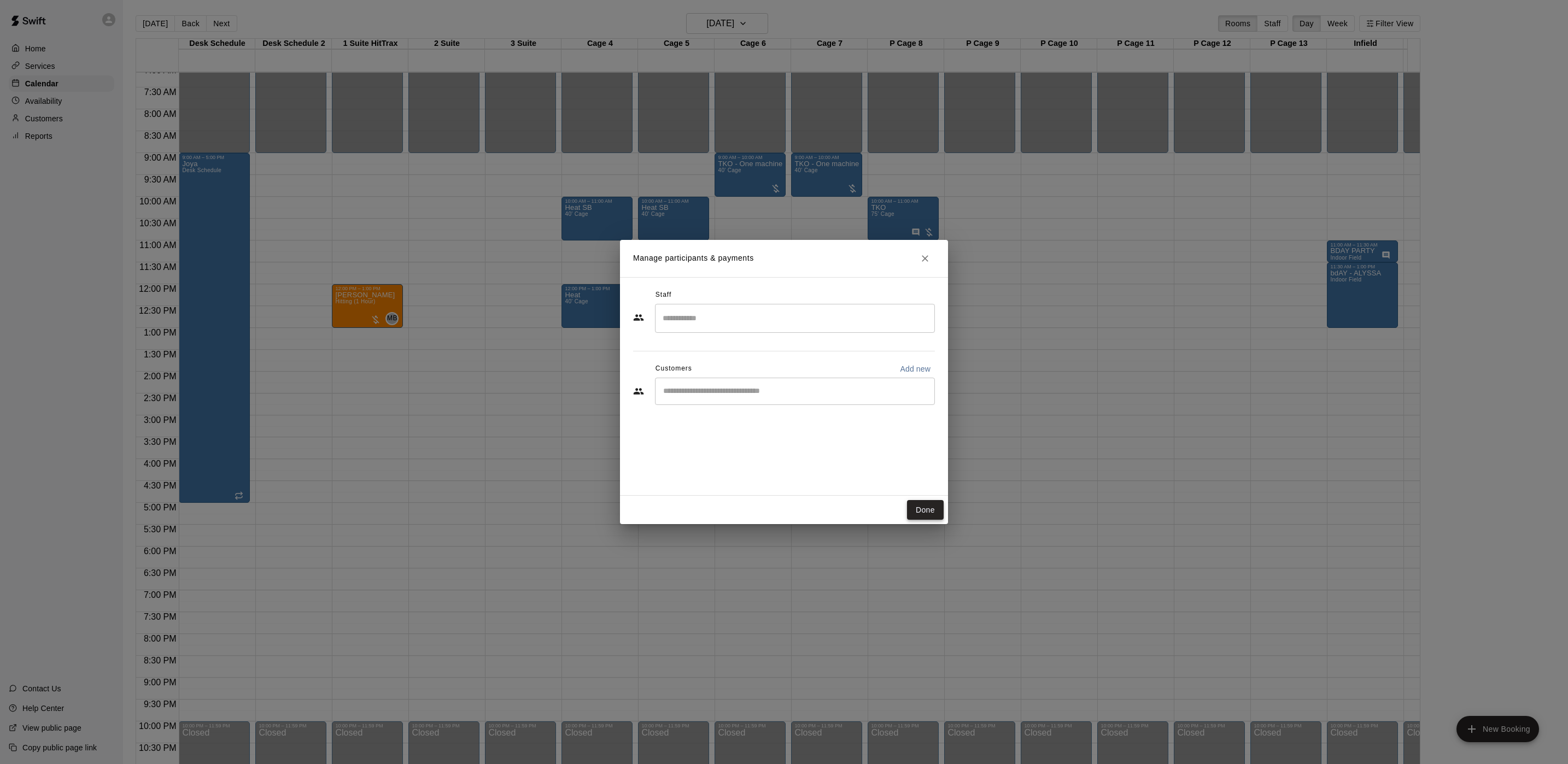
click at [918, 507] on button "Done" at bounding box center [925, 510] width 37 height 20
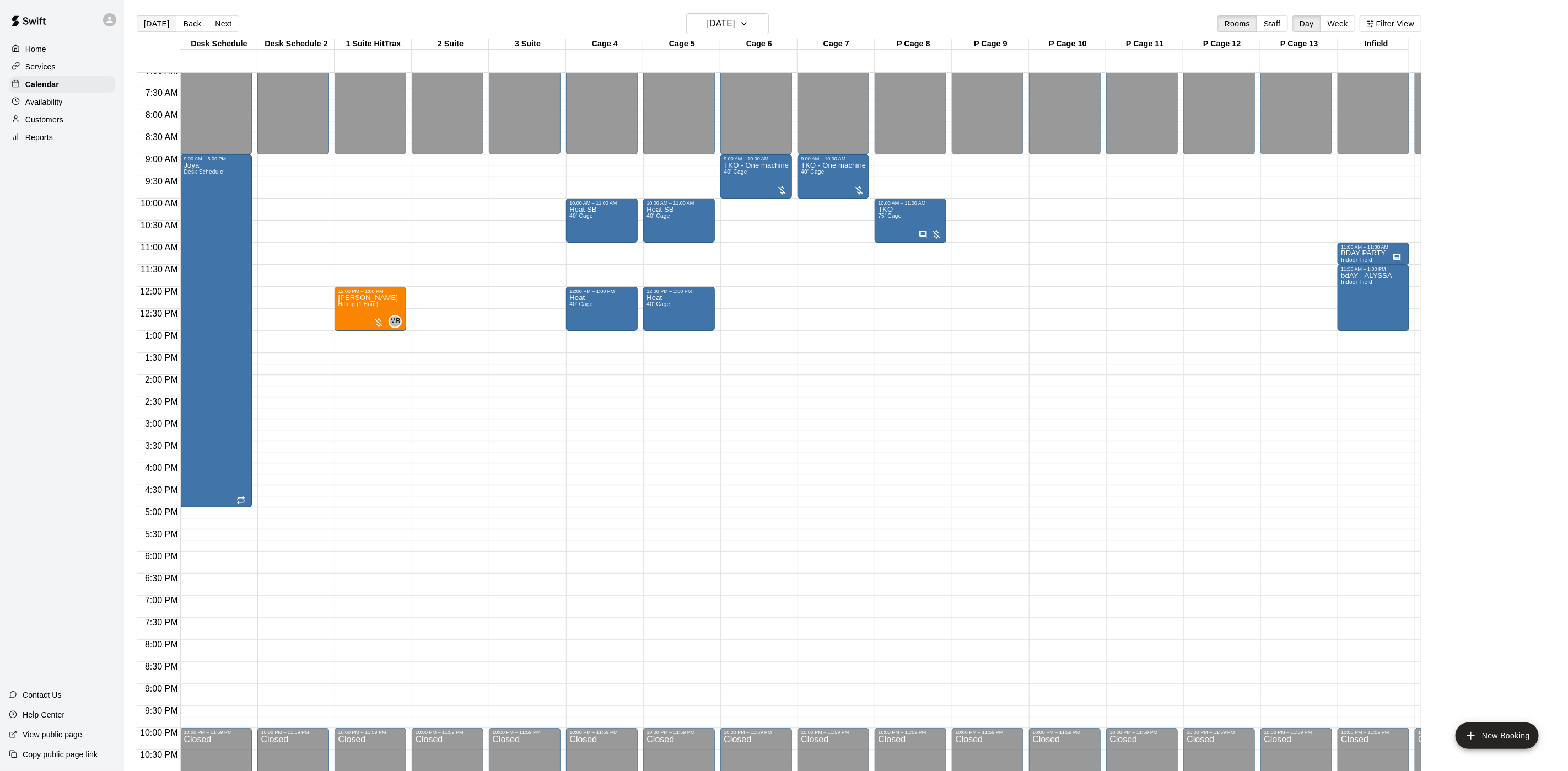
click at [161, 24] on button "[DATE]" at bounding box center [156, 24] width 39 height 17
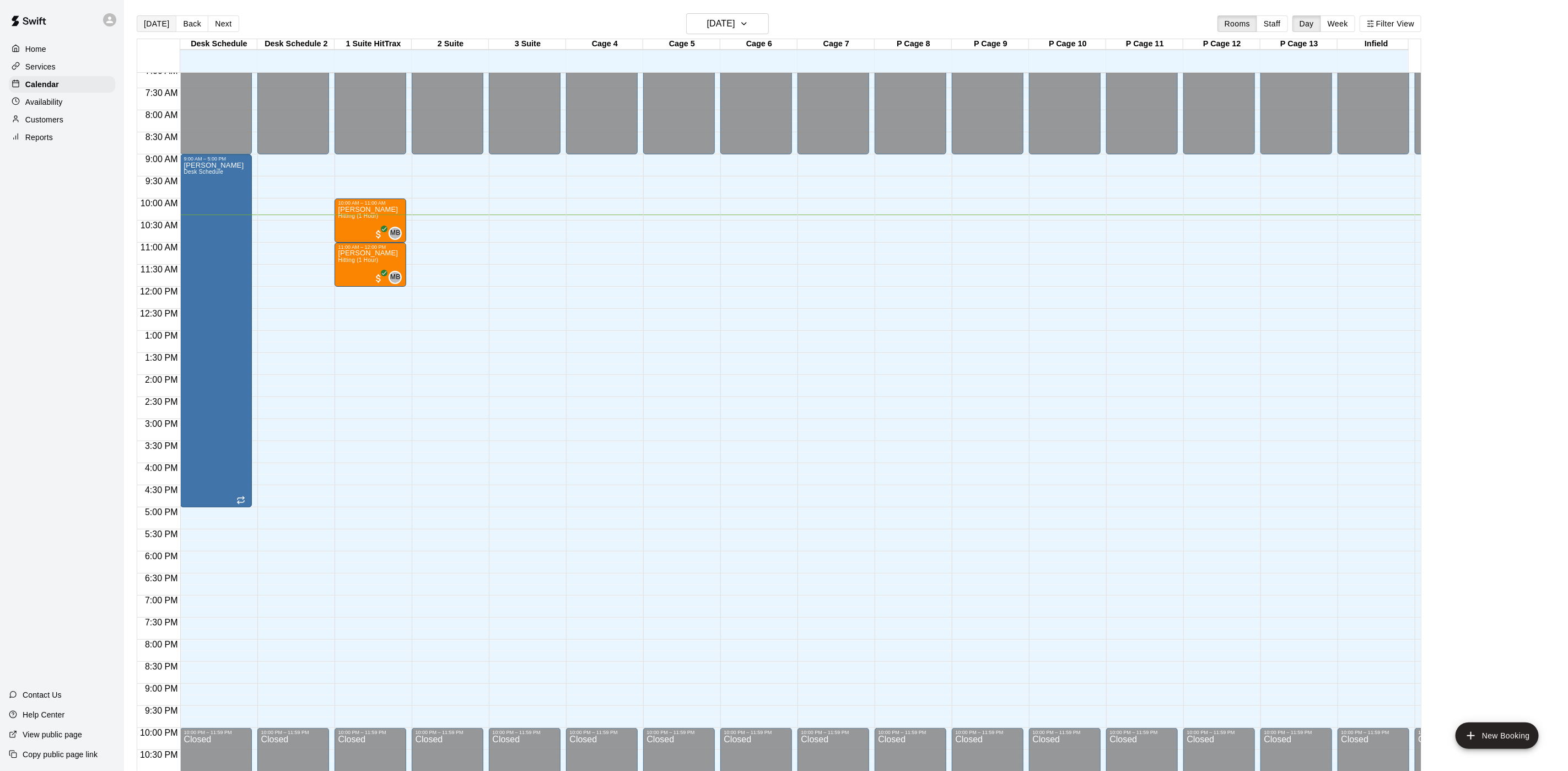
click at [151, 20] on button "[DATE]" at bounding box center [156, 24] width 39 height 17
click at [213, 17] on button "Next" at bounding box center [223, 24] width 31 height 17
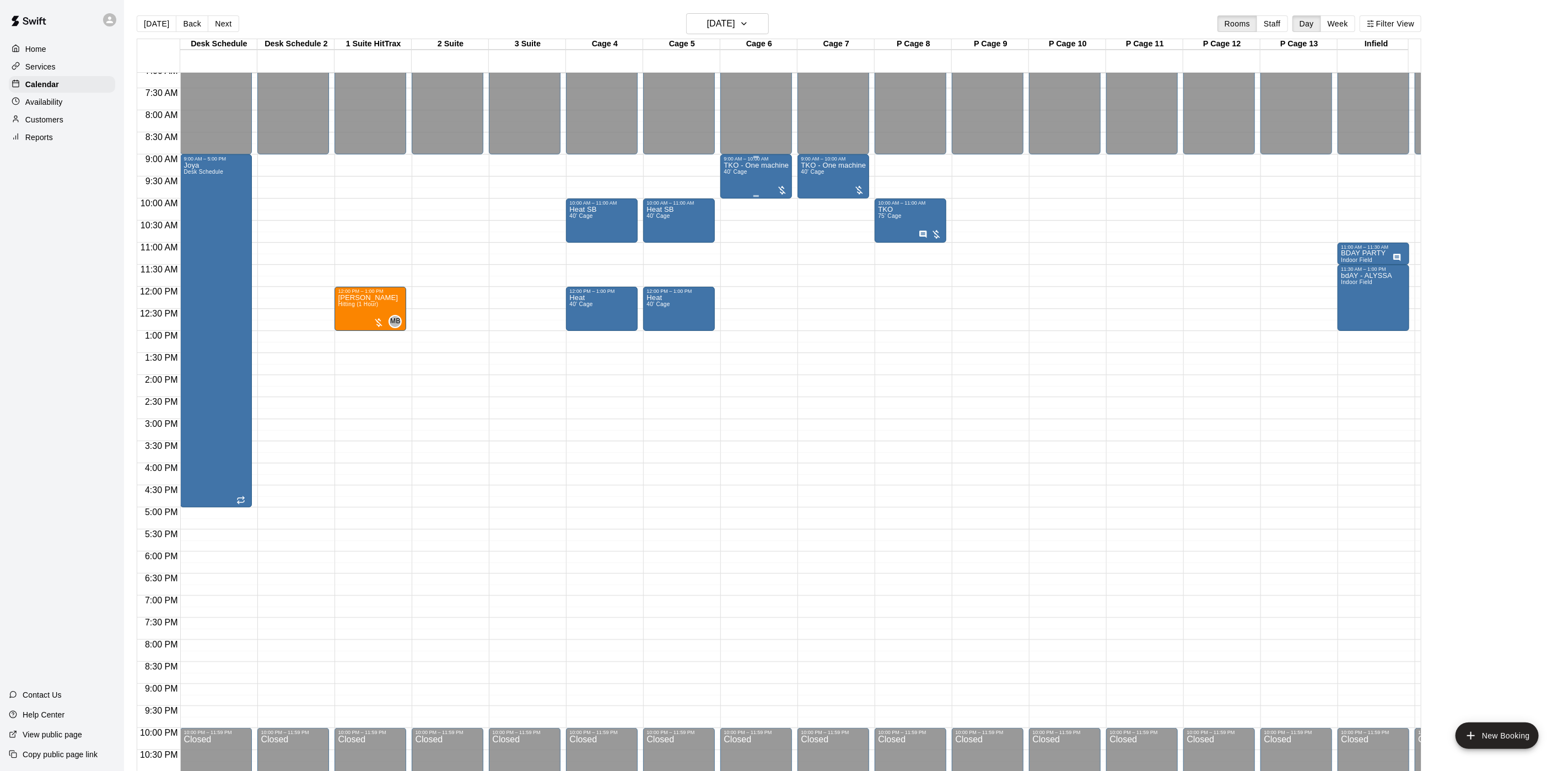
click at [751, 185] on div "TKO - One machine 40' Cage" at bounding box center [756, 547] width 65 height 771
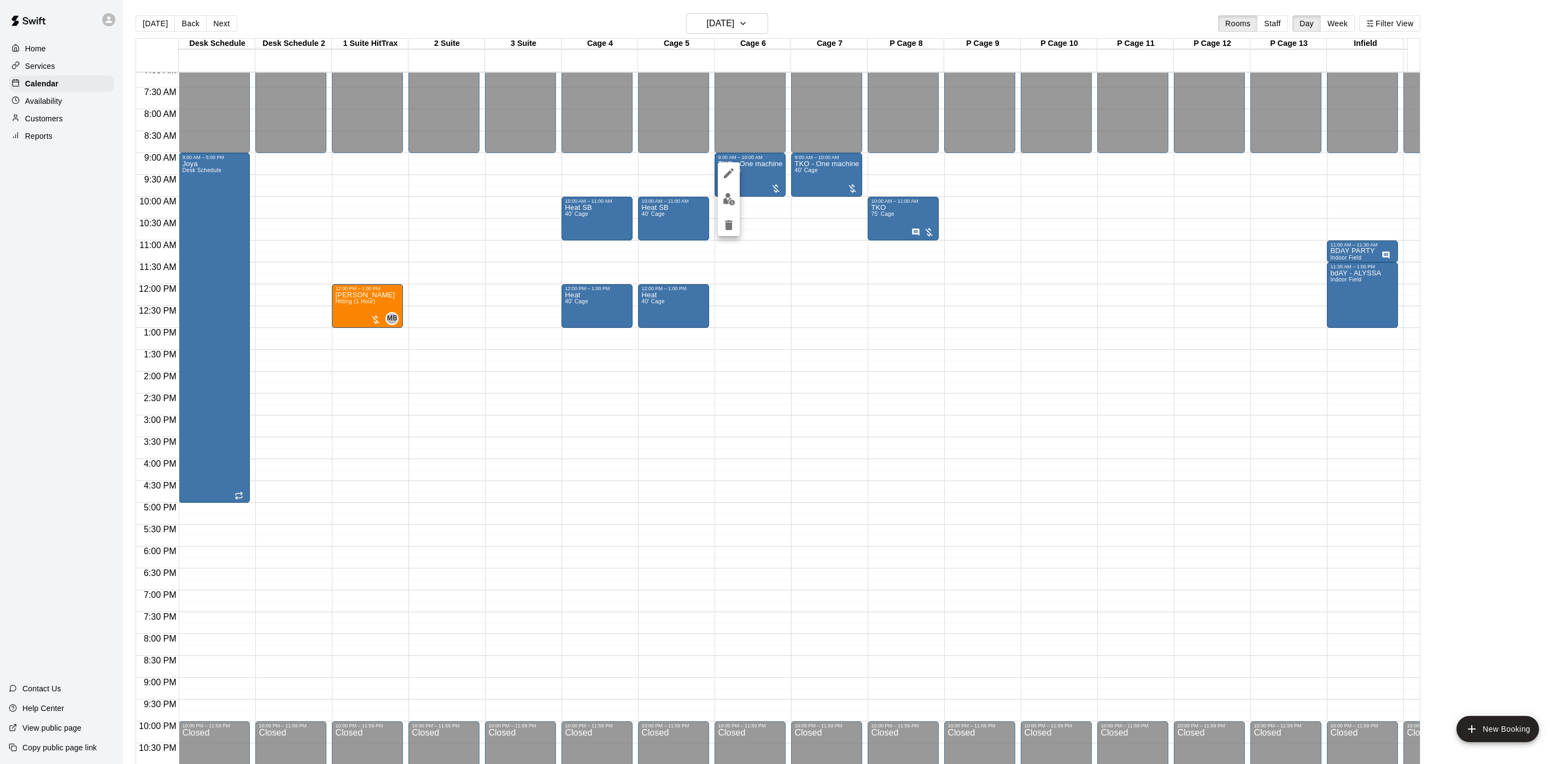
click at [180, 156] on div at bounding box center [784, 382] width 1568 height 764
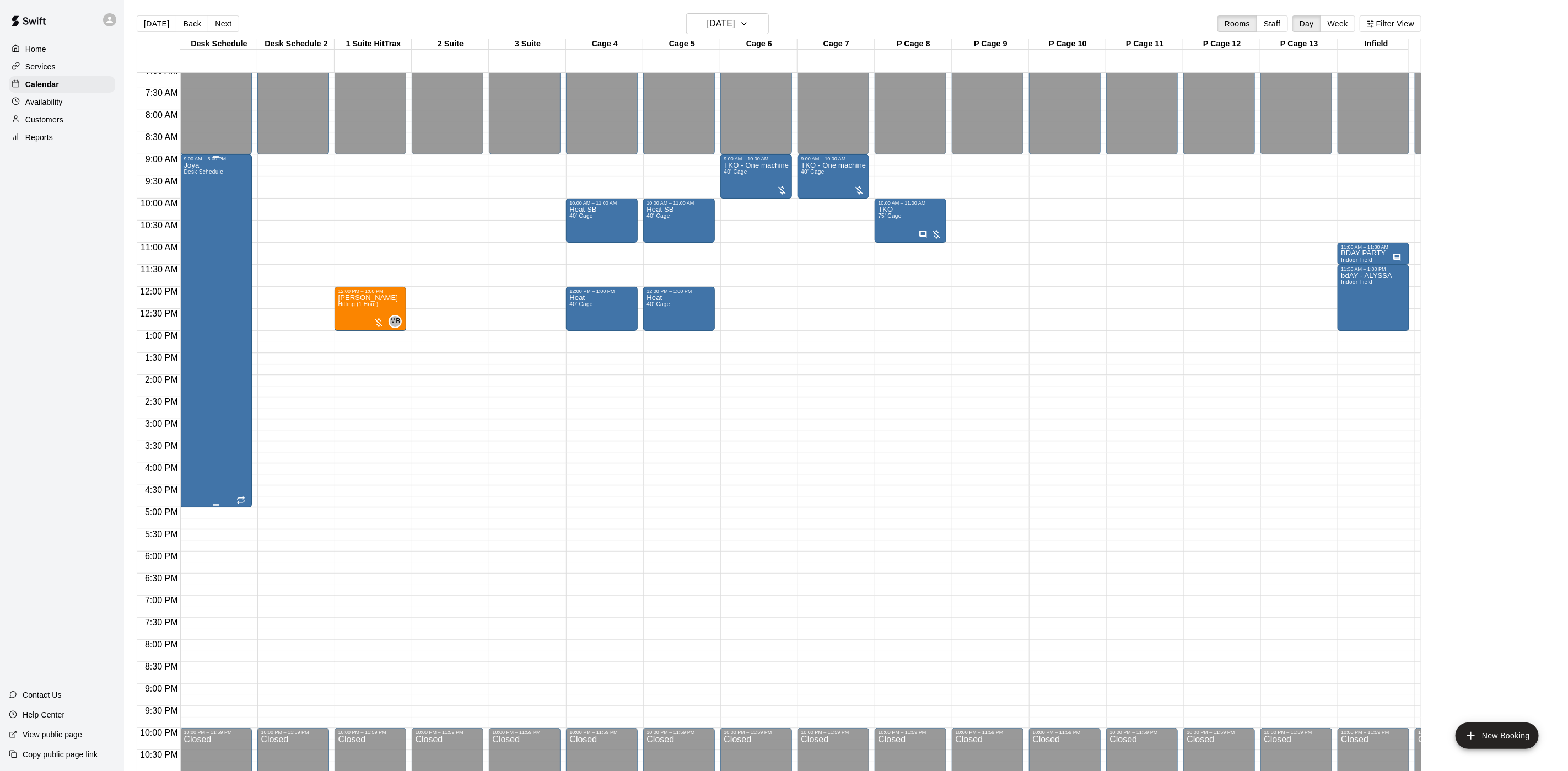
click at [192, 180] on div "Joya Desk Schedule" at bounding box center [203, 547] width 39 height 771
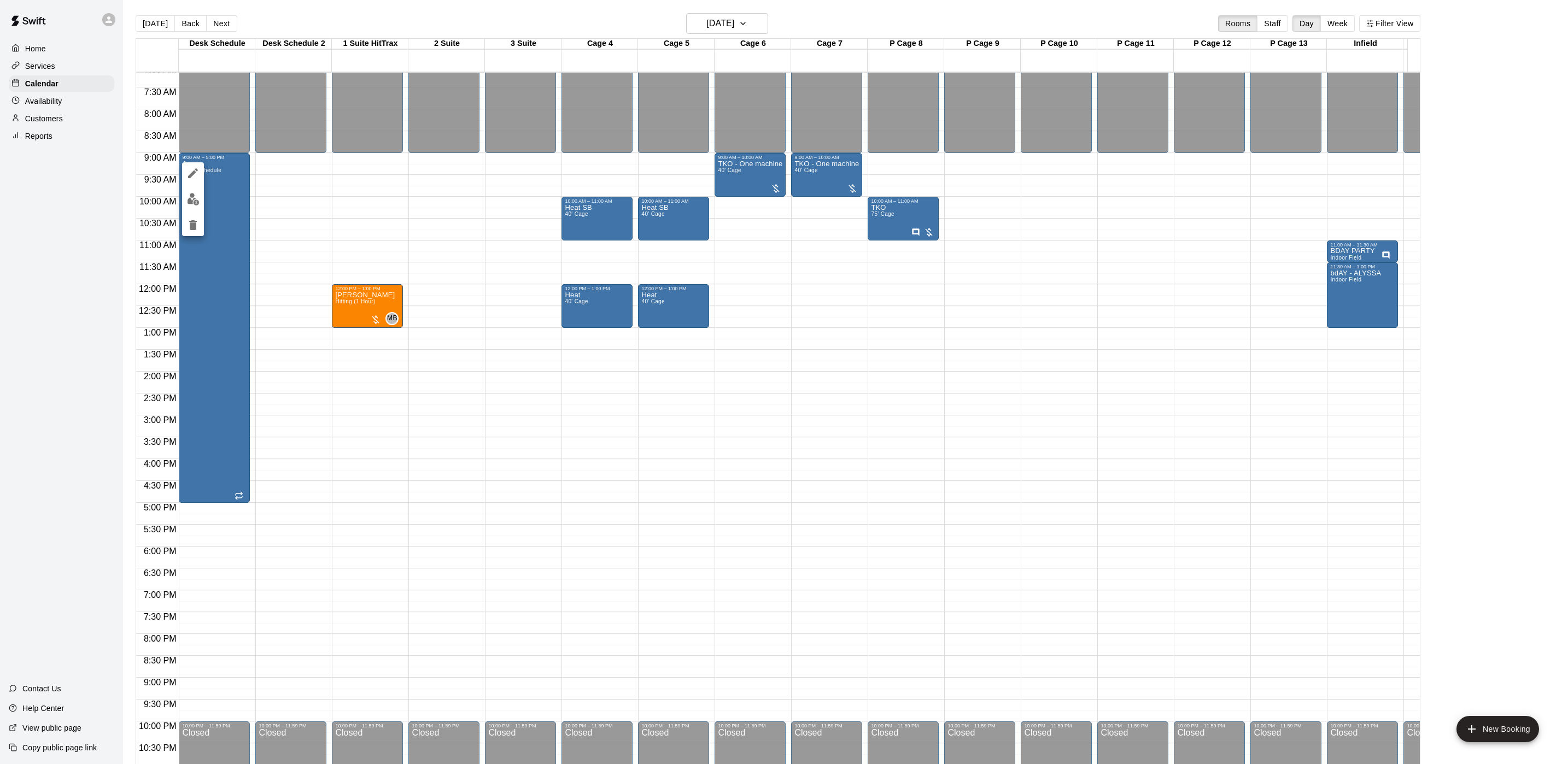
click at [190, 177] on icon "edit" at bounding box center [193, 173] width 10 height 10
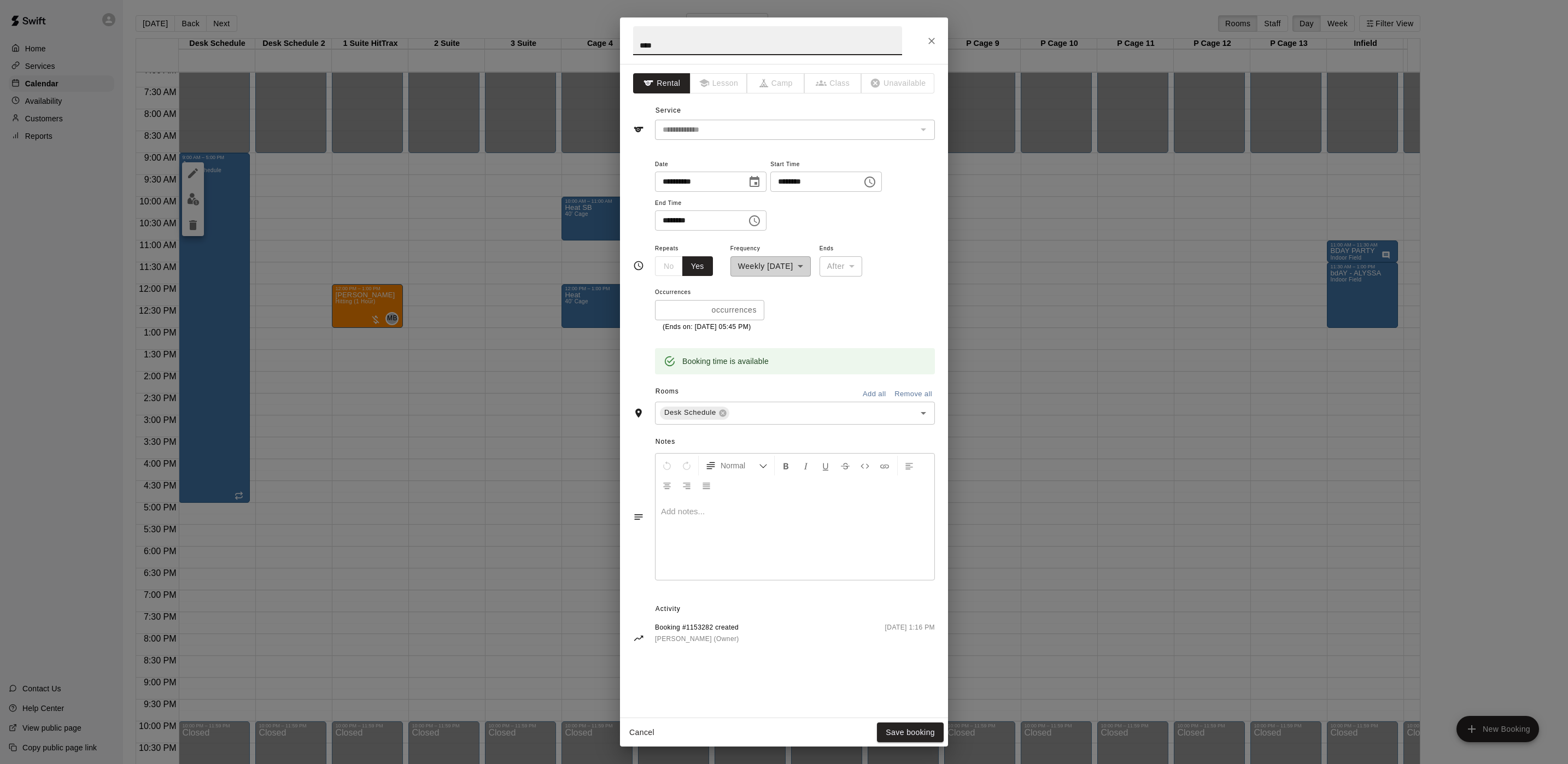
drag, startPoint x: 718, startPoint y: 54, endPoint x: 690, endPoint y: 50, distance: 28.3
click at [717, 54] on input "****" at bounding box center [767, 41] width 269 height 29
click at [690, 50] on input "****" at bounding box center [767, 41] width 269 height 29
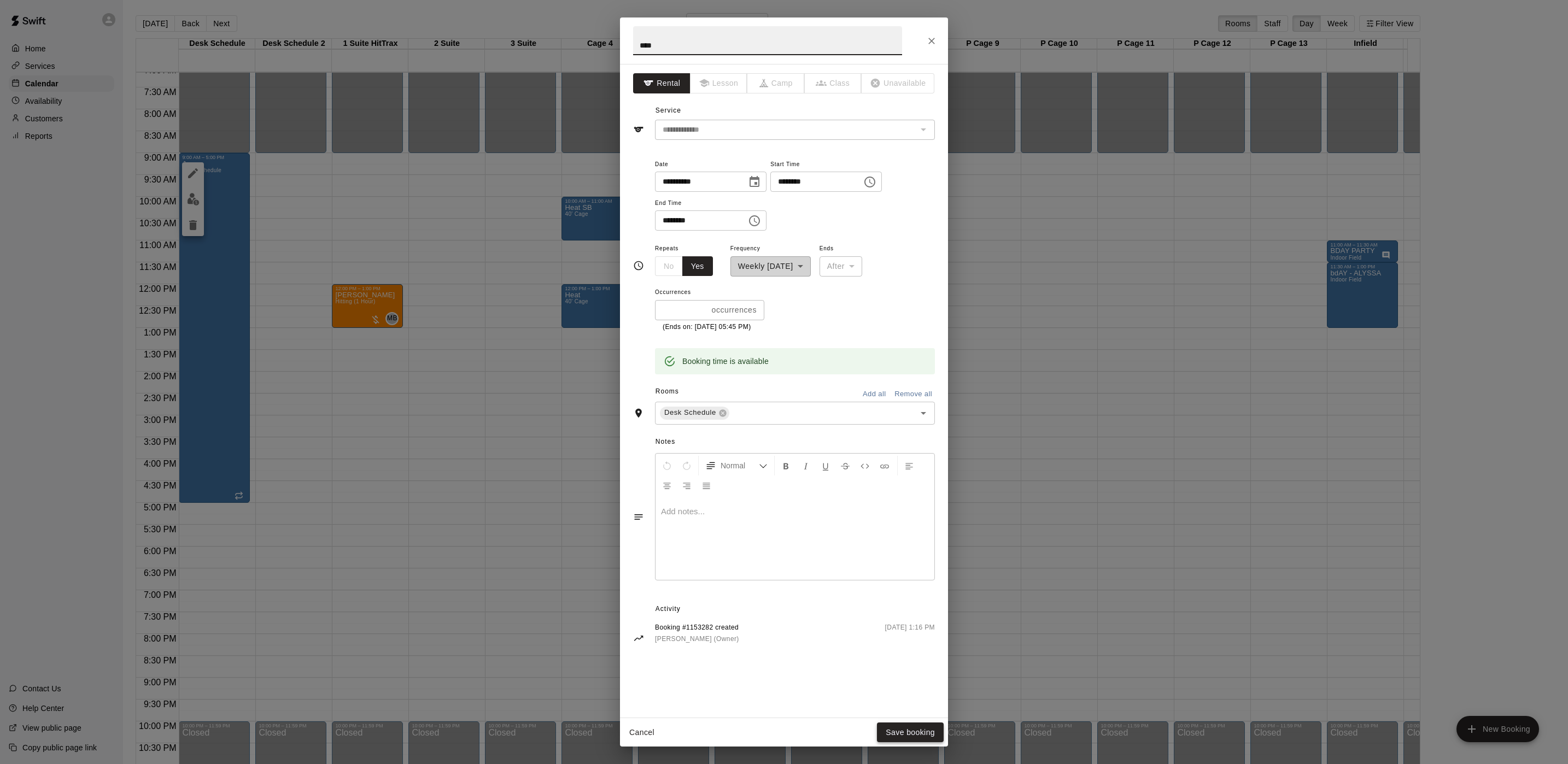
type input "****"
click at [905, 731] on button "Save booking" at bounding box center [910, 732] width 66 height 20
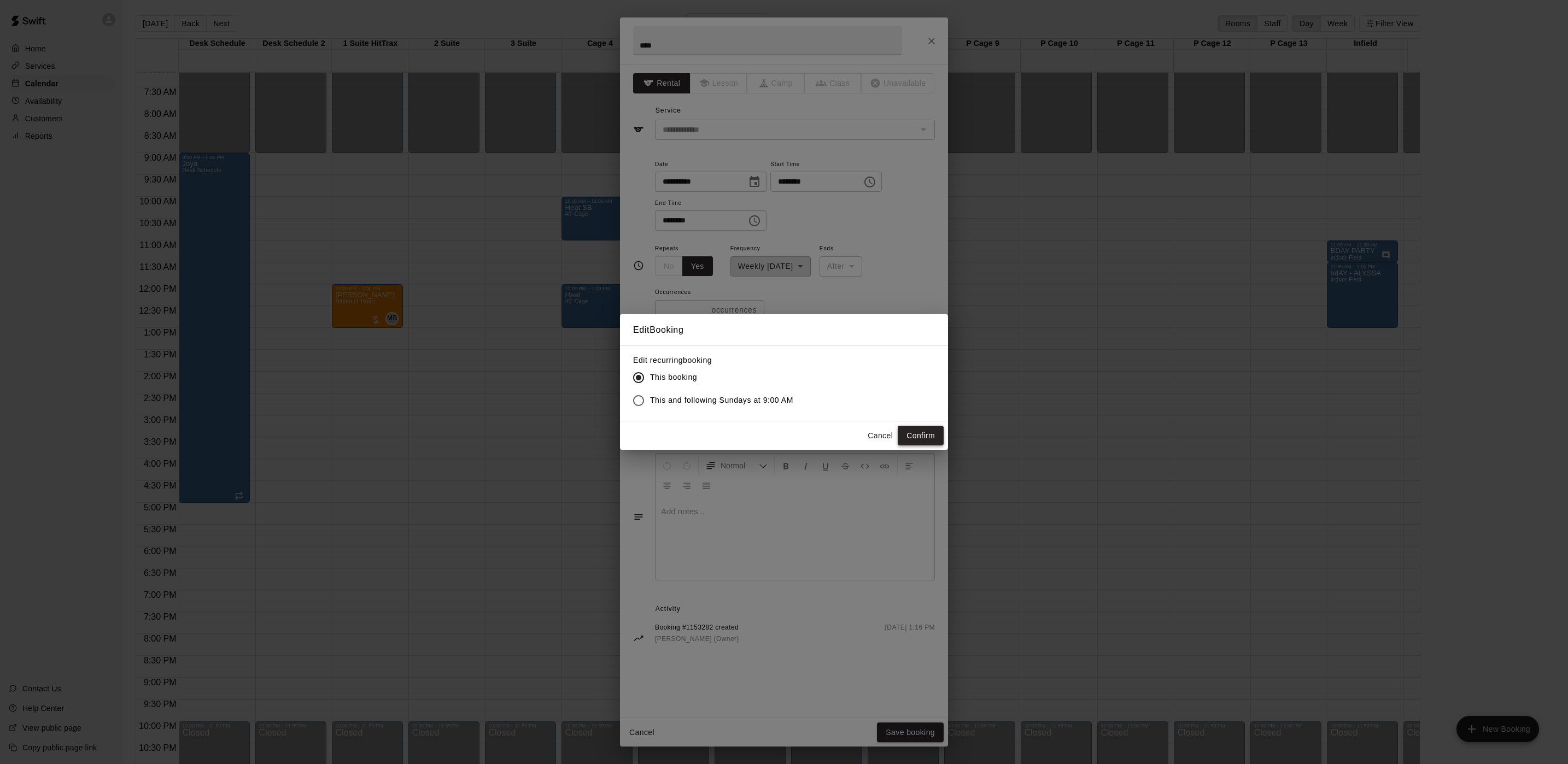
click at [917, 434] on button "Confirm" at bounding box center [921, 436] width 46 height 20
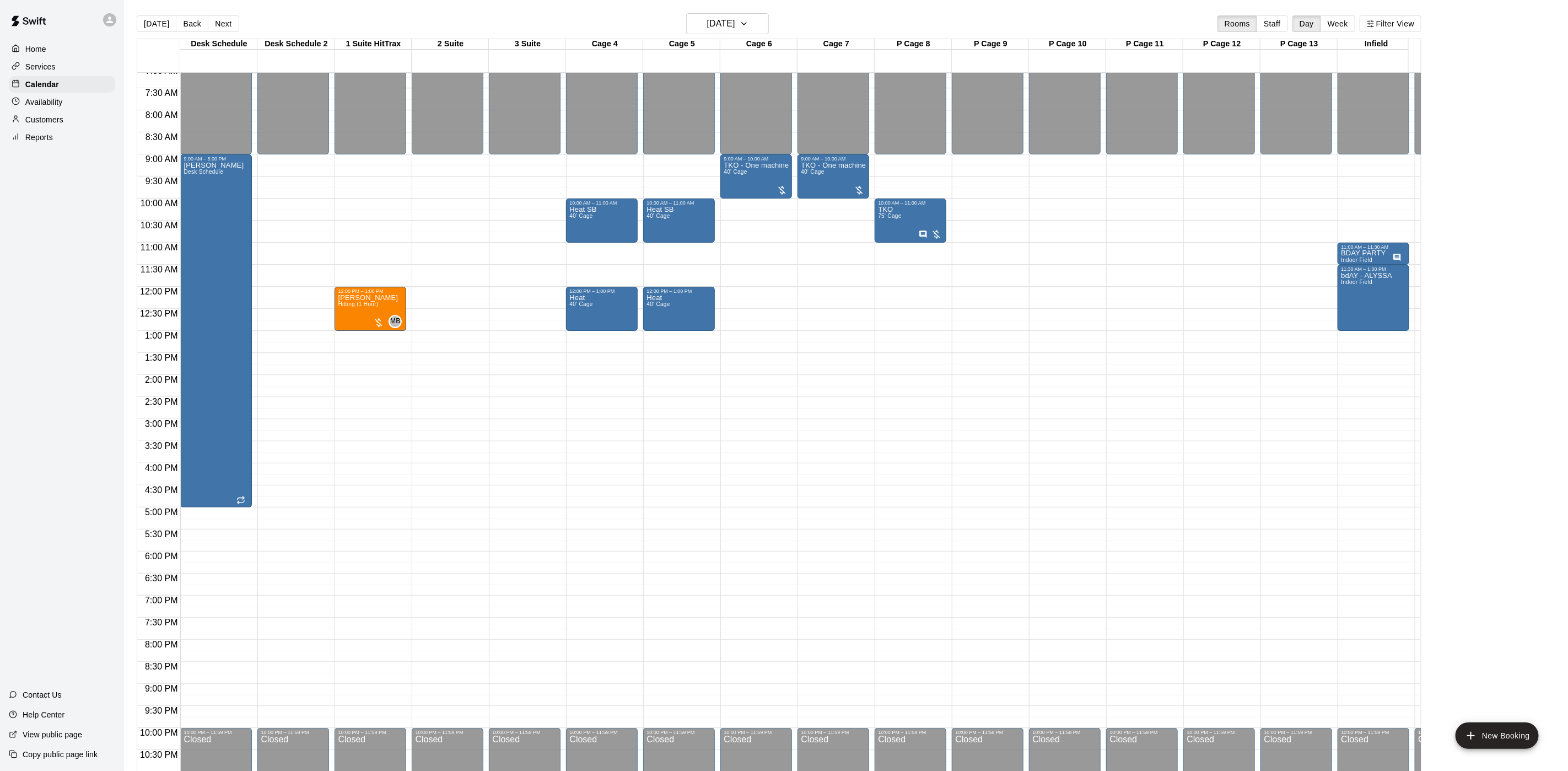
click at [736, 37] on div "[DATE] Back [DATE][DATE] Rooms Staff Day Week Filter View" at bounding box center [778, 26] width 1284 height 25
click at [708, 20] on h6 "[DATE]" at bounding box center [721, 24] width 28 height 16
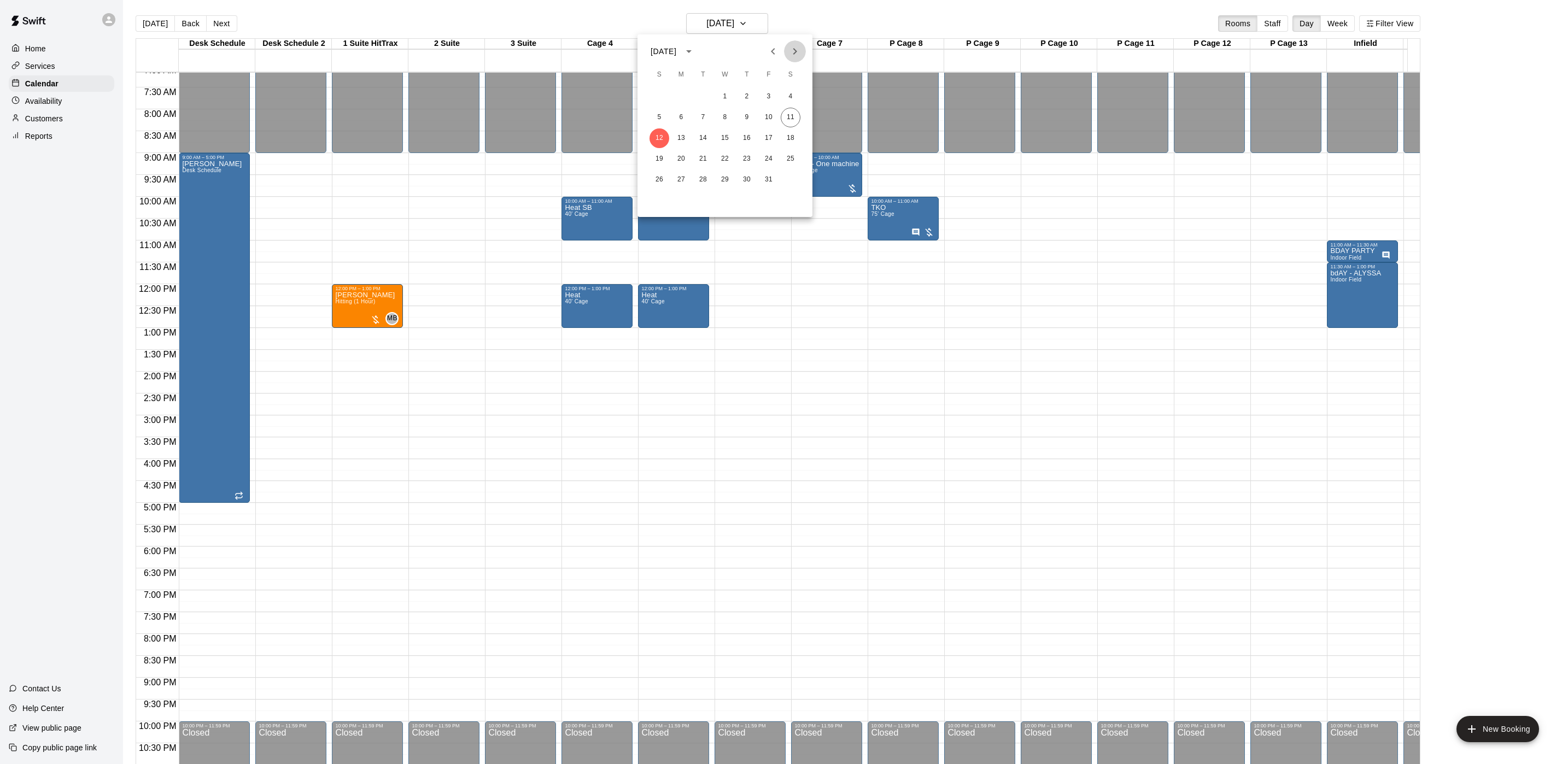
click at [788, 48] on icon "Next month" at bounding box center [794, 51] width 13 height 13
click at [684, 140] on button "10" at bounding box center [681, 138] width 20 height 19
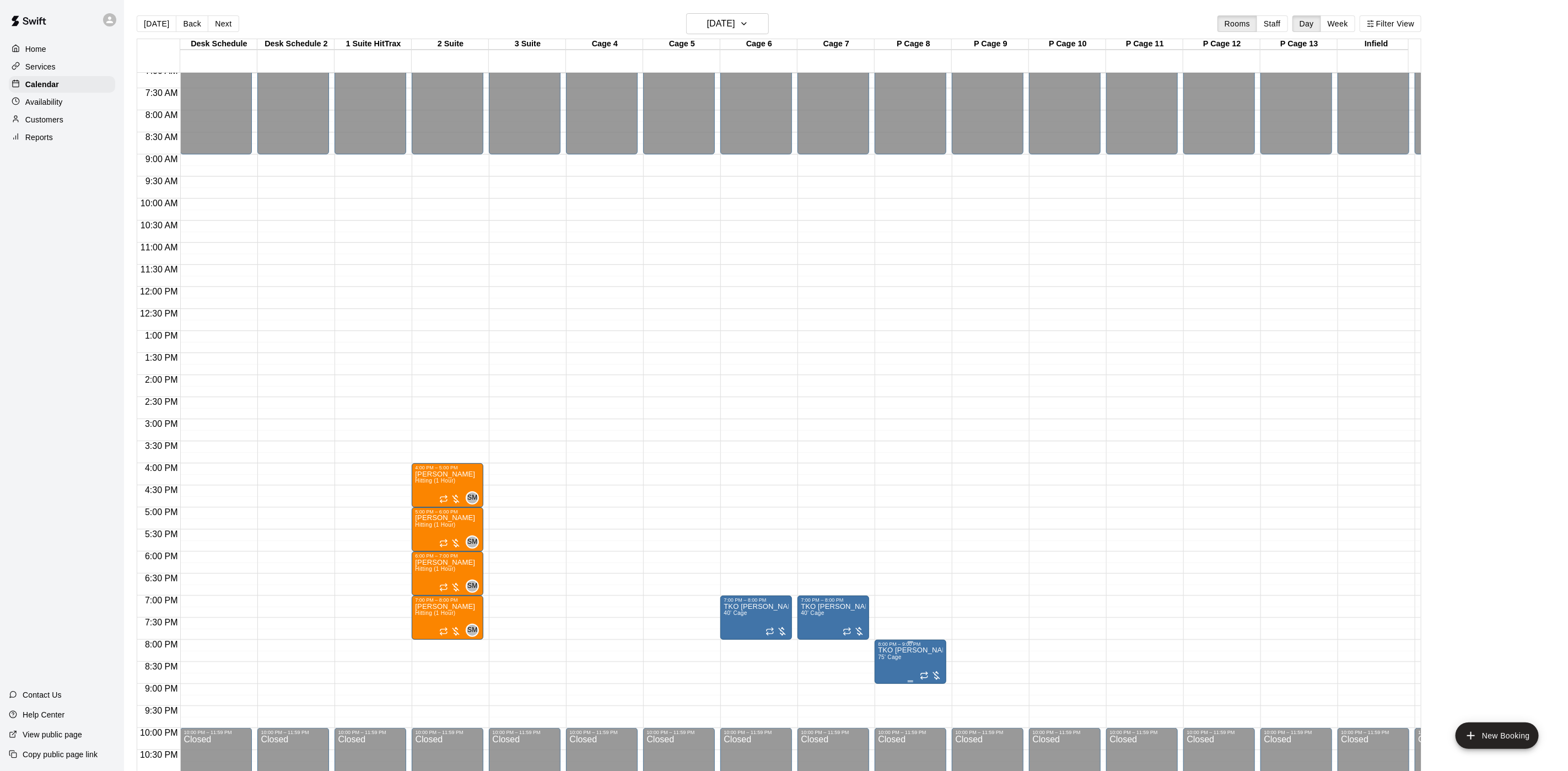
click at [911, 650] on p "TKO [PERSON_NAME]" at bounding box center [910, 650] width 65 height 0
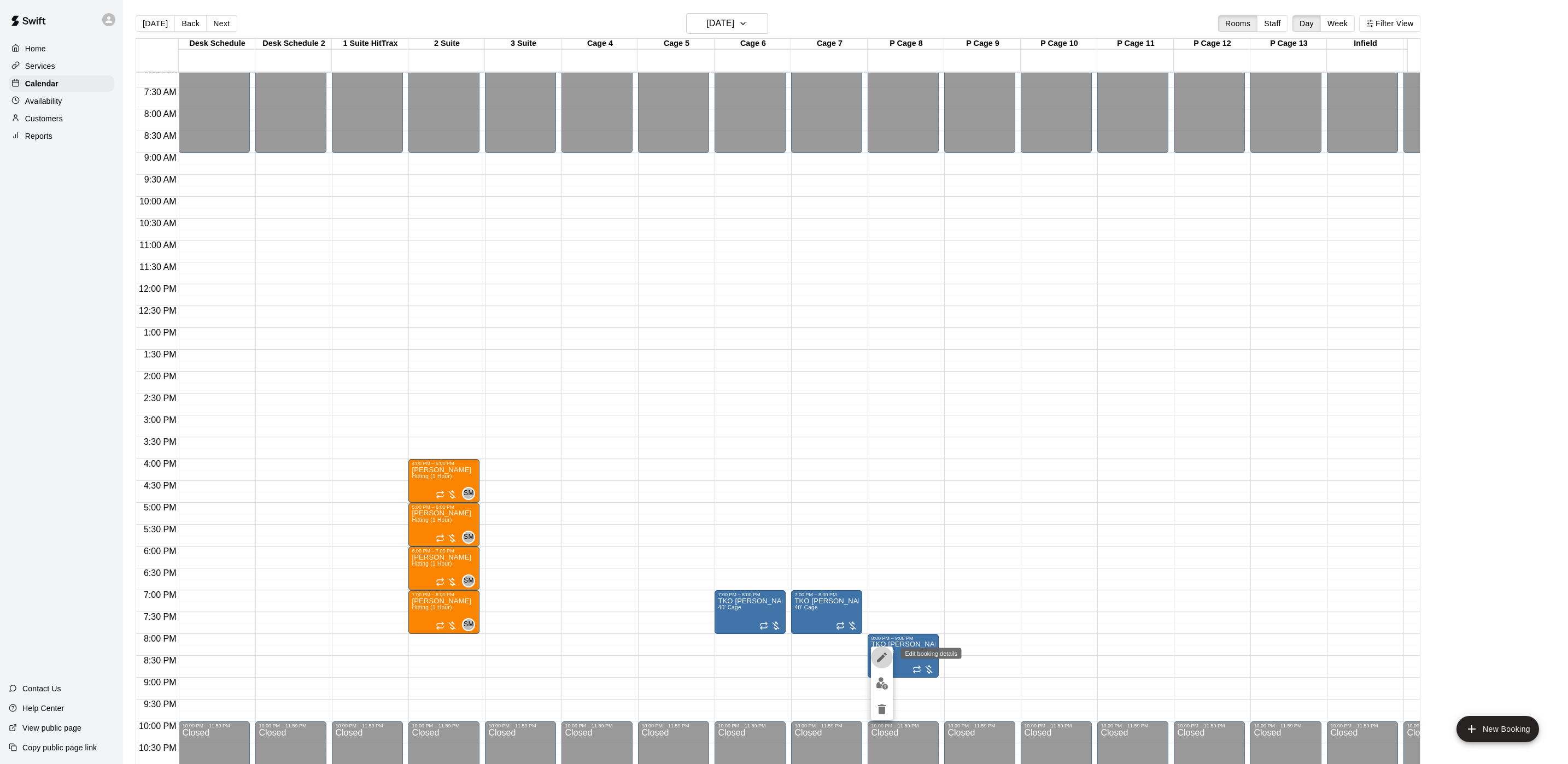
click at [884, 651] on icon "edit" at bounding box center [882, 657] width 13 height 13
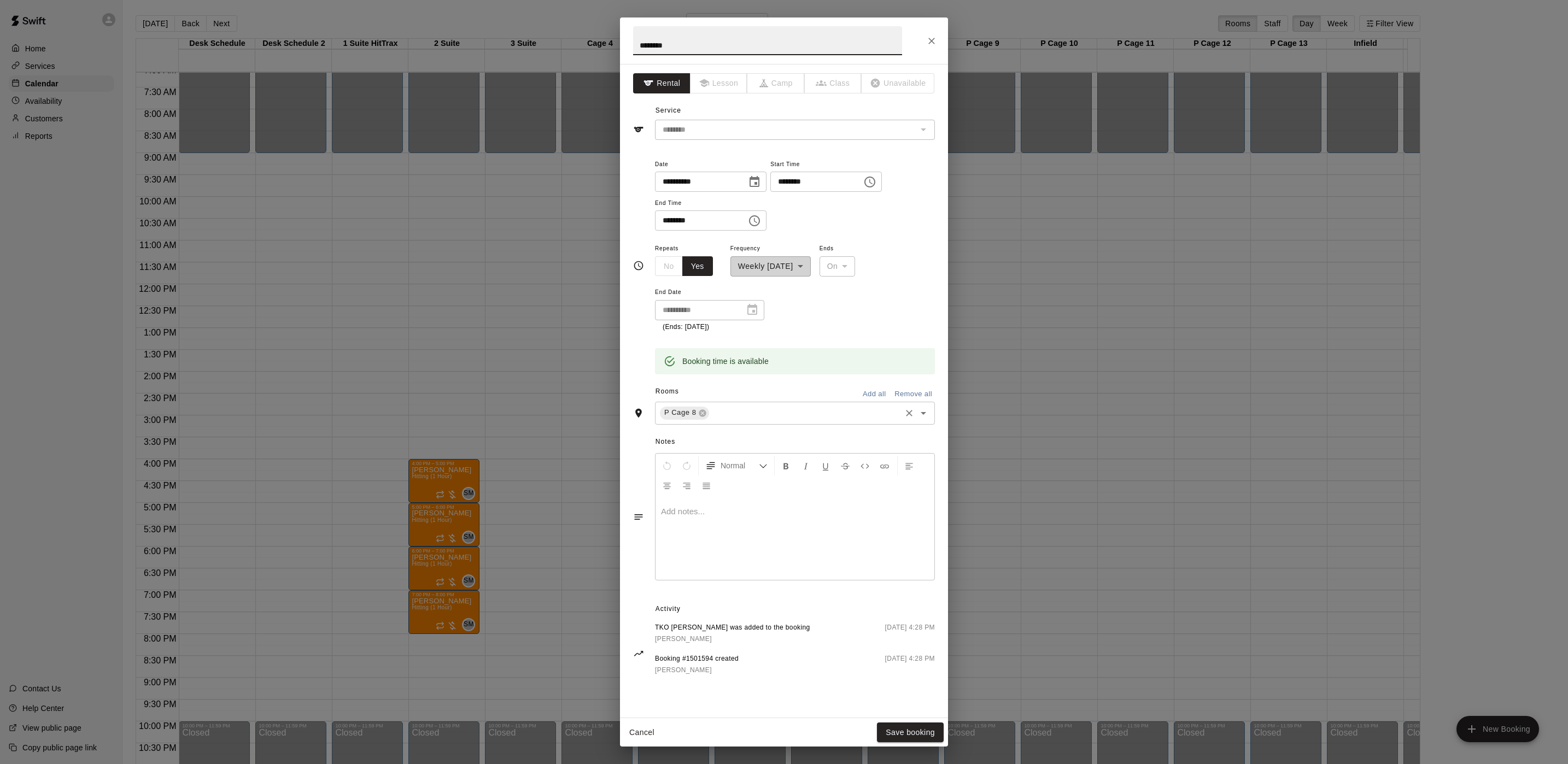
click at [725, 419] on input "text" at bounding box center [805, 413] width 189 height 14
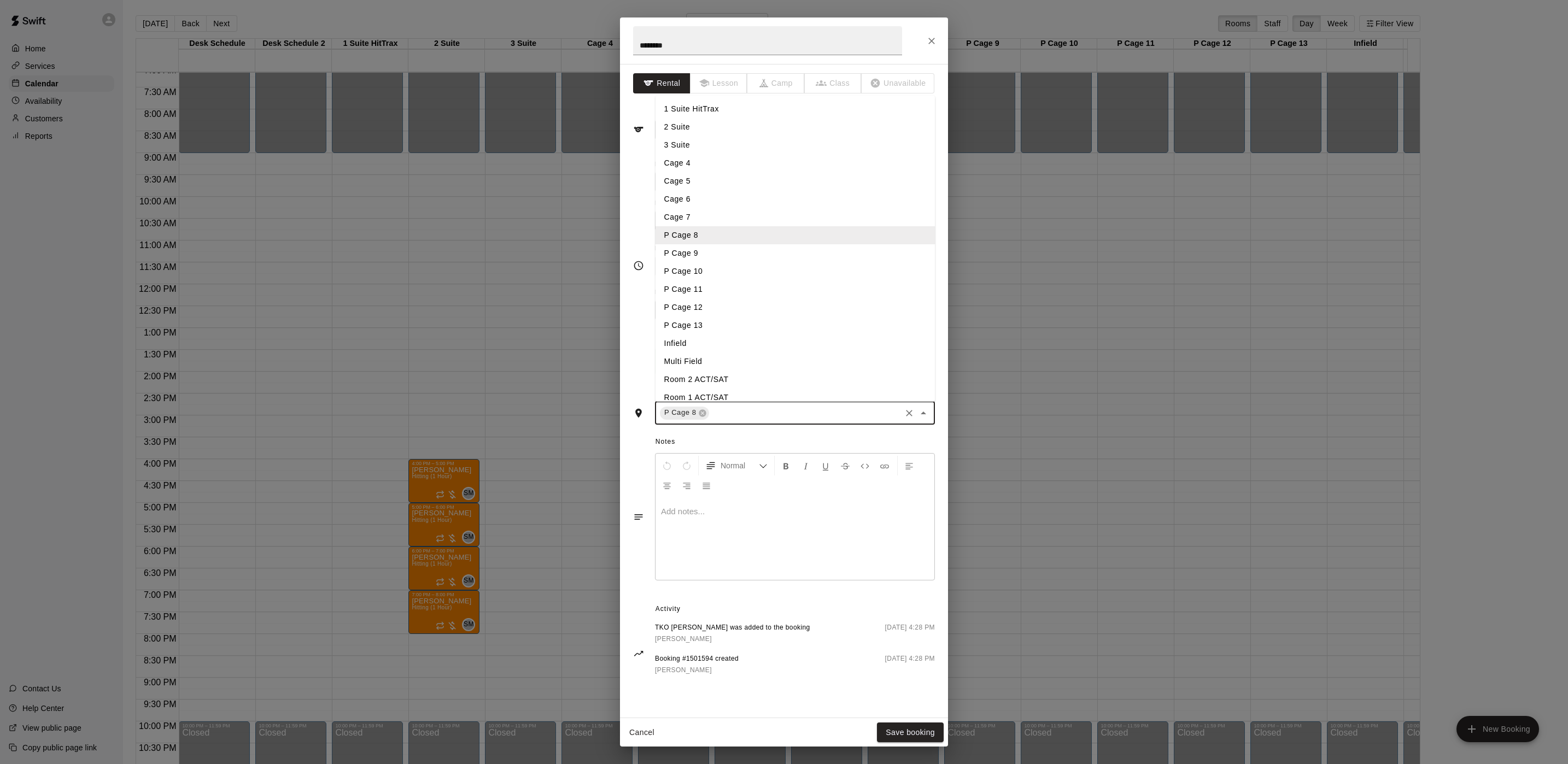
click at [697, 251] on li "P Cage 9" at bounding box center [795, 253] width 280 height 18
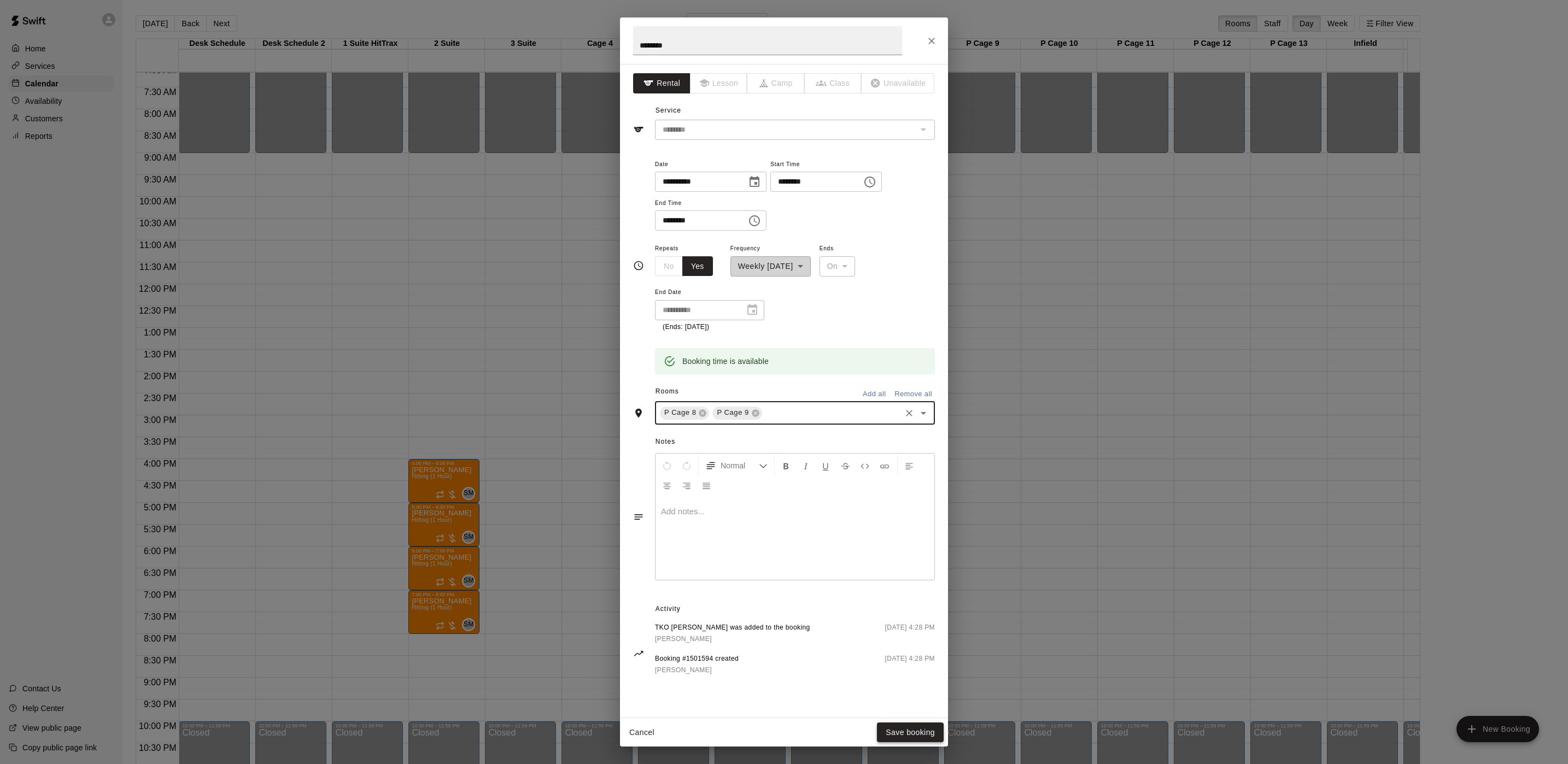
click at [899, 731] on button "Save booking" at bounding box center [910, 732] width 66 height 20
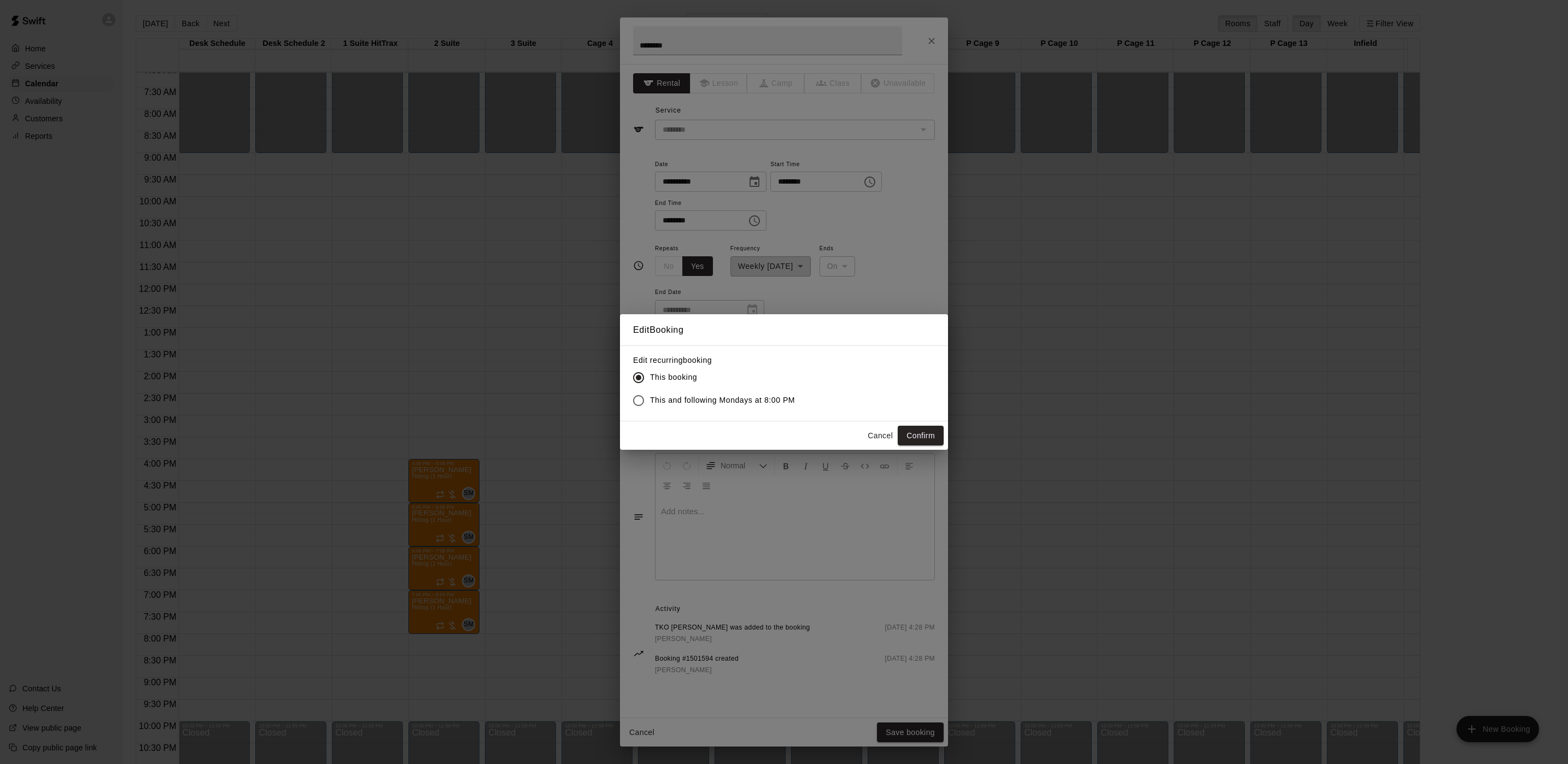
click at [736, 399] on span "This and following Mondays at 8:00 PM" at bounding box center [722, 400] width 145 height 12
click at [933, 443] on button "Confirm" at bounding box center [921, 436] width 46 height 20
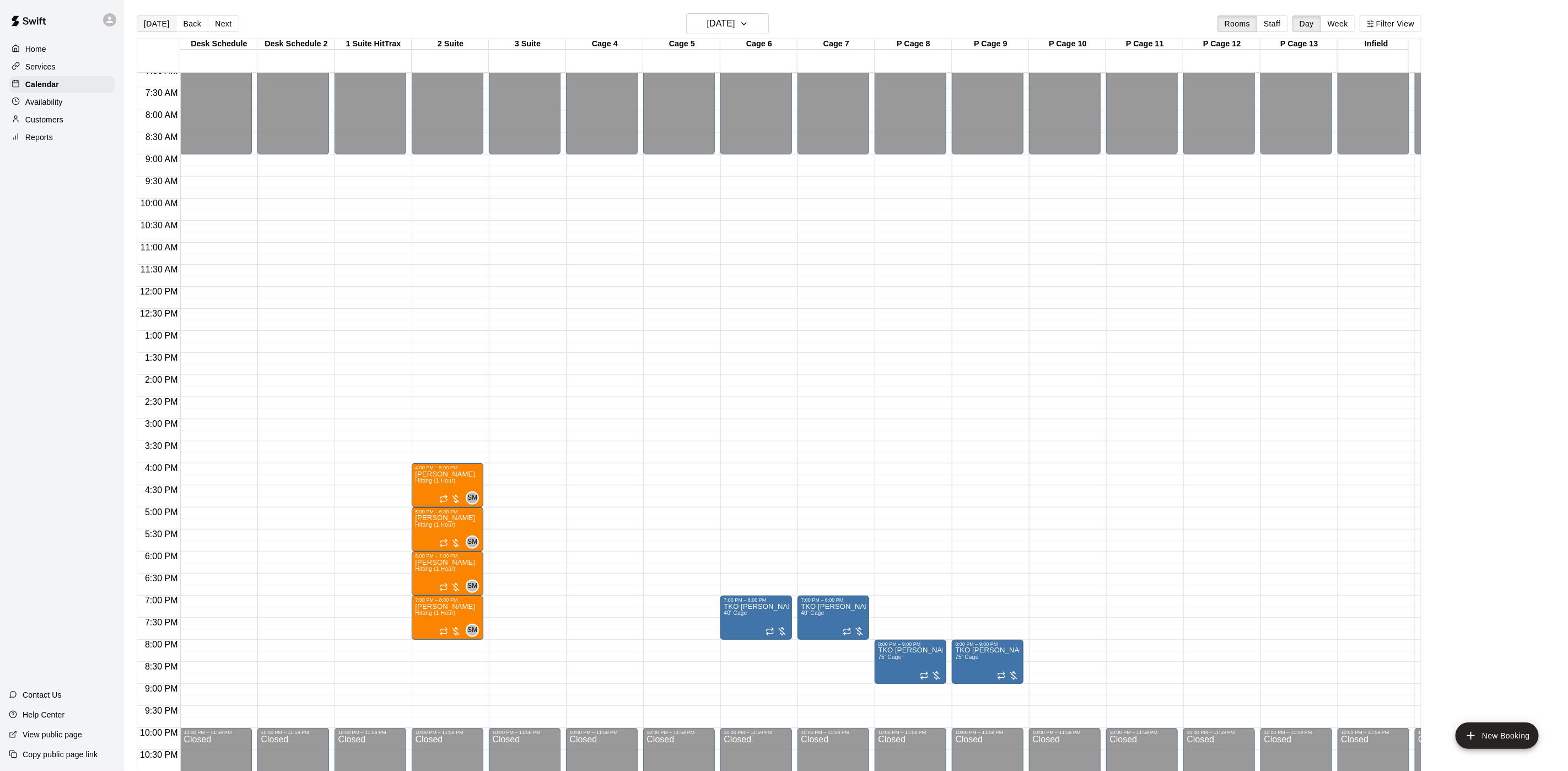
click at [152, 23] on button "[DATE]" at bounding box center [156, 24] width 39 height 17
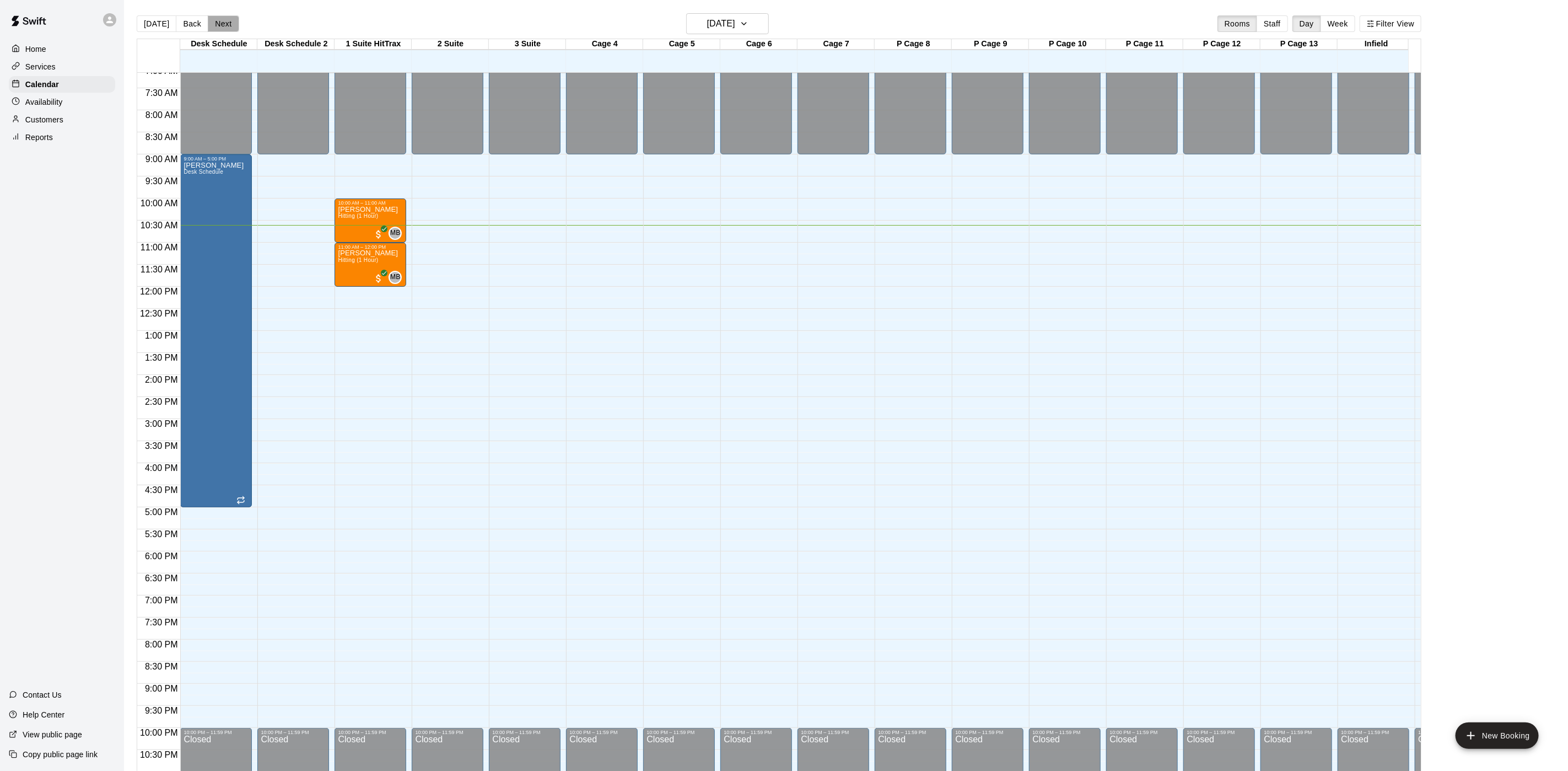
click at [222, 21] on button "Next" at bounding box center [223, 24] width 31 height 17
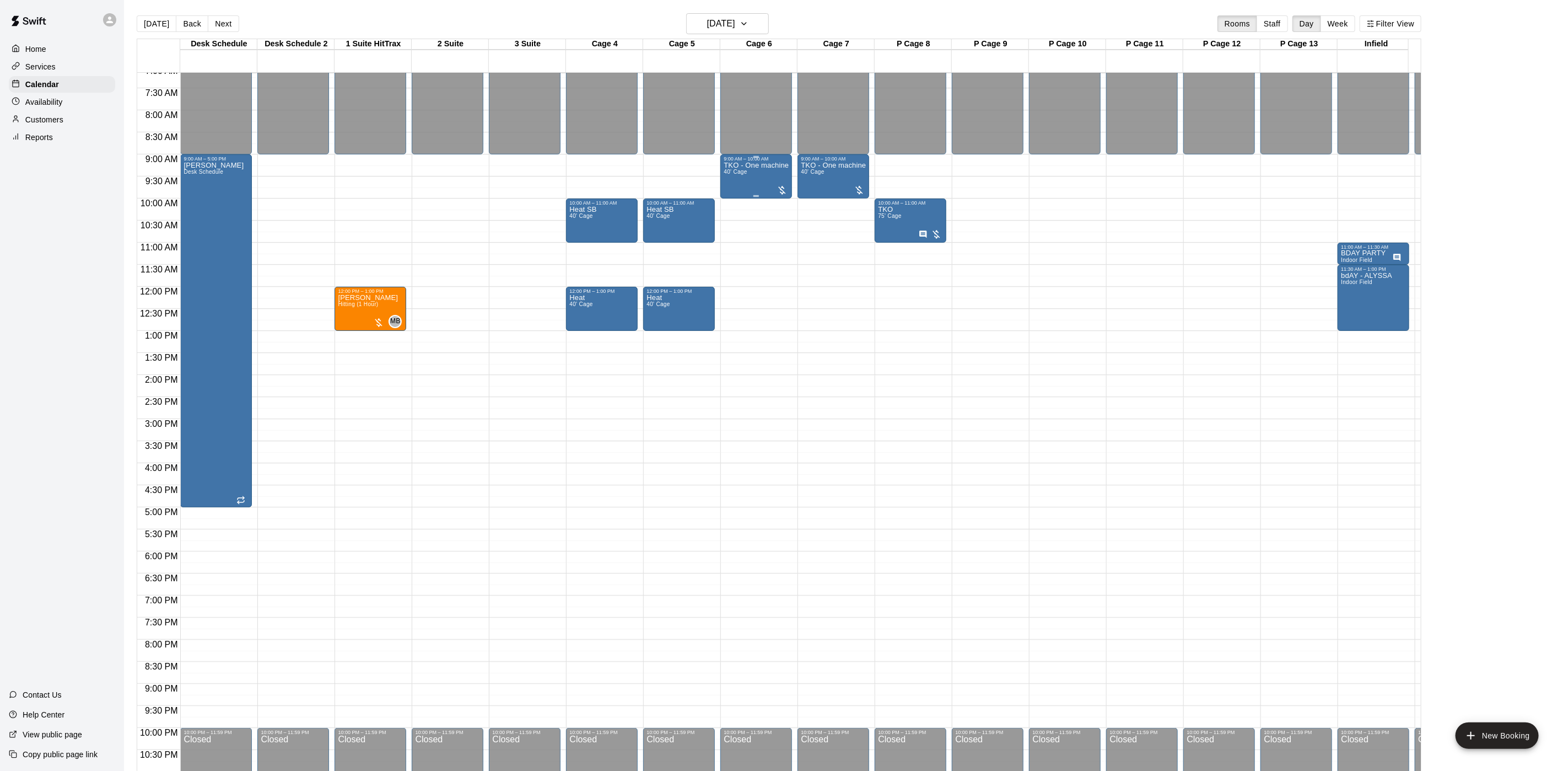
click at [742, 175] on span "40' Cage" at bounding box center [734, 172] width 23 height 6
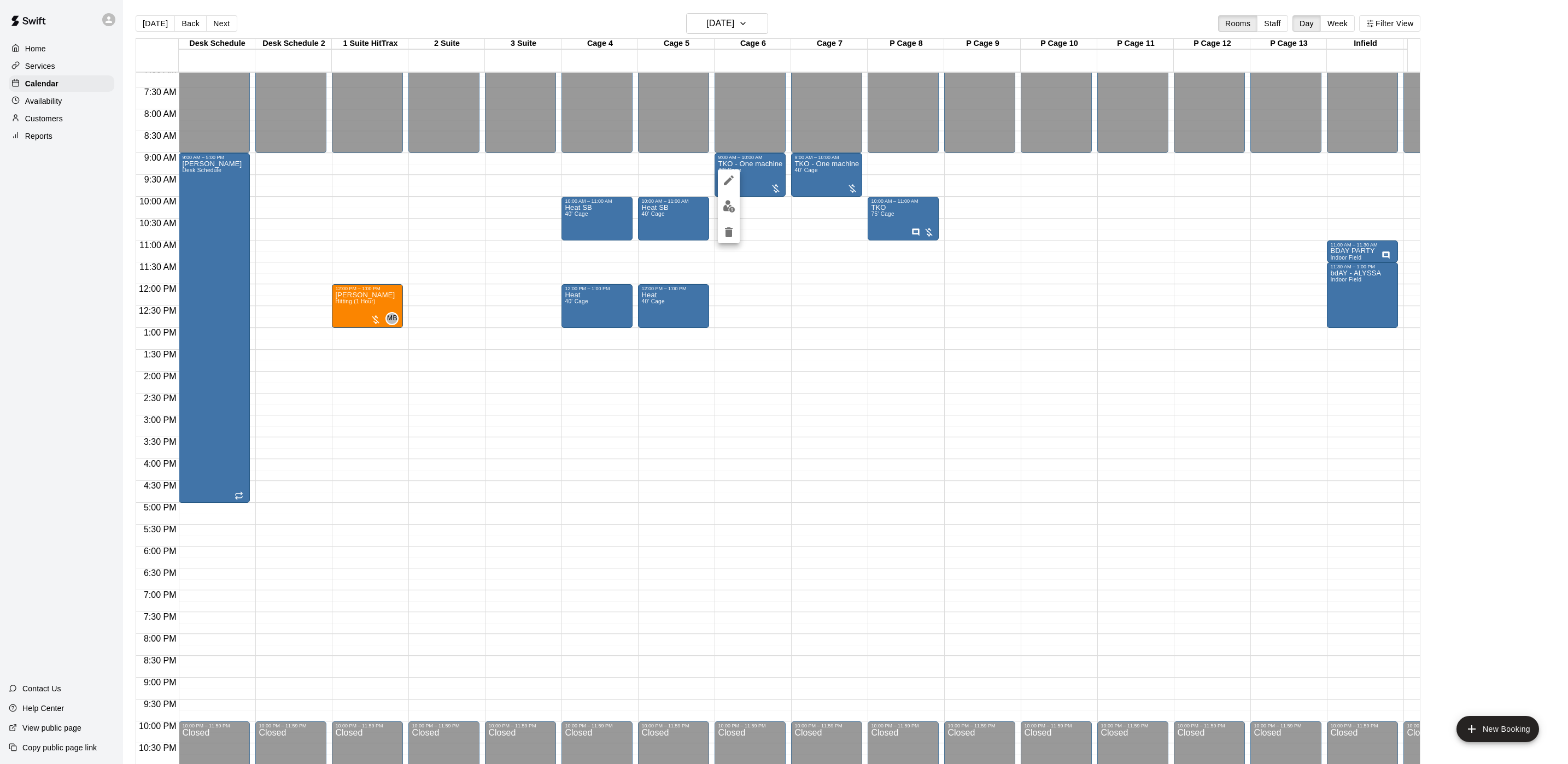
click at [730, 175] on icon "edit" at bounding box center [729, 180] width 13 height 13
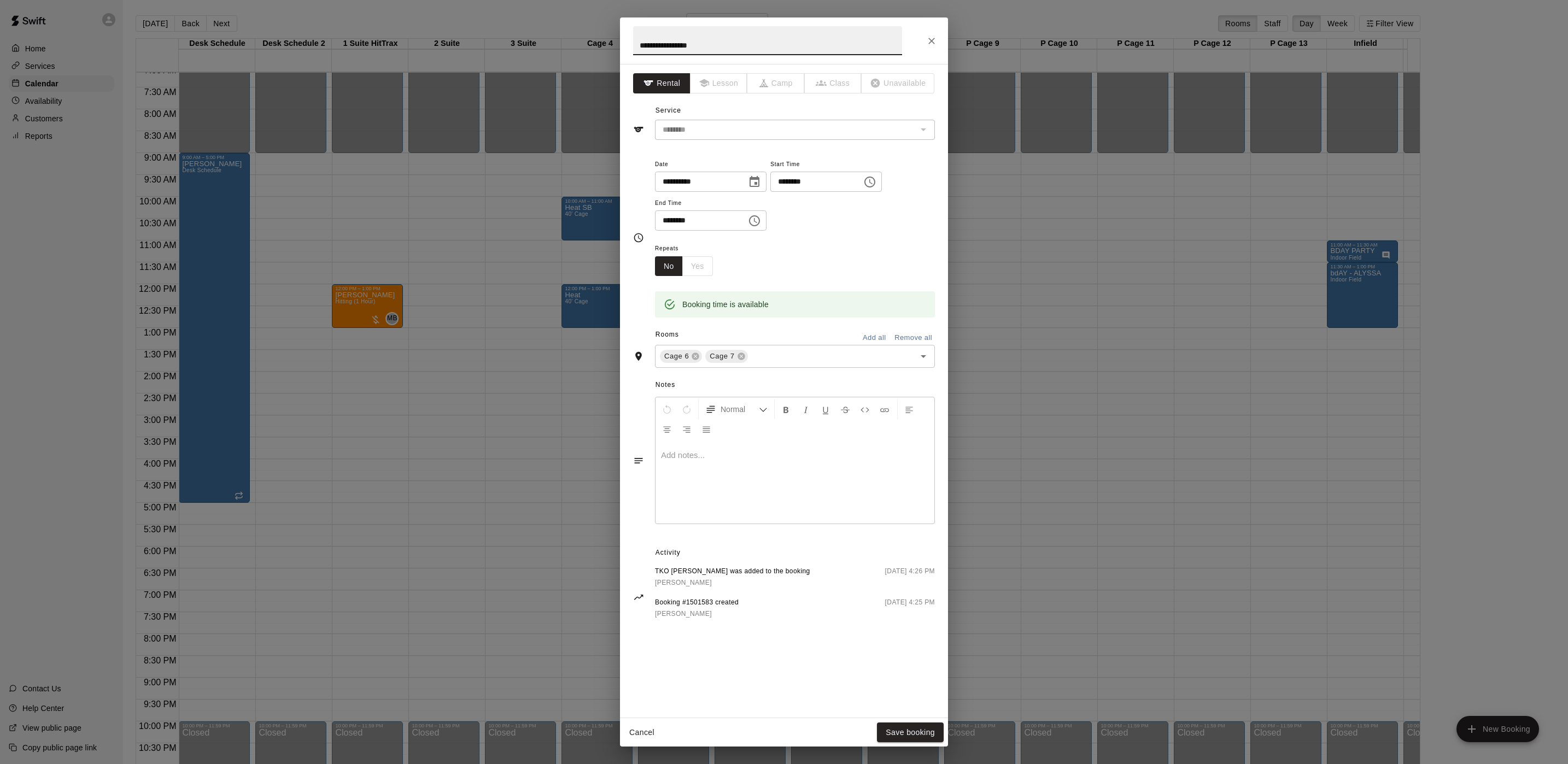
drag, startPoint x: 673, startPoint y: 490, endPoint x: 679, endPoint y: 498, distance: 10.0
click at [679, 498] on div at bounding box center [794, 482] width 278 height 82
click at [925, 738] on button "Save booking" at bounding box center [910, 732] width 66 height 20
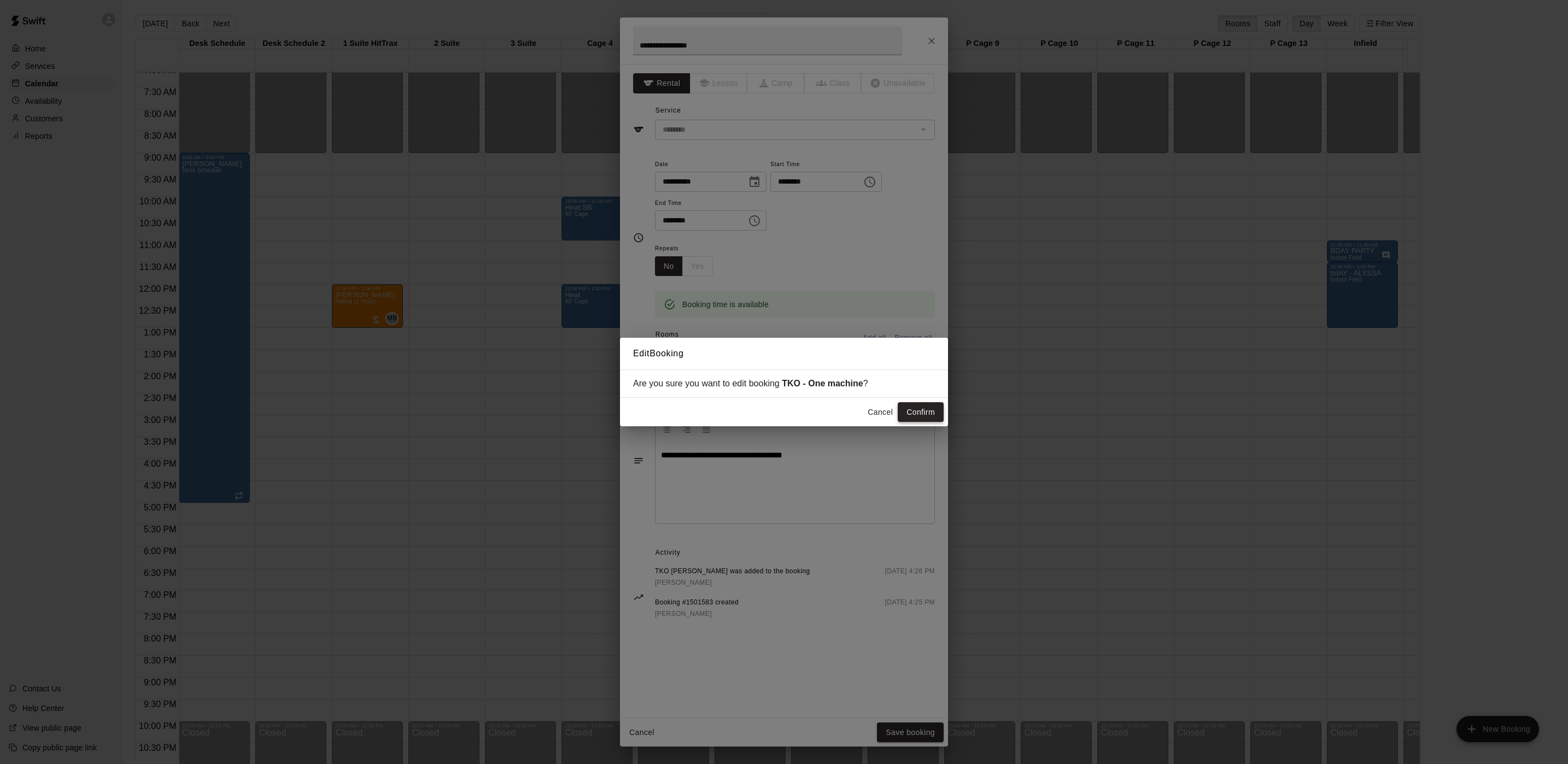
click at [921, 404] on button "Confirm" at bounding box center [921, 412] width 46 height 20
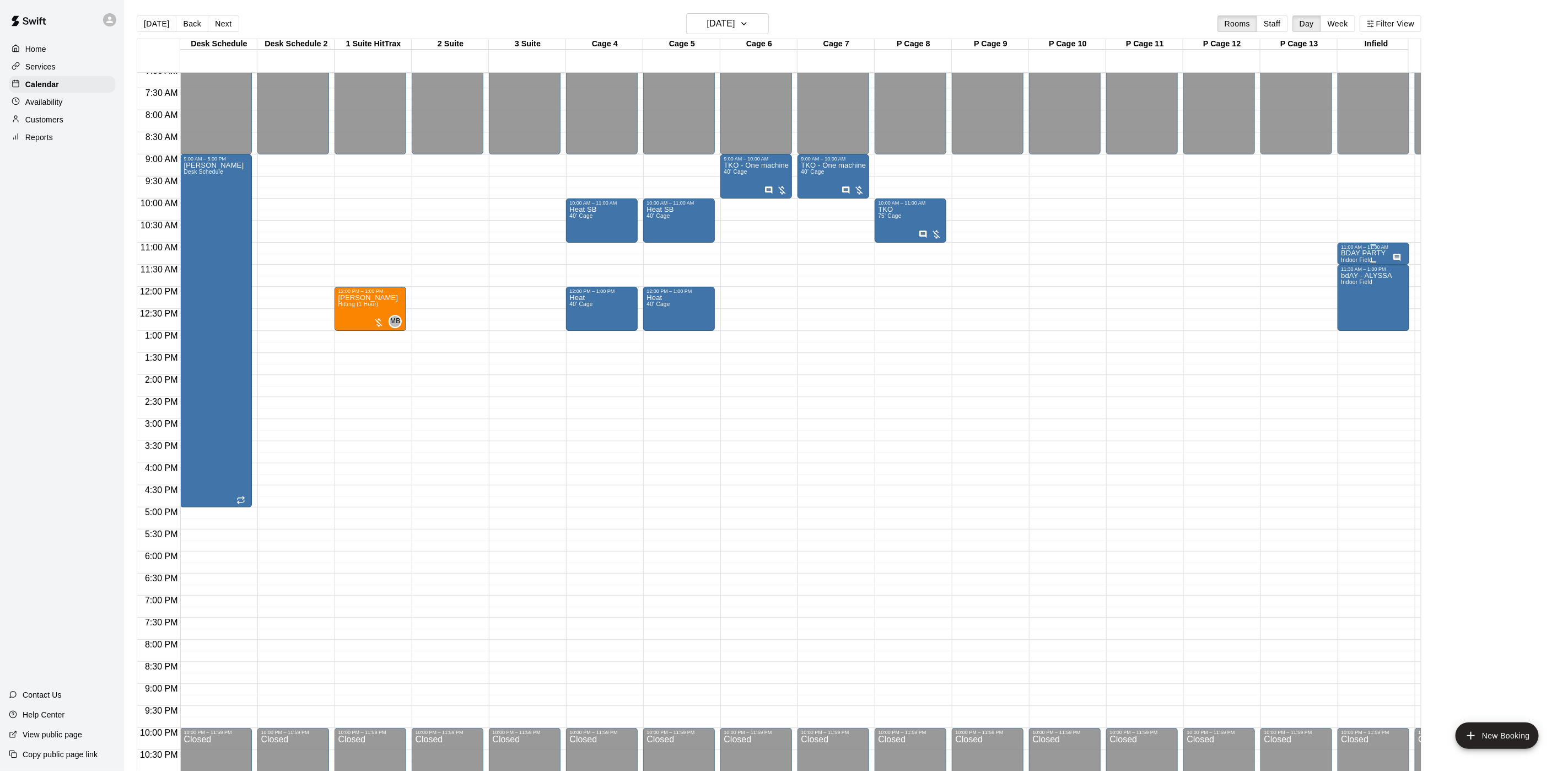
click at [1357, 249] on div "11:00 AM – 11:30 AM" at bounding box center [1373, 246] width 65 height 6
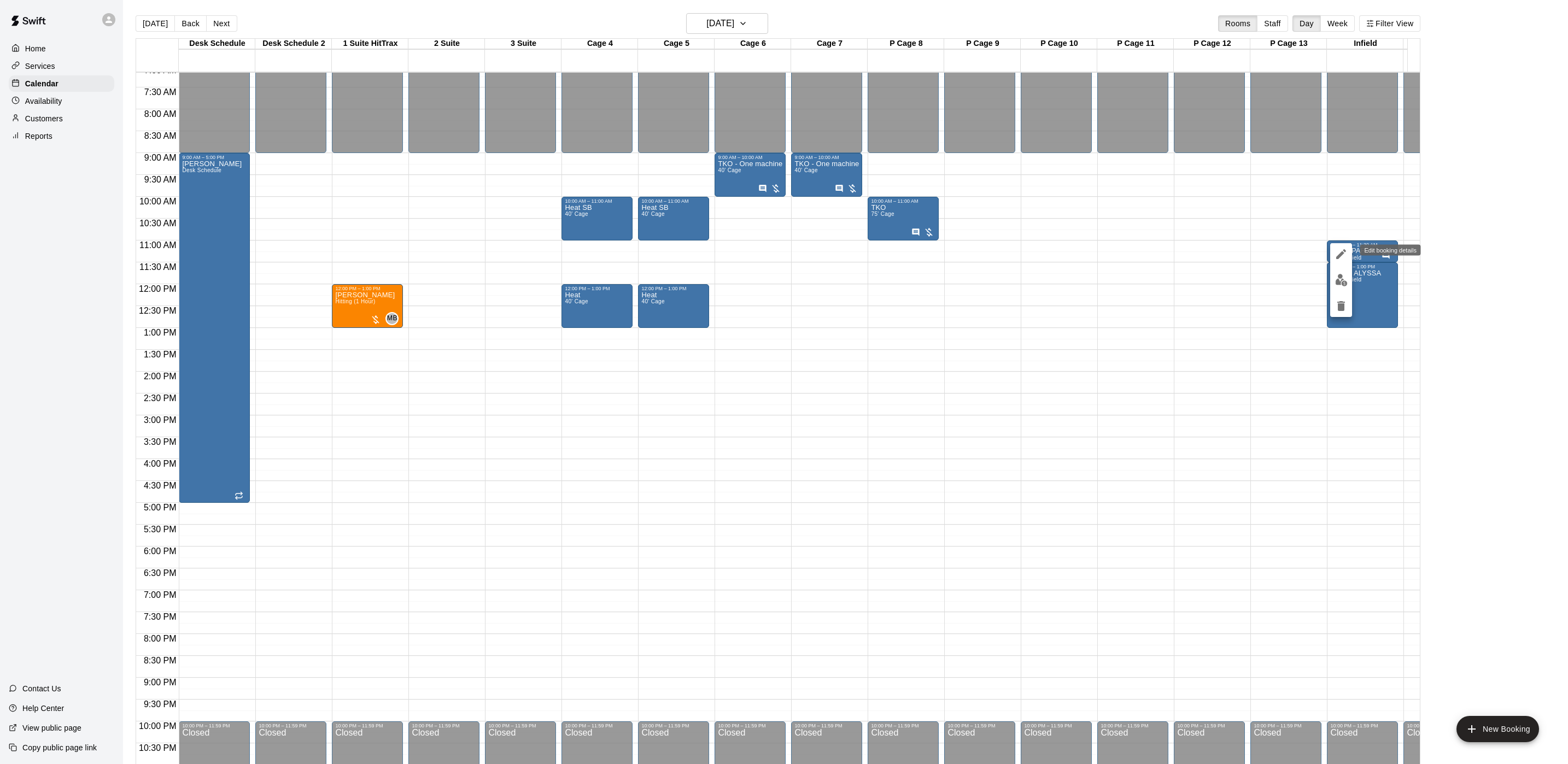
click at [1345, 257] on icon "edit" at bounding box center [1341, 253] width 13 height 13
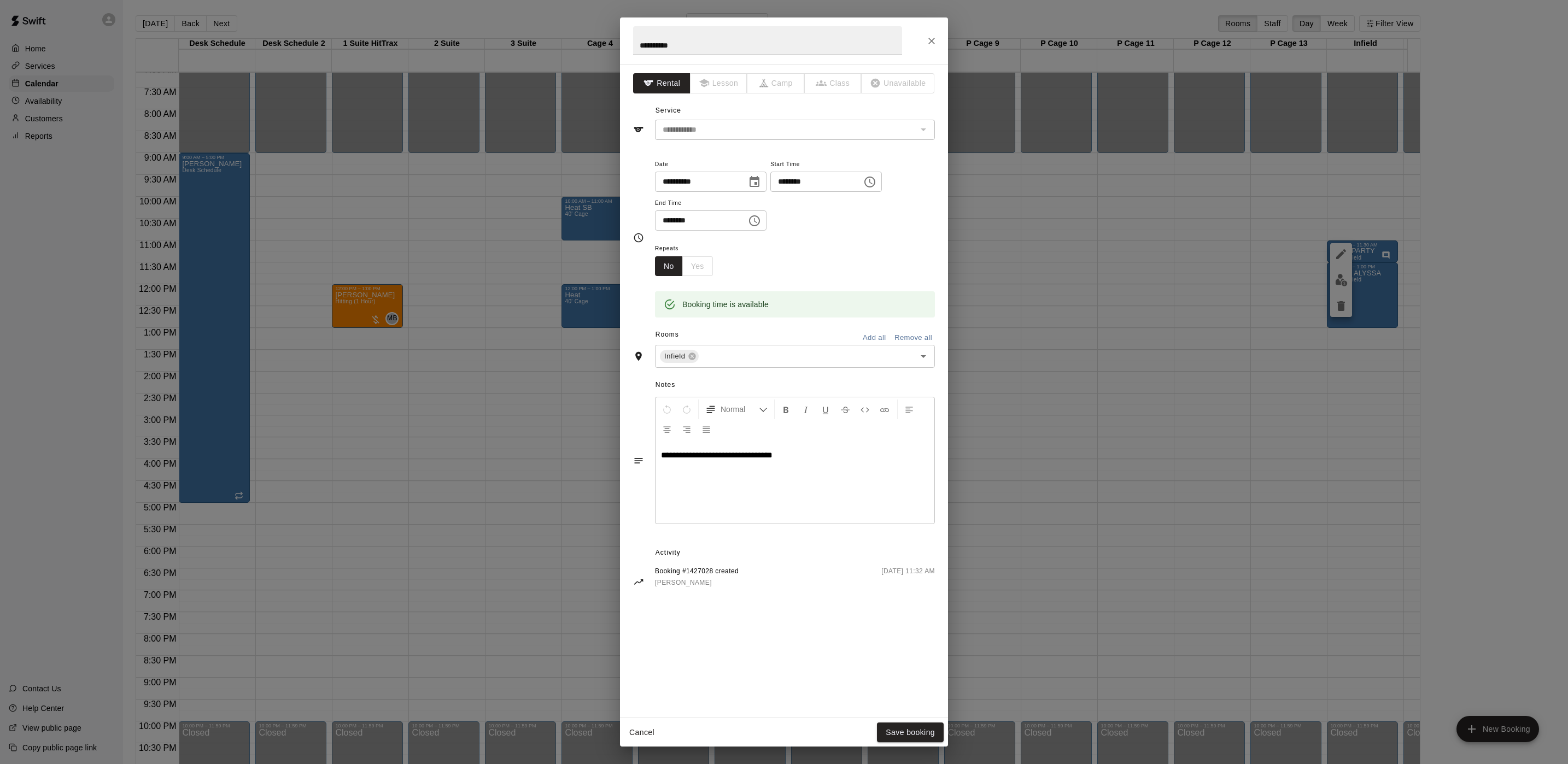
drag, startPoint x: 1153, startPoint y: 477, endPoint x: 1141, endPoint y: 479, distance: 12.2
click at [1153, 477] on div "**********" at bounding box center [784, 382] width 1568 height 764
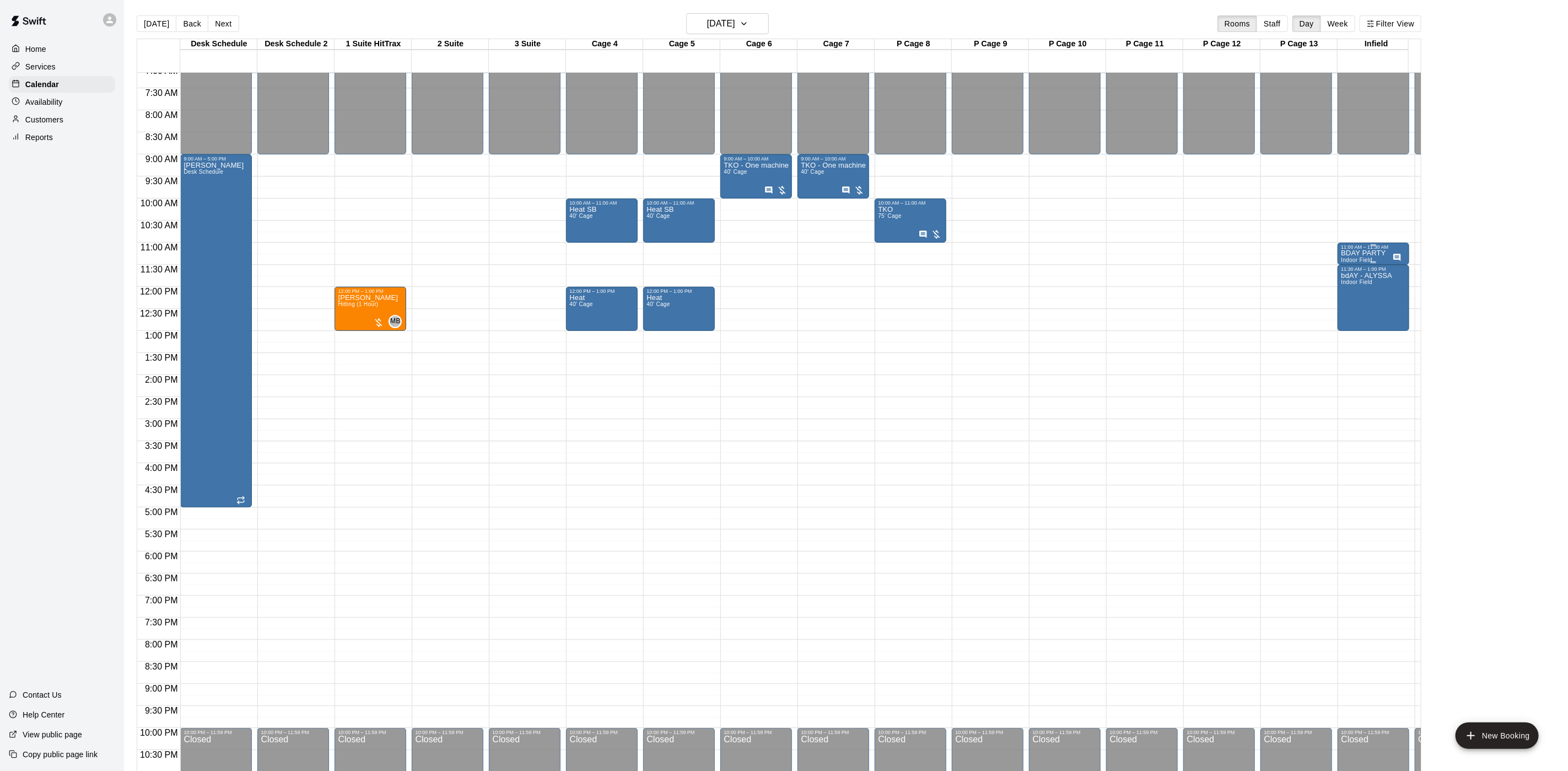
click at [1369, 253] on p "BDAY PARTY" at bounding box center [1363, 253] width 45 height 0
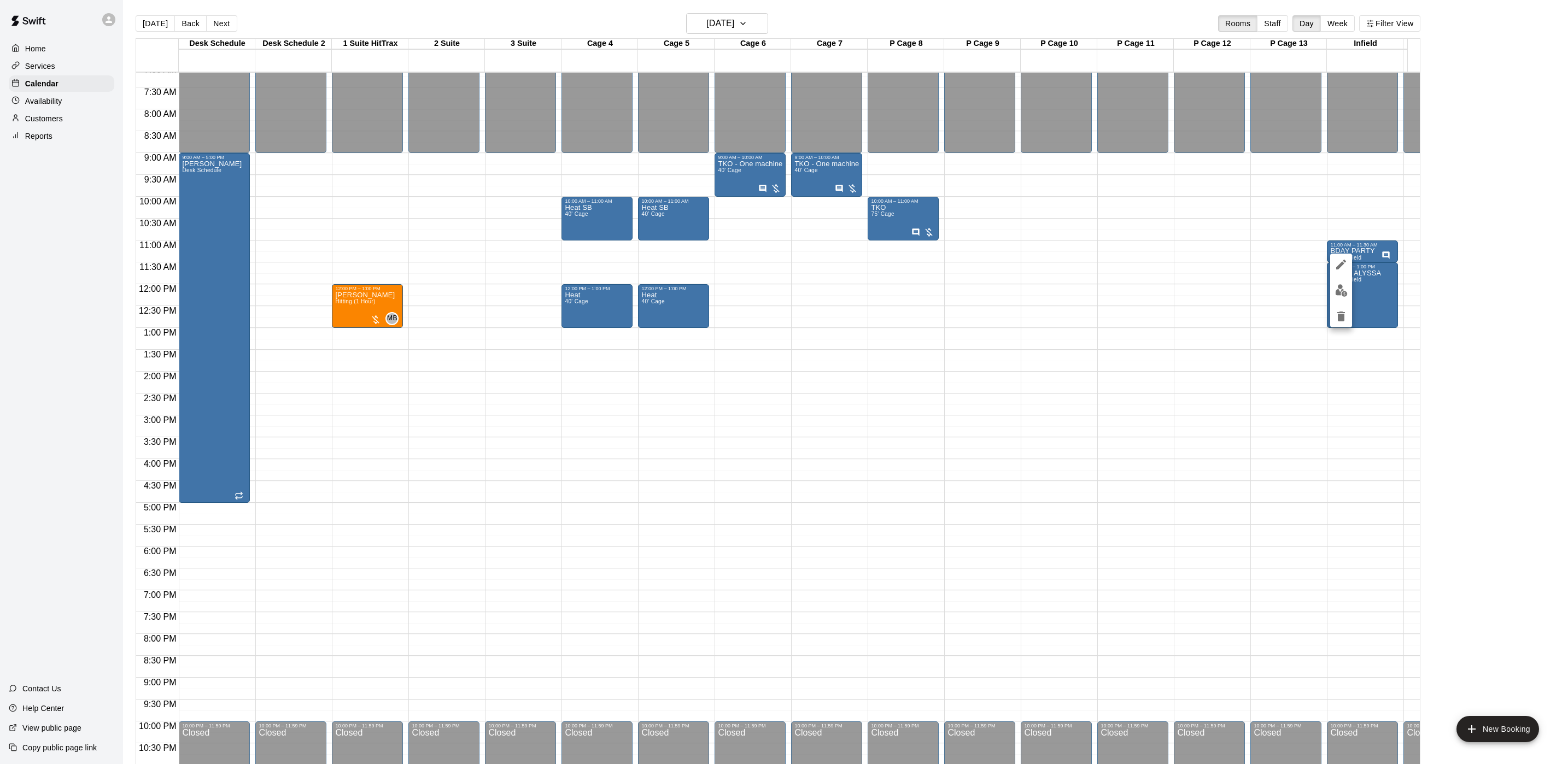
click at [1348, 261] on button "edit" at bounding box center [1341, 264] width 22 height 22
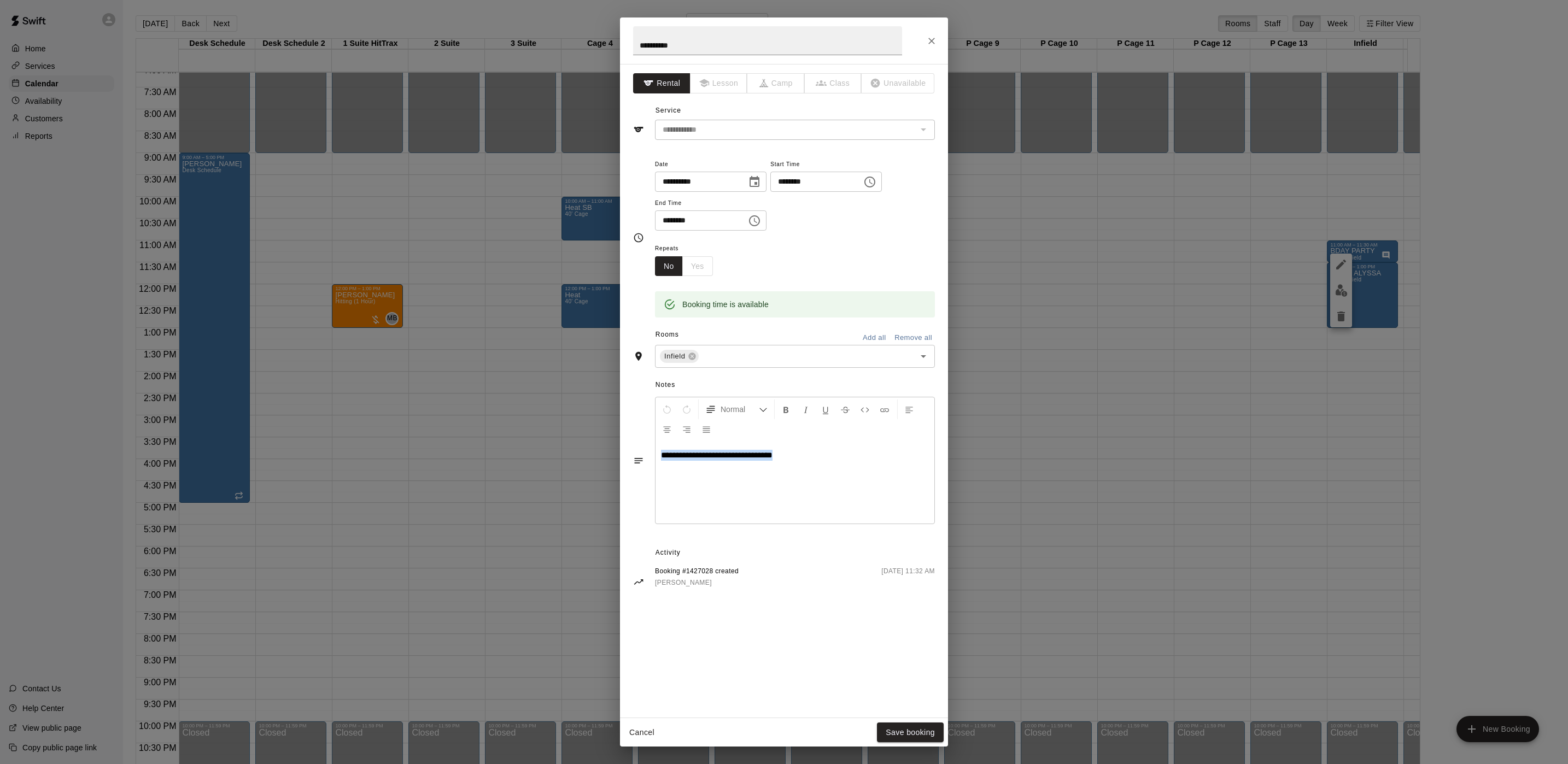
drag, startPoint x: 834, startPoint y: 466, endPoint x: 594, endPoint y: 465, distance: 240.0
click at [594, 465] on div "**********" at bounding box center [784, 382] width 1568 height 764
click at [921, 741] on button "Save booking" at bounding box center [910, 732] width 66 height 20
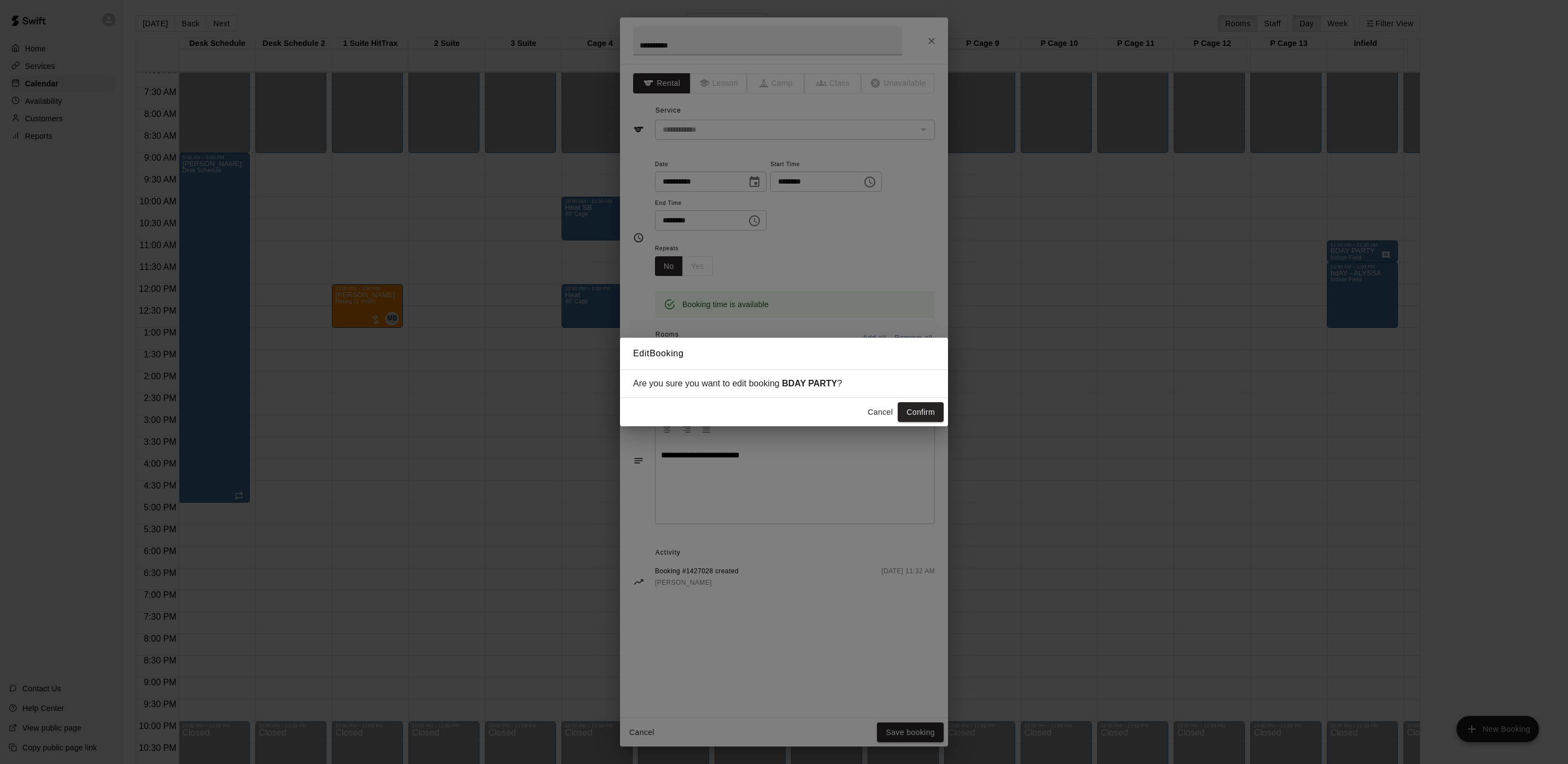
click at [924, 401] on div "Cancel Confirm" at bounding box center [784, 412] width 328 height 29
click at [924, 410] on button "Confirm" at bounding box center [921, 412] width 46 height 20
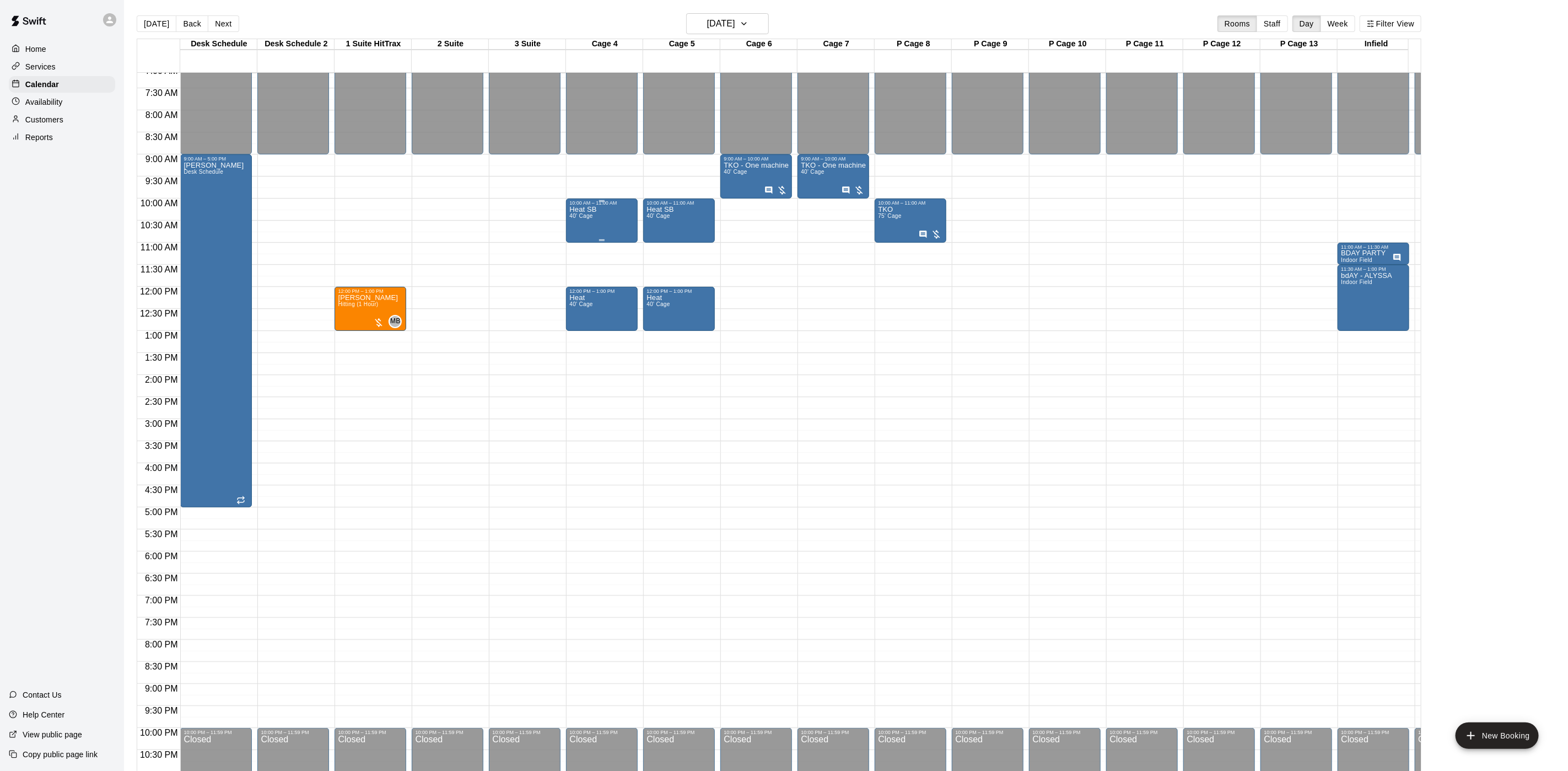
click at [572, 216] on span "40' Cage" at bounding box center [580, 216] width 23 height 6
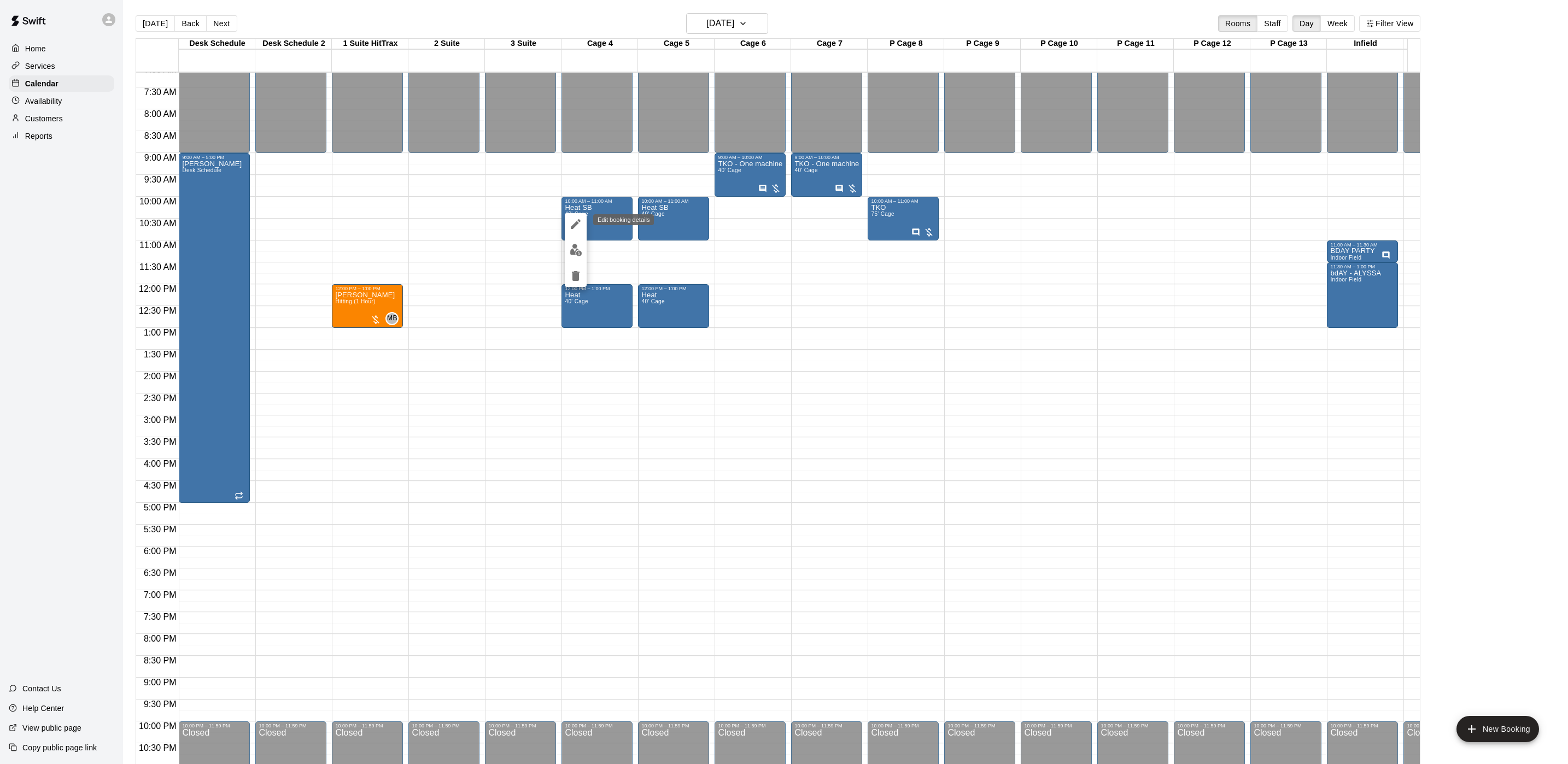
click at [571, 227] on icon "edit" at bounding box center [576, 224] width 10 height 10
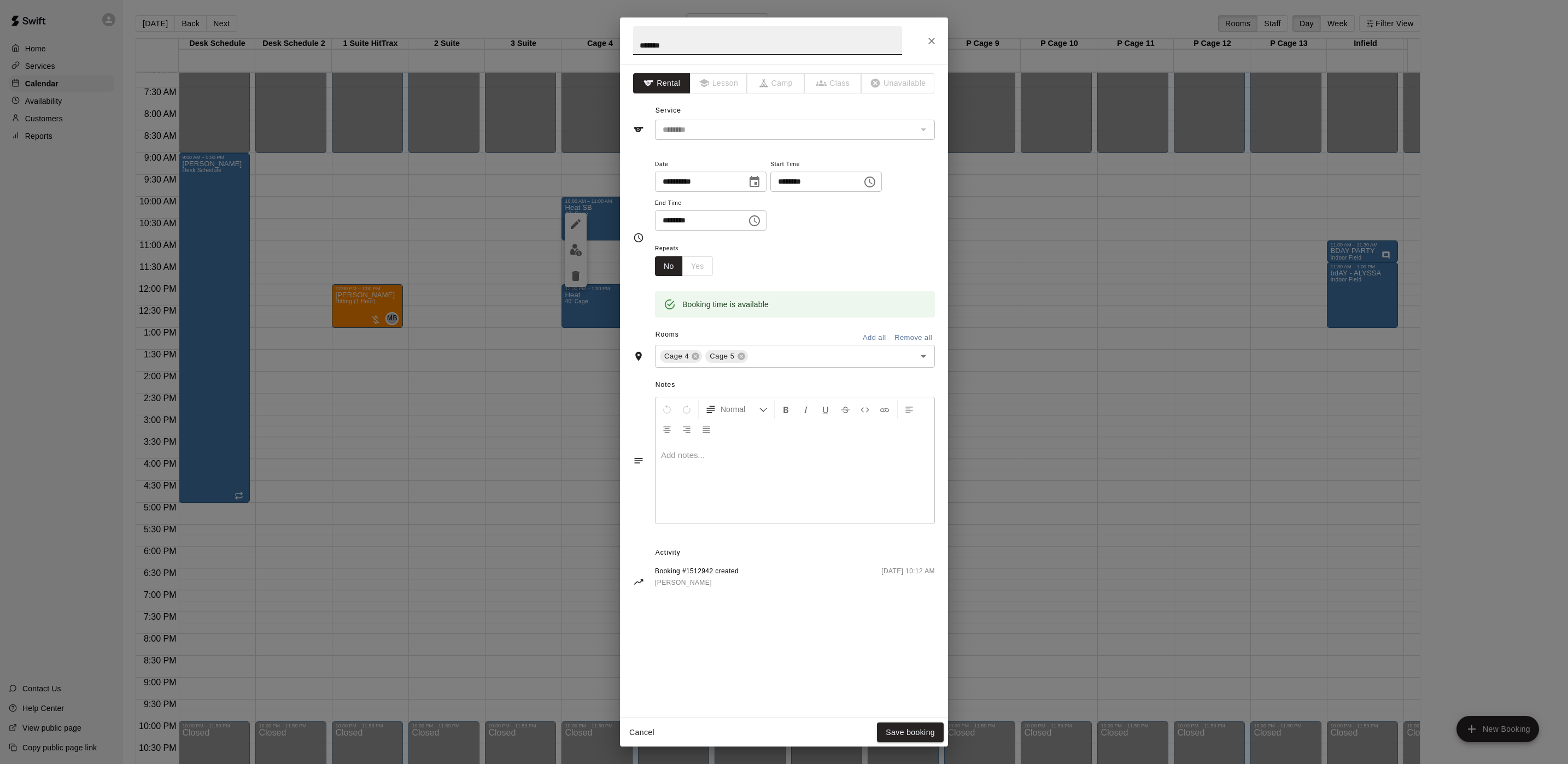
click at [772, 459] on p at bounding box center [794, 455] width 268 height 11
click at [910, 737] on button "Save booking" at bounding box center [910, 732] width 66 height 20
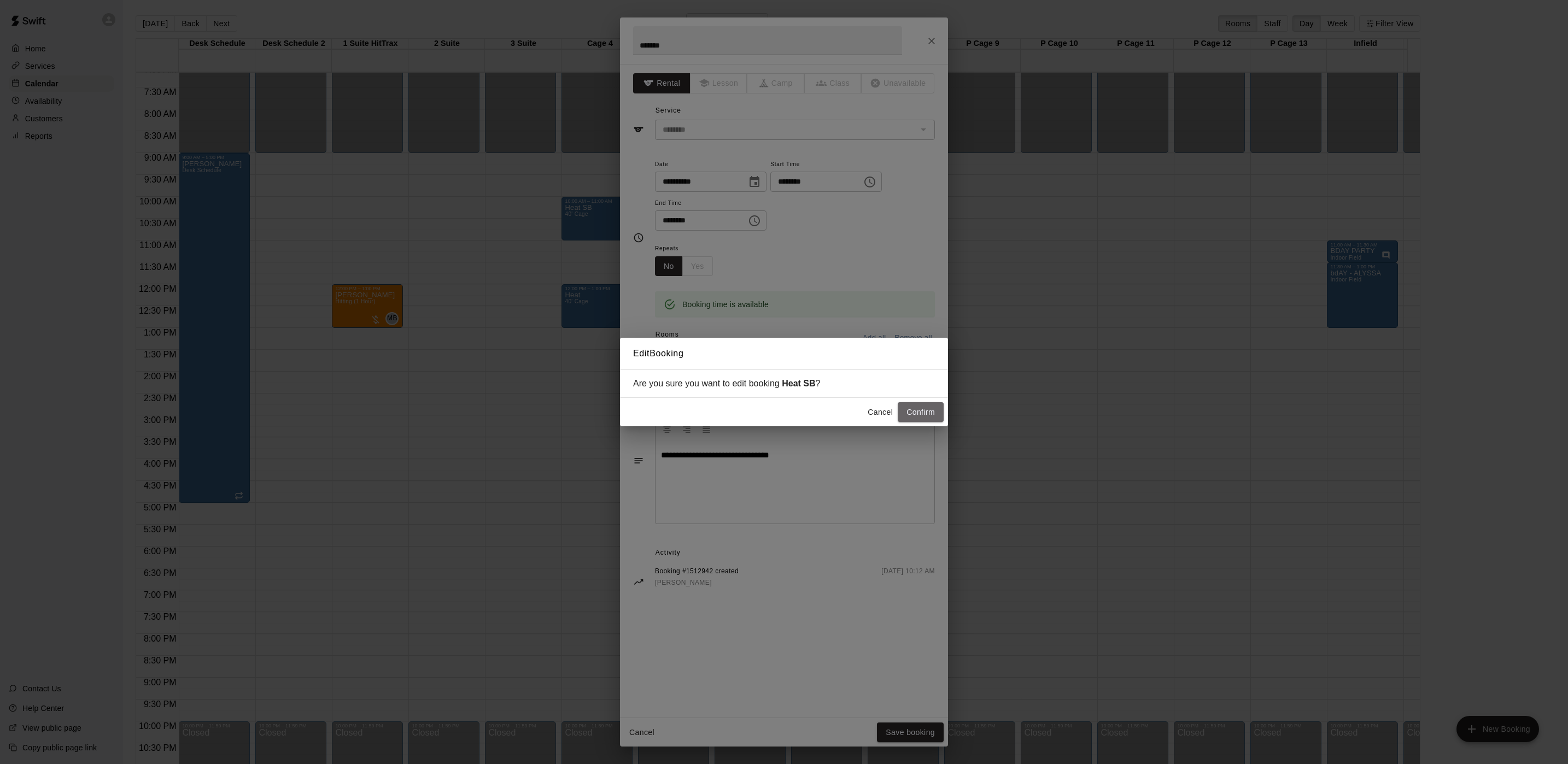
click at [918, 407] on button "Confirm" at bounding box center [921, 412] width 46 height 20
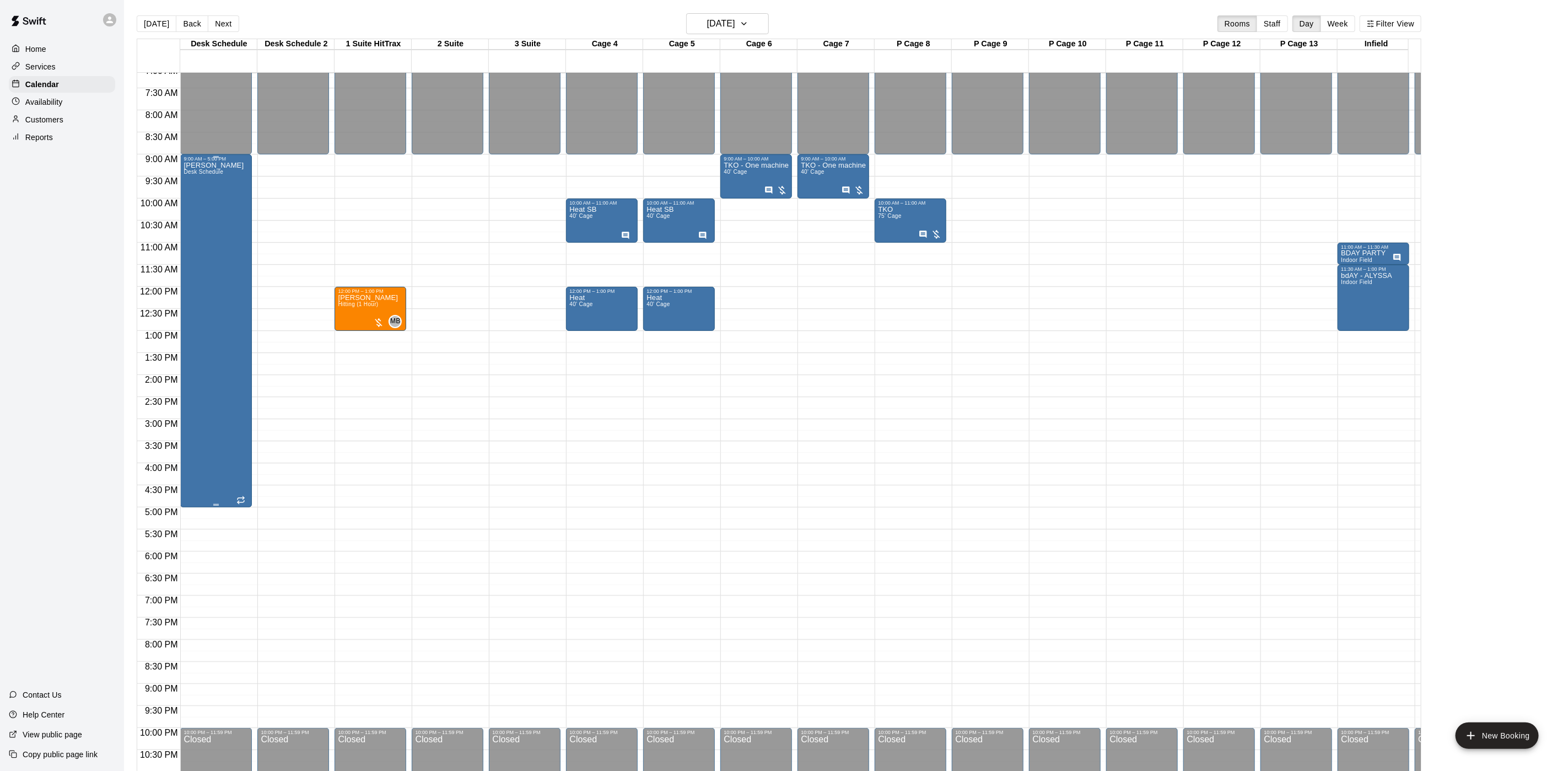
click at [199, 215] on div "[PERSON_NAME] Desk Schedule" at bounding box center [213, 547] width 60 height 771
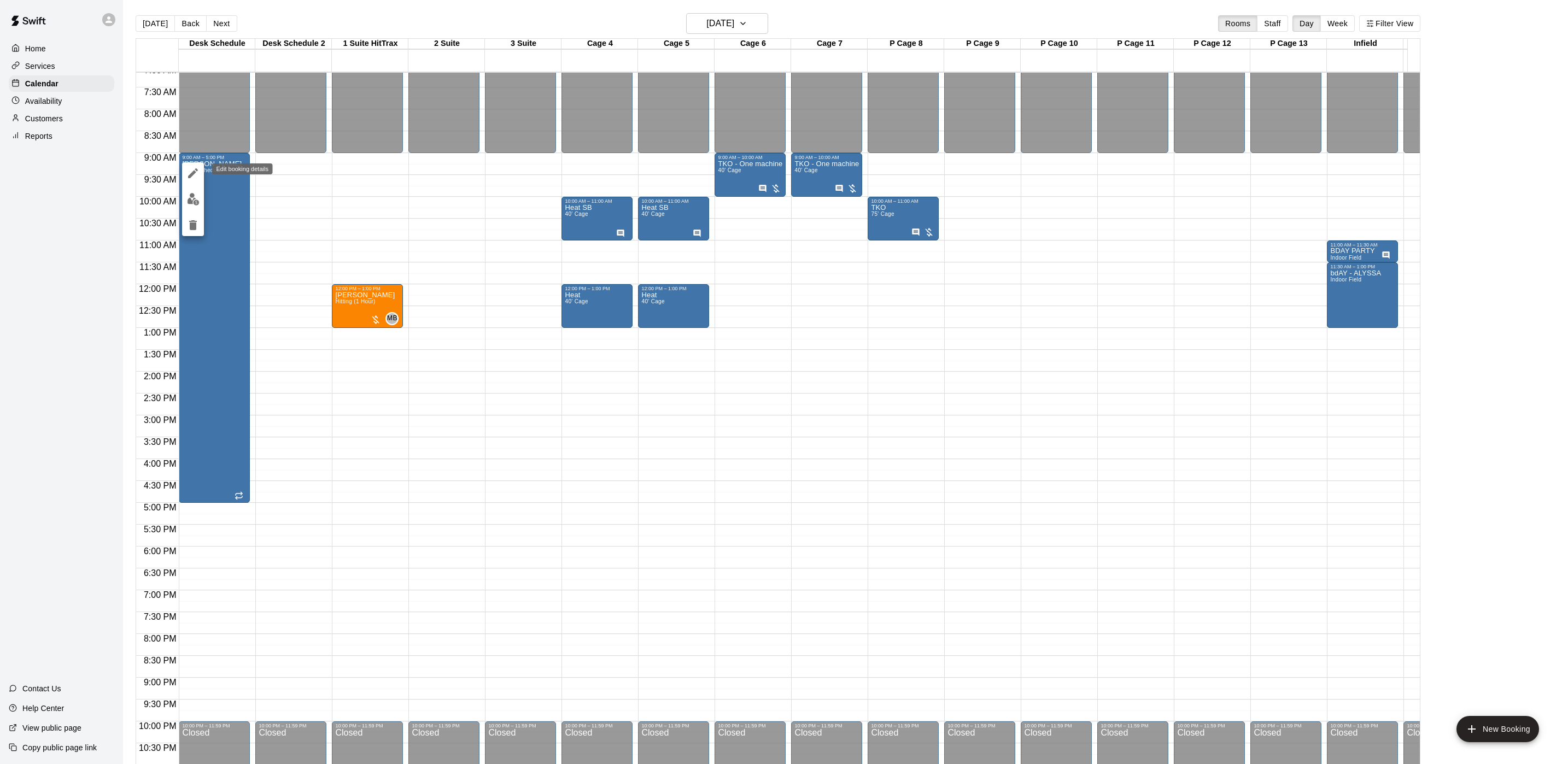
click at [186, 164] on button "edit" at bounding box center [193, 173] width 22 height 22
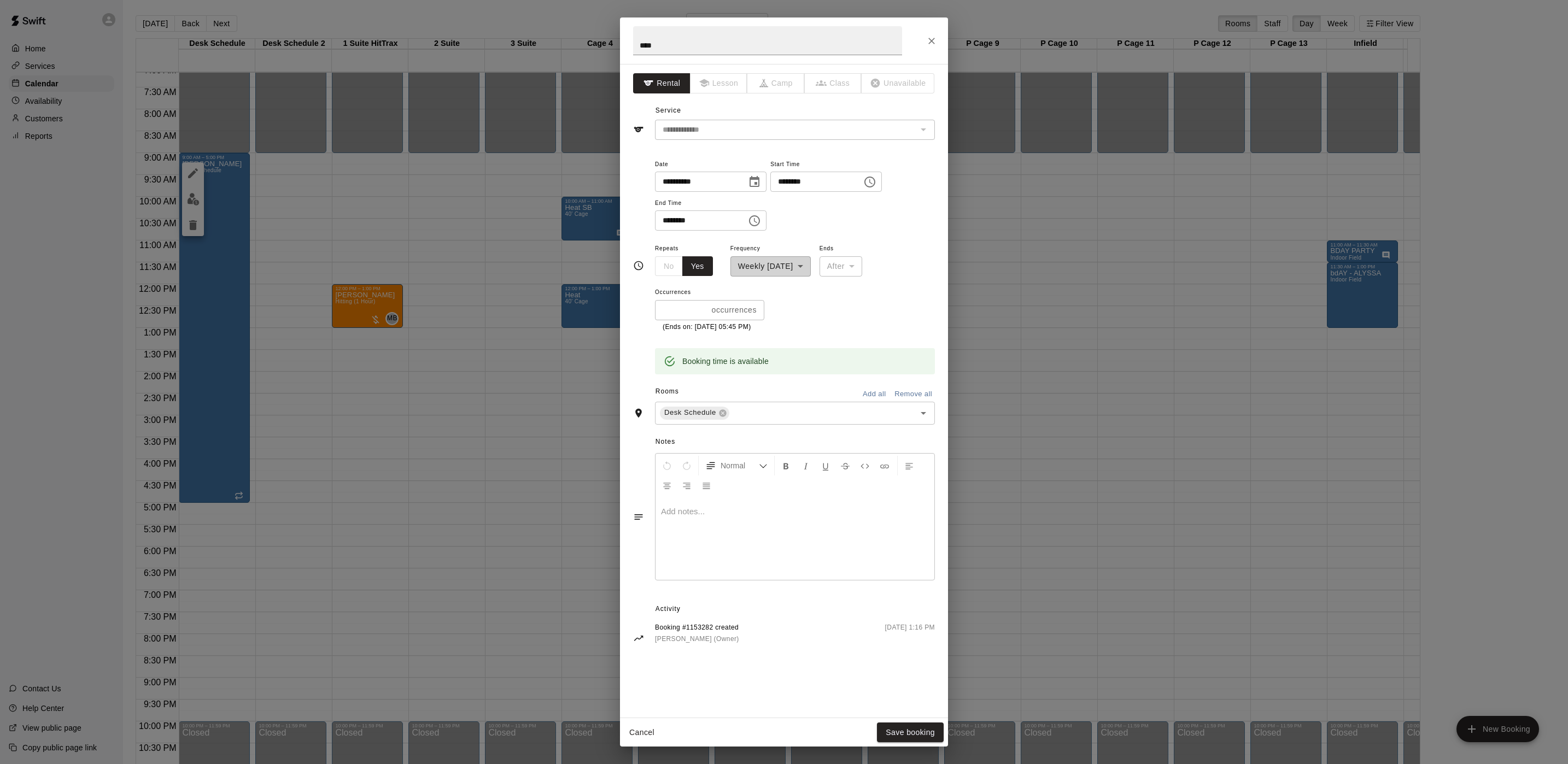
click at [674, 523] on div at bounding box center [794, 538] width 278 height 82
click at [897, 740] on button "Save booking" at bounding box center [910, 732] width 66 height 20
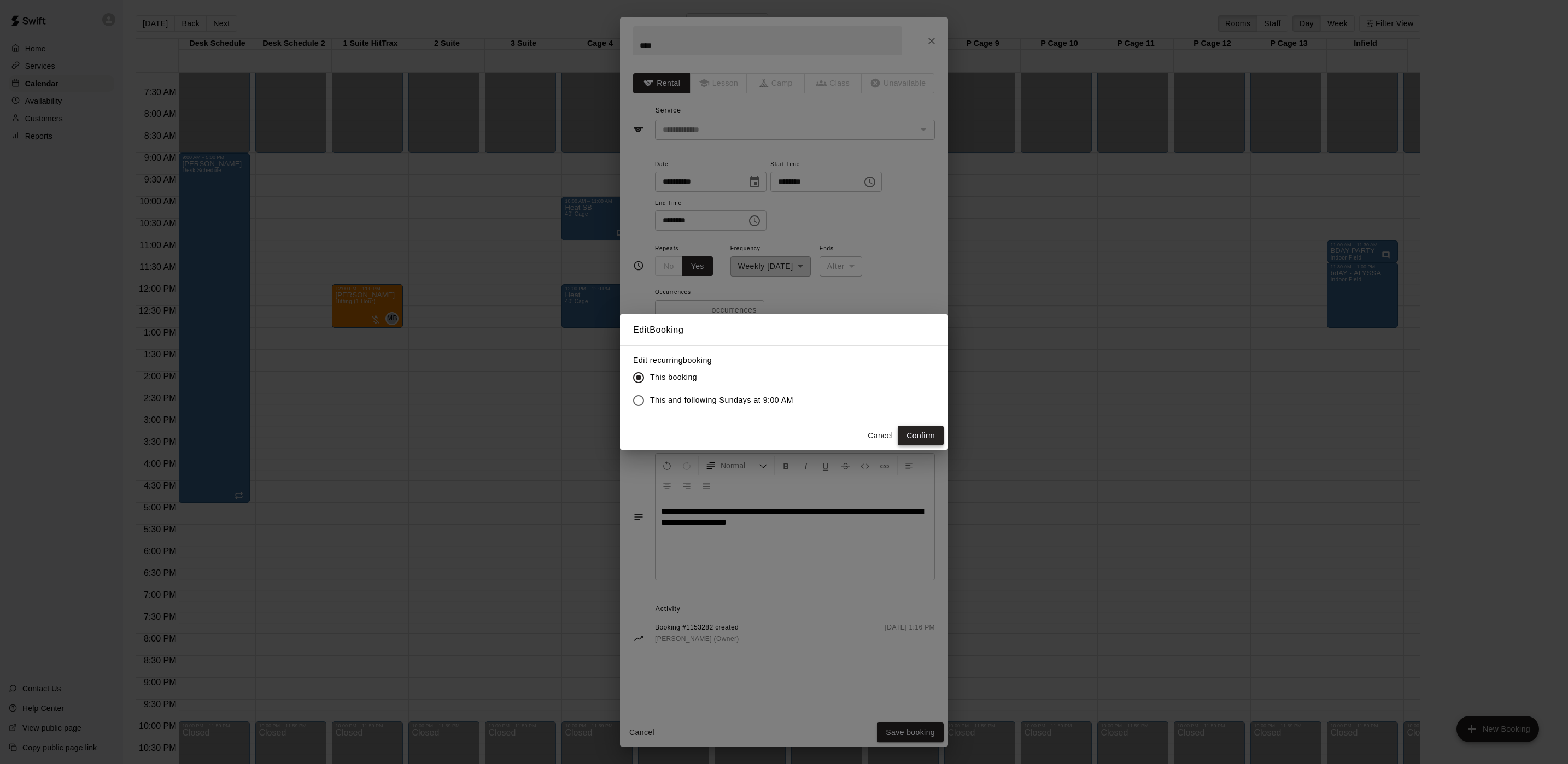
click at [910, 432] on button "Confirm" at bounding box center [921, 436] width 46 height 20
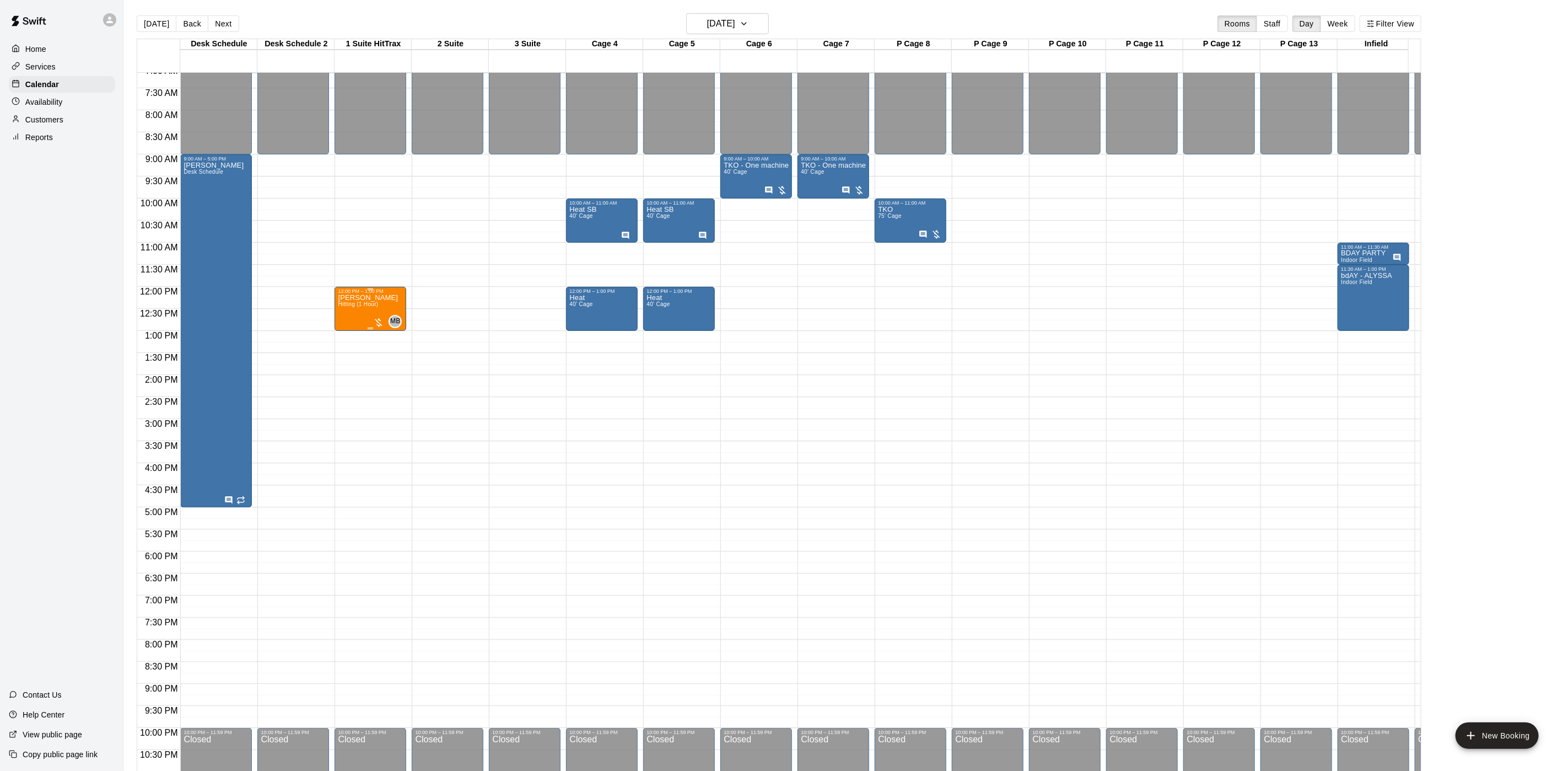
click at [352, 307] on span "Hitting (1 Hour)" at bounding box center [358, 304] width 40 height 6
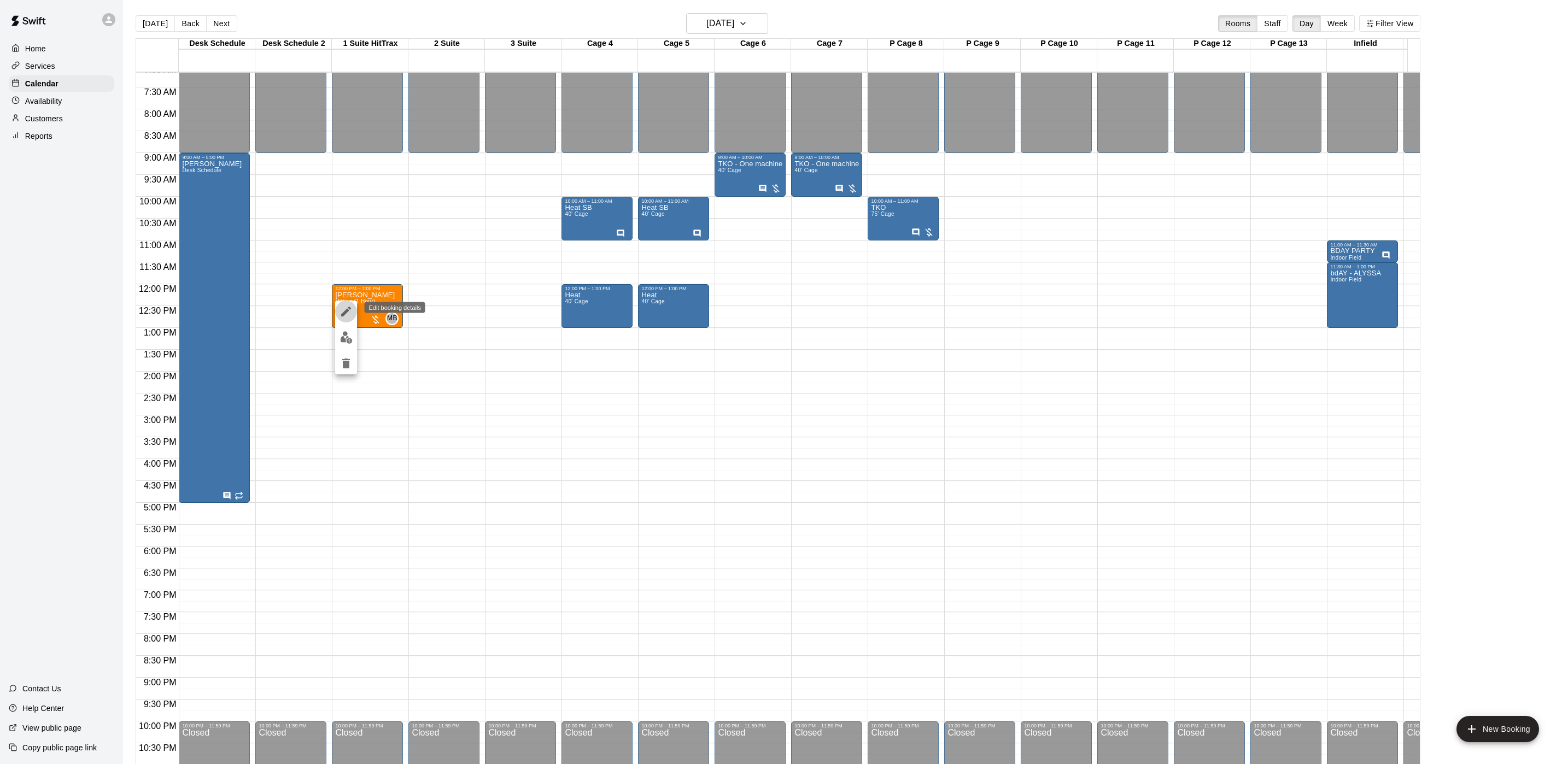
click at [348, 310] on icon "edit" at bounding box center [346, 311] width 10 height 10
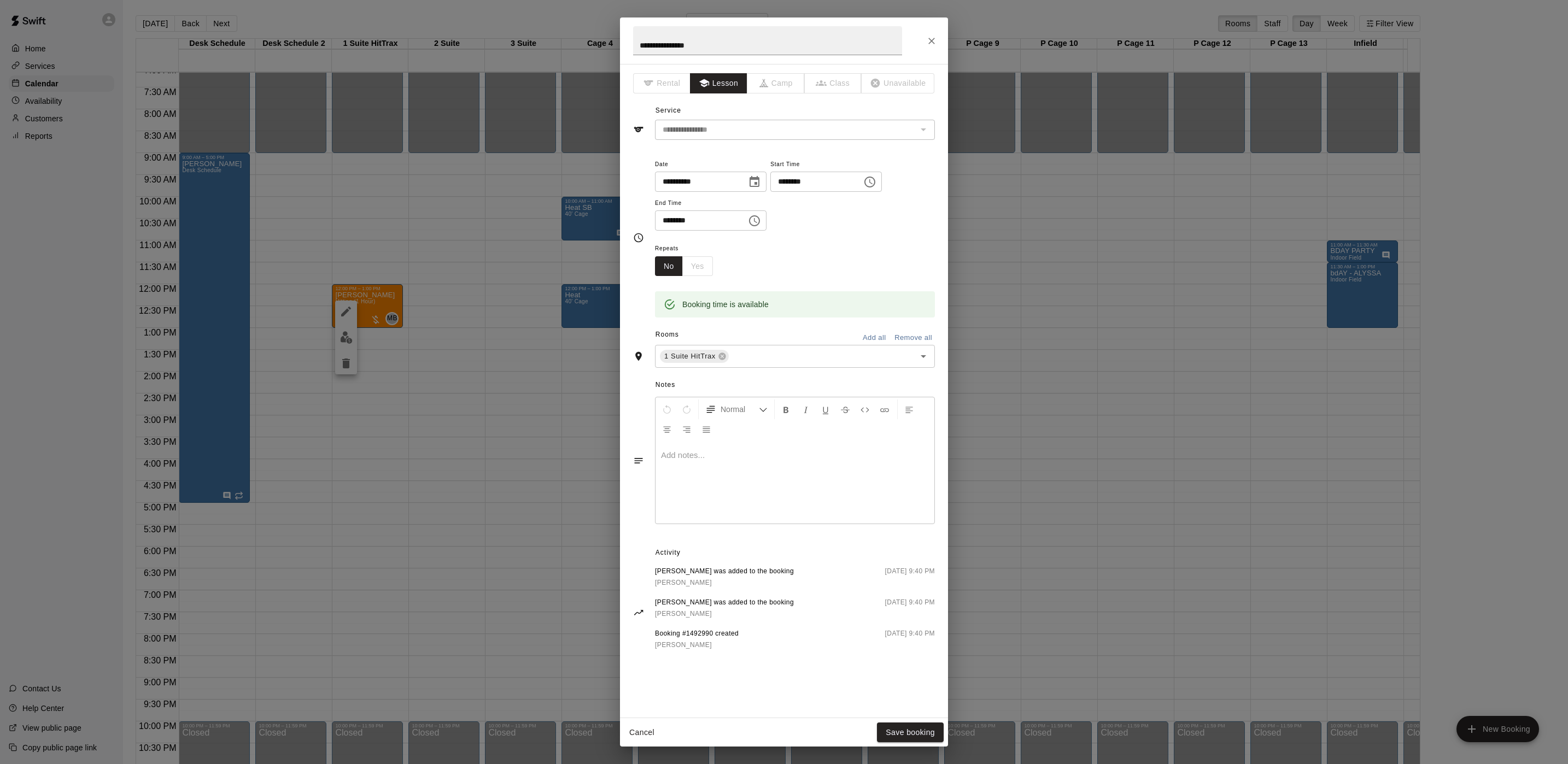
click at [730, 474] on div at bounding box center [794, 482] width 278 height 82
click at [928, 734] on button "Save booking" at bounding box center [910, 732] width 66 height 20
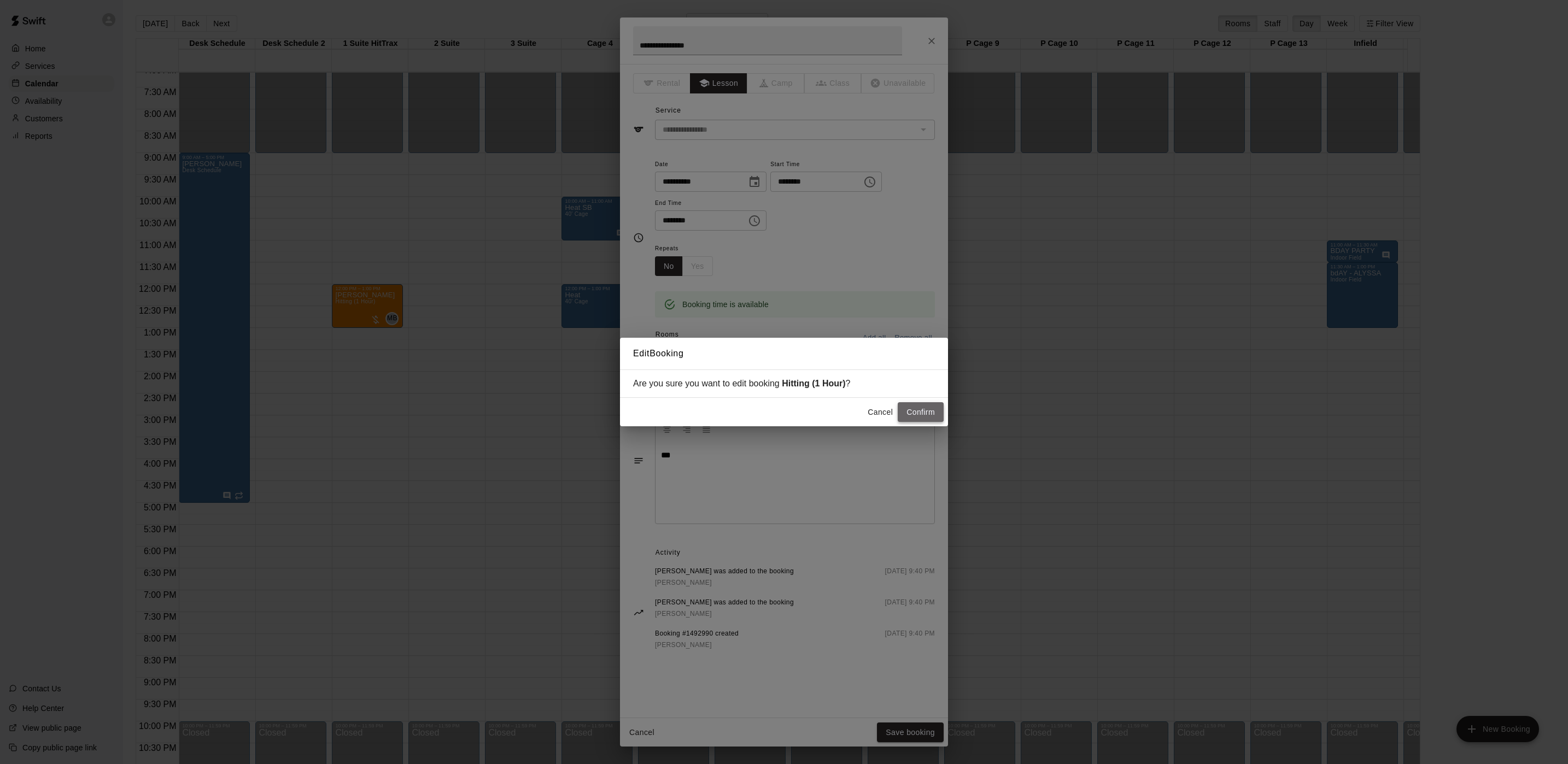
click at [924, 407] on button "Confirm" at bounding box center [921, 412] width 46 height 20
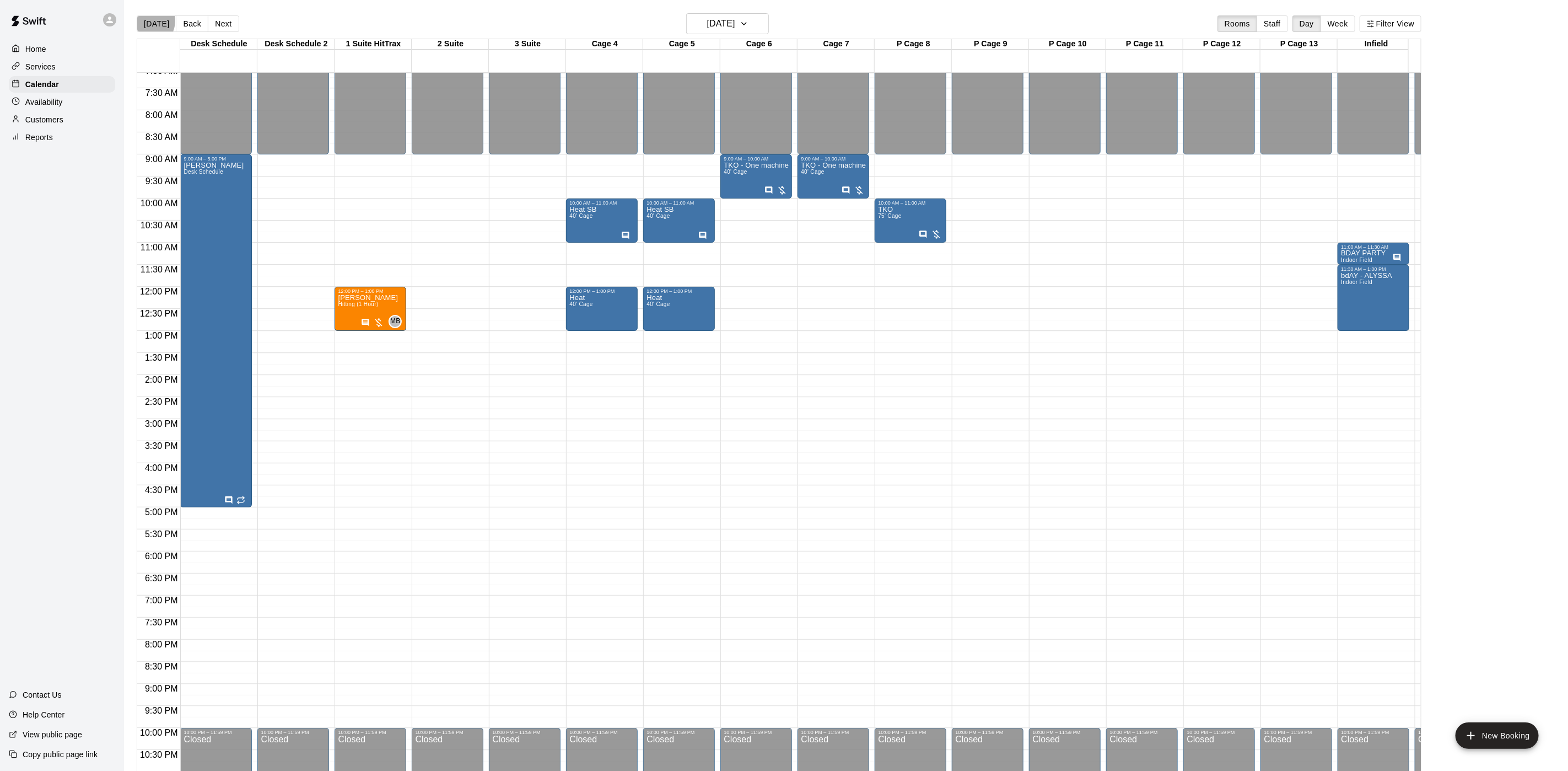
drag, startPoint x: 145, startPoint y: 20, endPoint x: 151, endPoint y: 22, distance: 6.3
click at [148, 21] on button "[DATE]" at bounding box center [156, 24] width 39 height 17
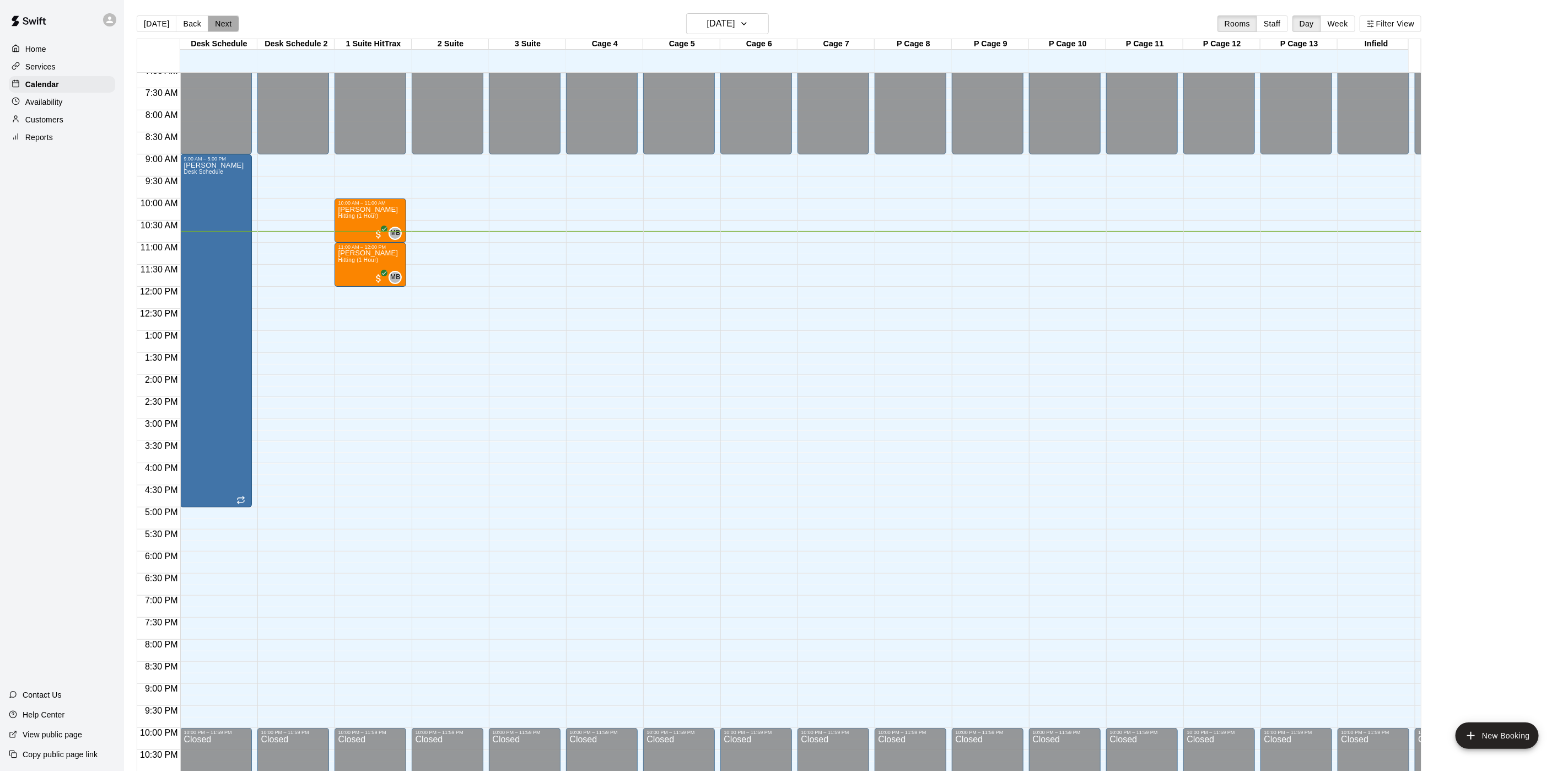
click at [220, 25] on button "Next" at bounding box center [223, 24] width 31 height 17
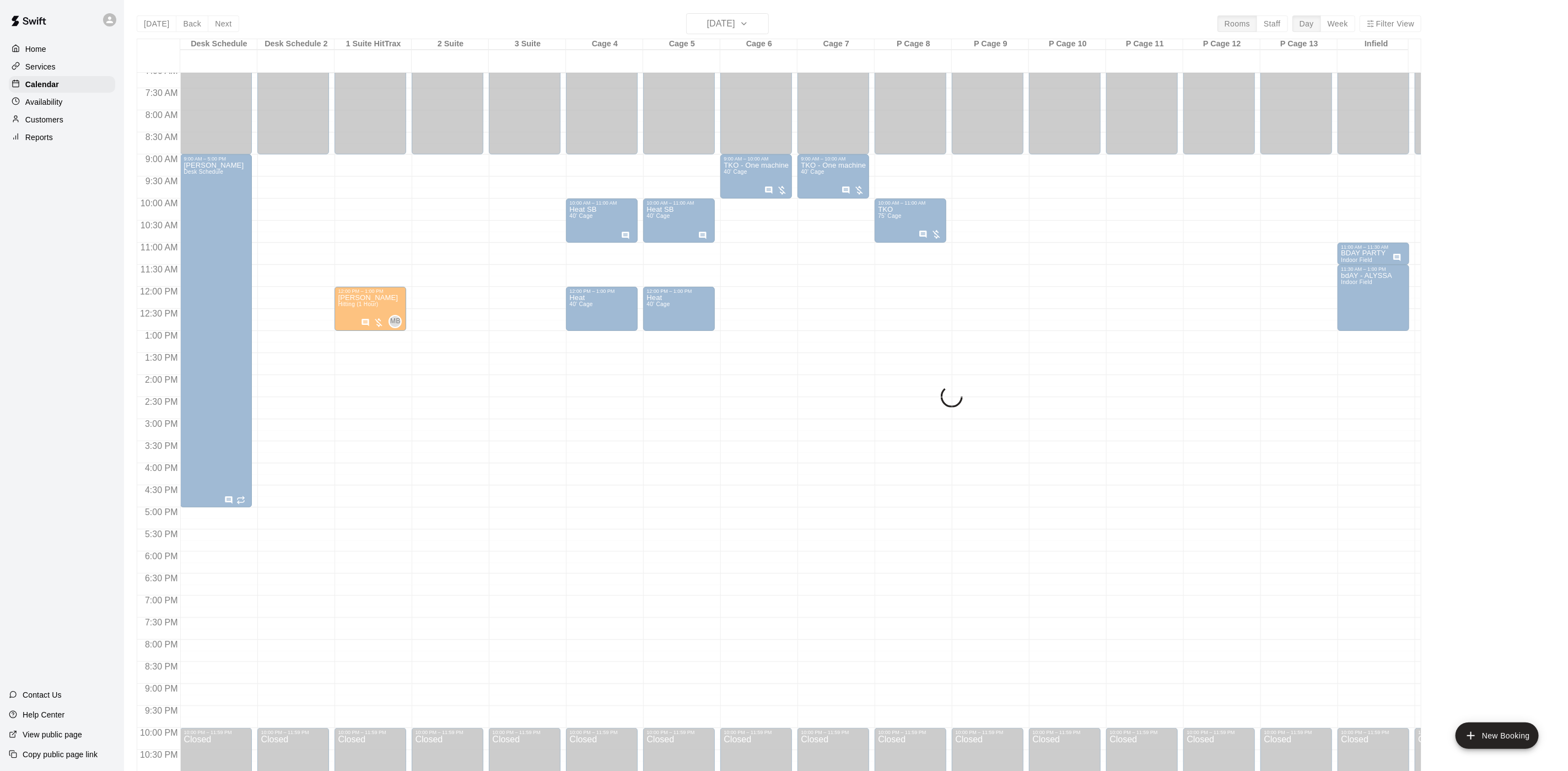
click at [220, 25] on div "[DATE] Back [DATE][DATE] Rooms Staff Day Week Filter View Desk Schedule 12 Sun …" at bounding box center [778, 399] width 1284 height 771
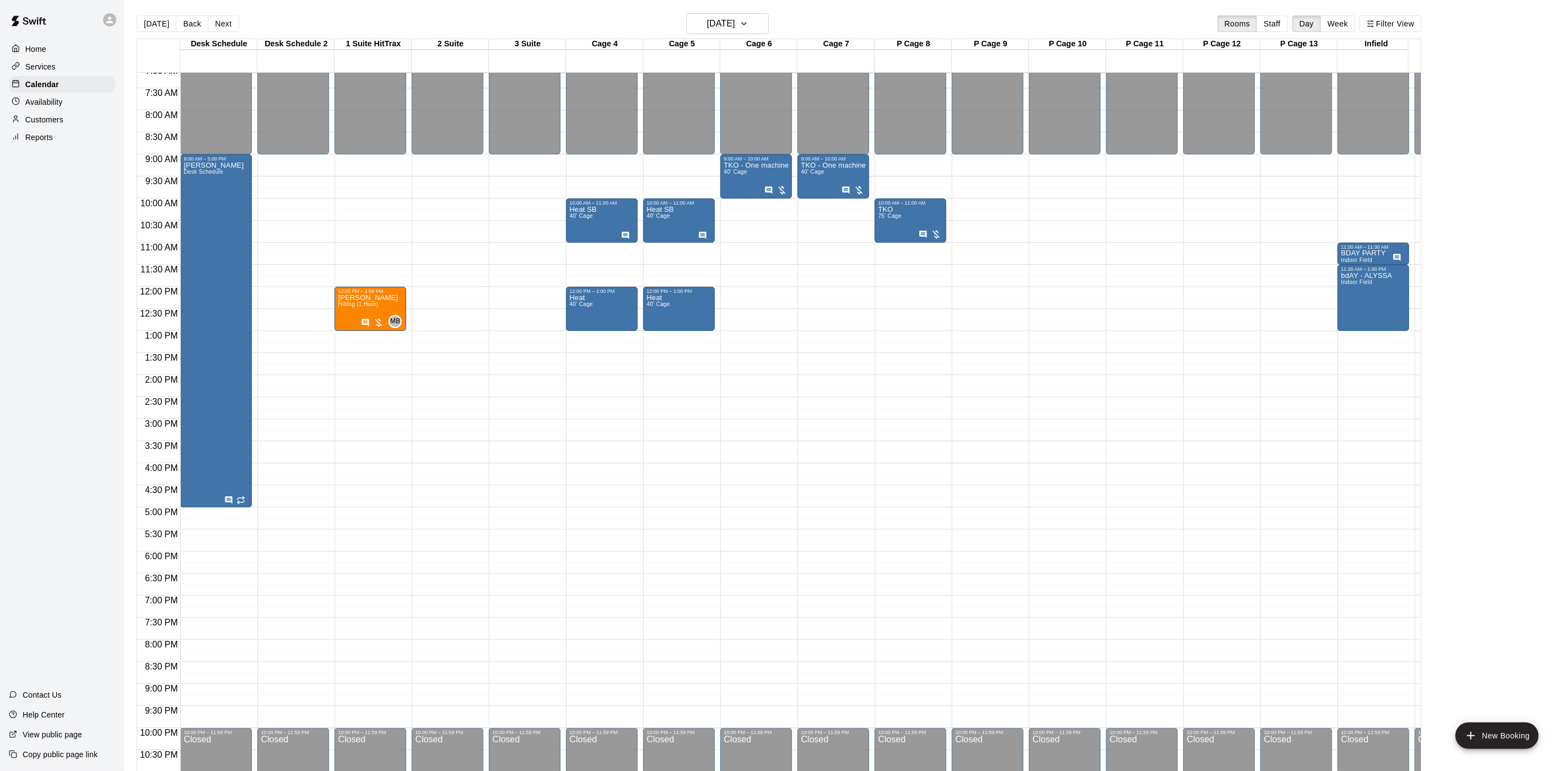
click at [222, 25] on button "Next" at bounding box center [223, 24] width 31 height 17
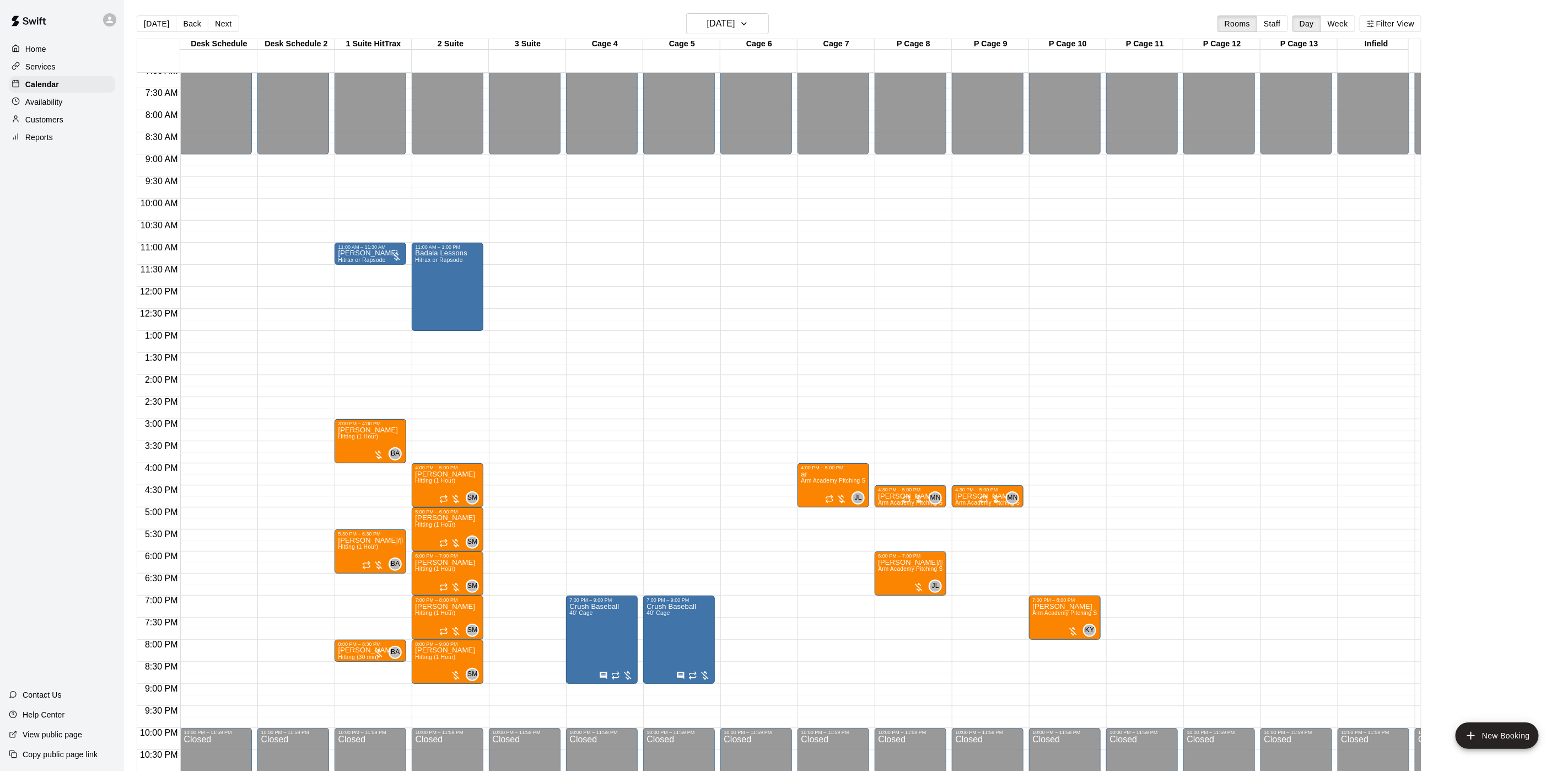
click at [572, 258] on div "12:00 AM – 9:00 AM Closed 7:00 PM – 9:00 PM Crush Baseball 40' Cage 10:00 PM – …" at bounding box center [602, 286] width 72 height 1058
click at [150, 22] on button "[DATE]" at bounding box center [156, 24] width 39 height 17
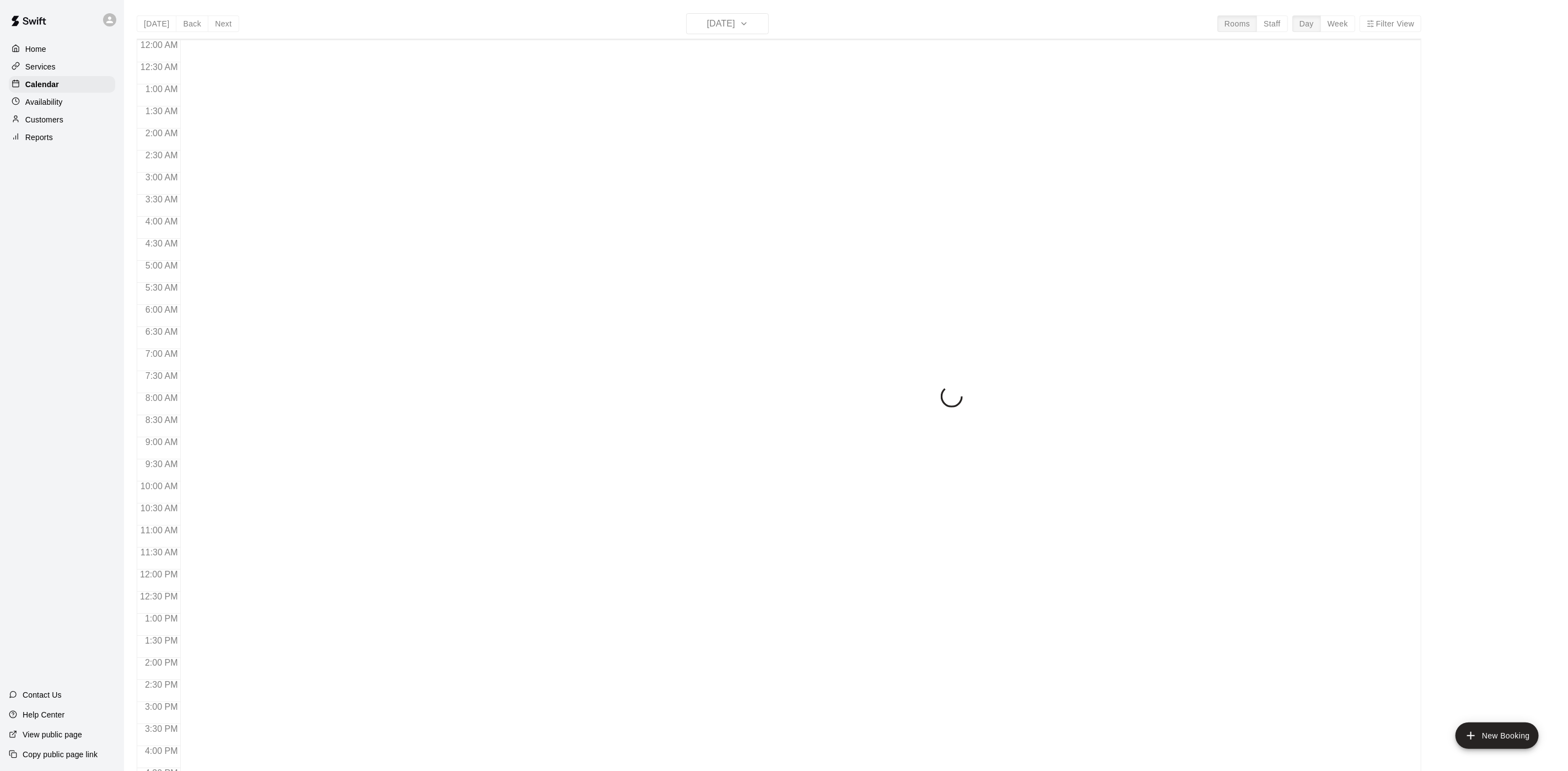
scroll to position [316, 0]
